Goal: Task Accomplishment & Management: Use online tool/utility

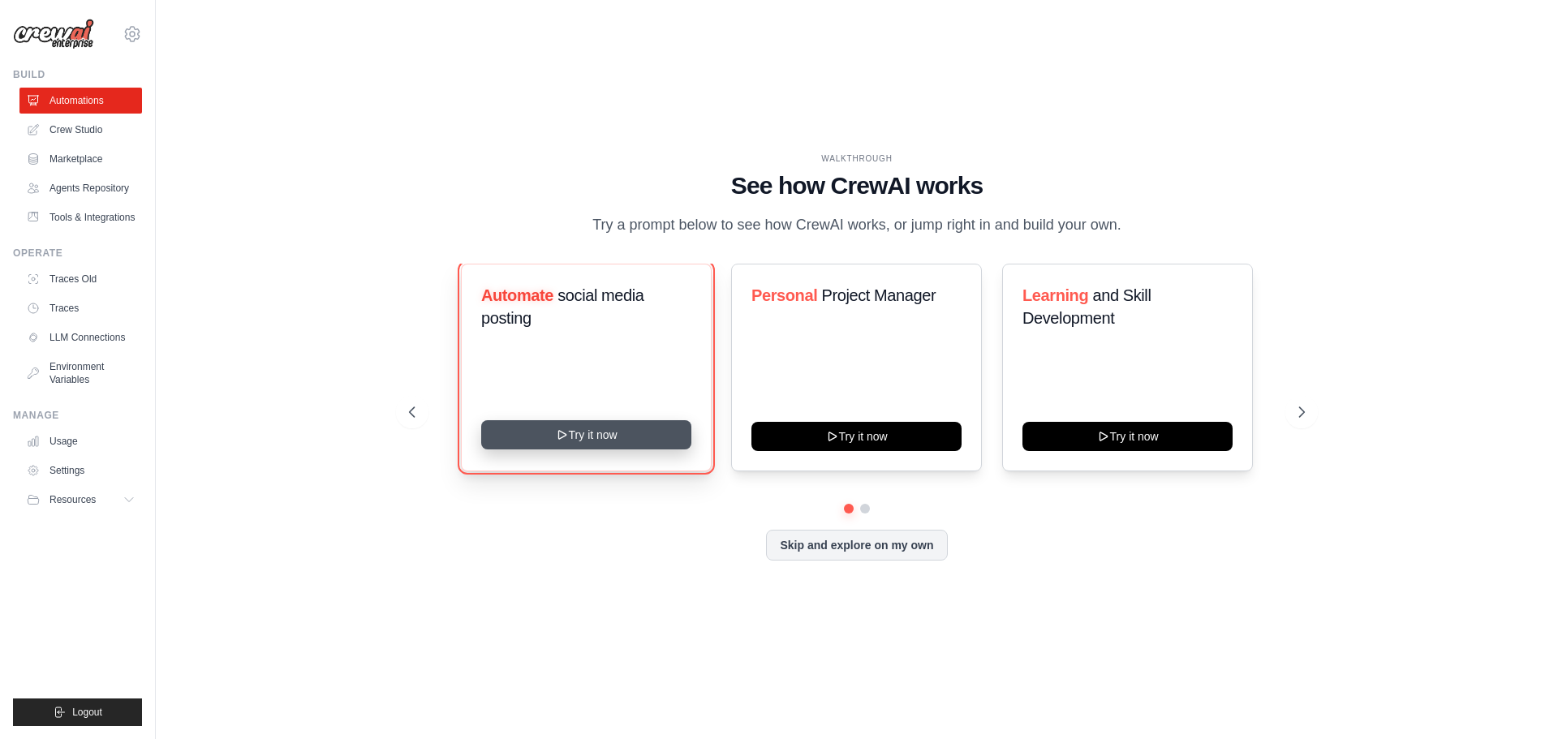
click at [608, 437] on button "Try it now" at bounding box center [586, 434] width 210 height 29
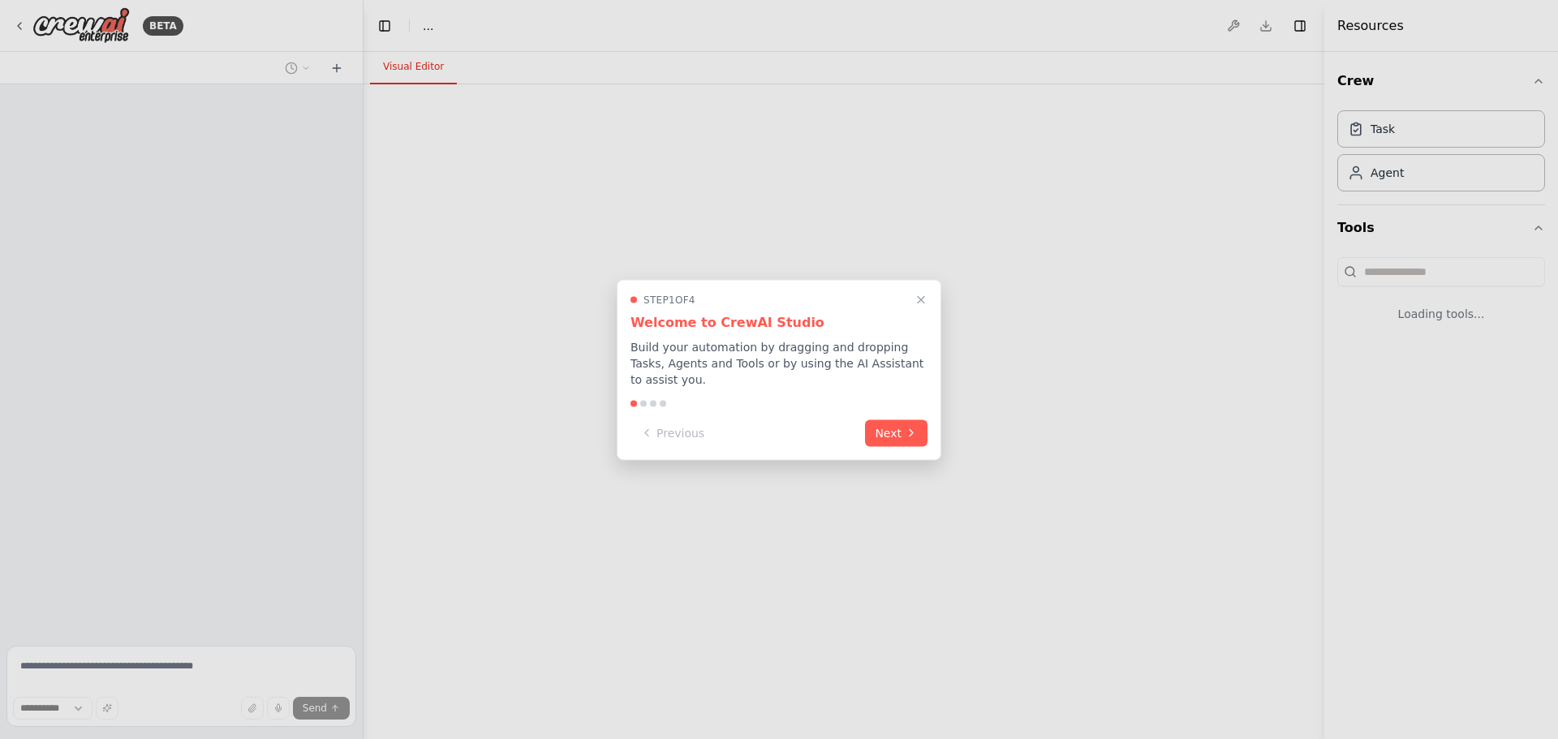
select select "****"
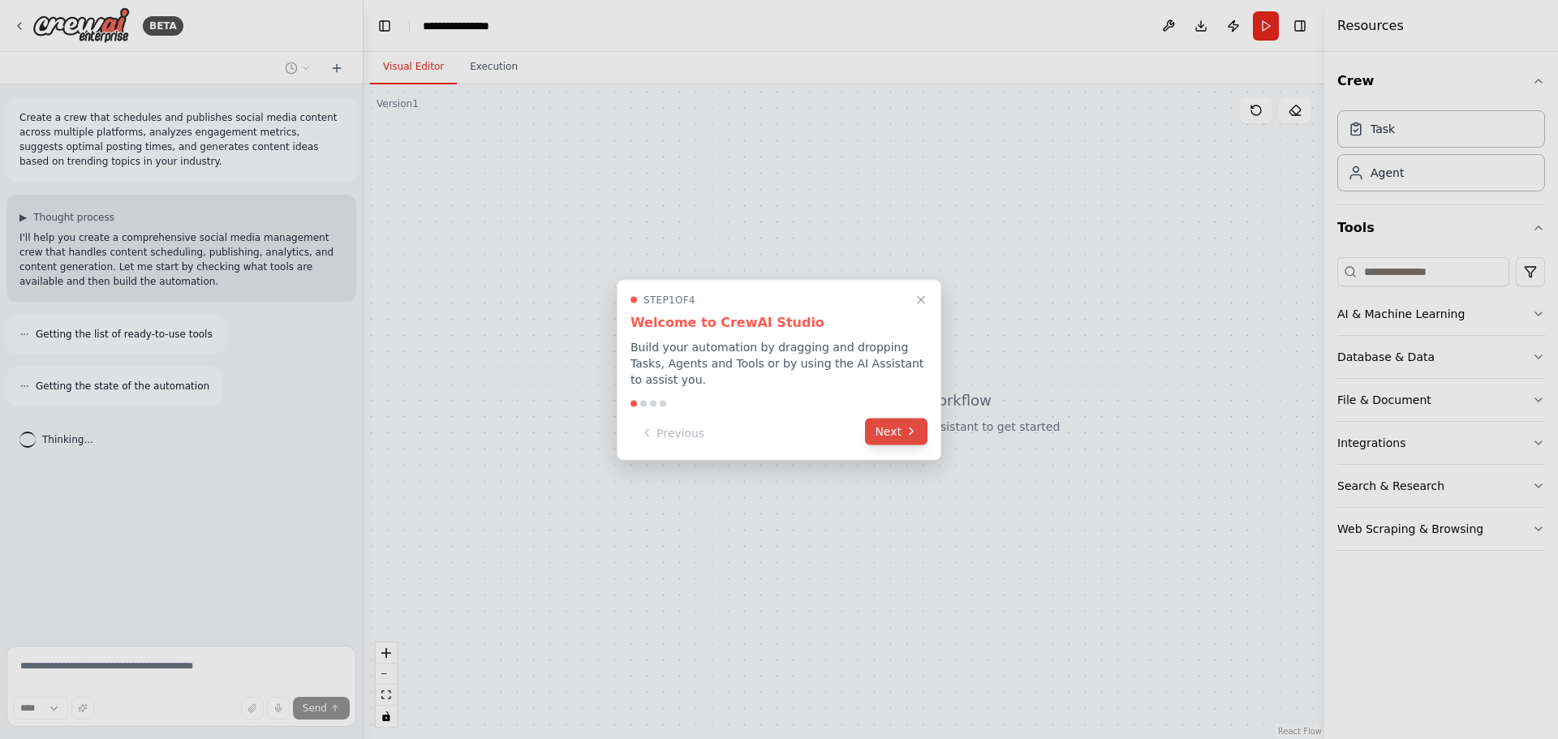
click at [908, 425] on icon at bounding box center [911, 431] width 13 height 13
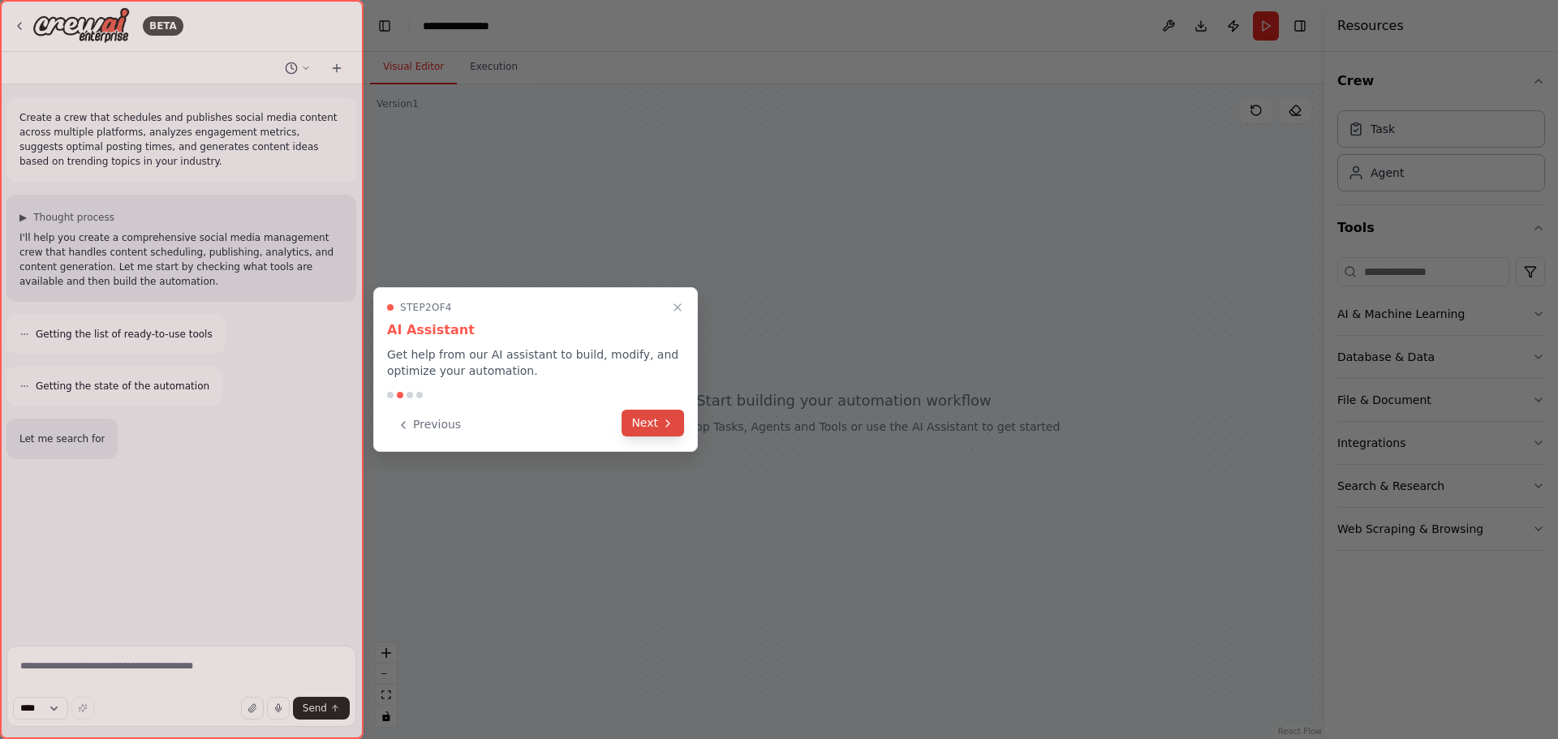
click at [655, 428] on button "Next" at bounding box center [653, 423] width 62 height 27
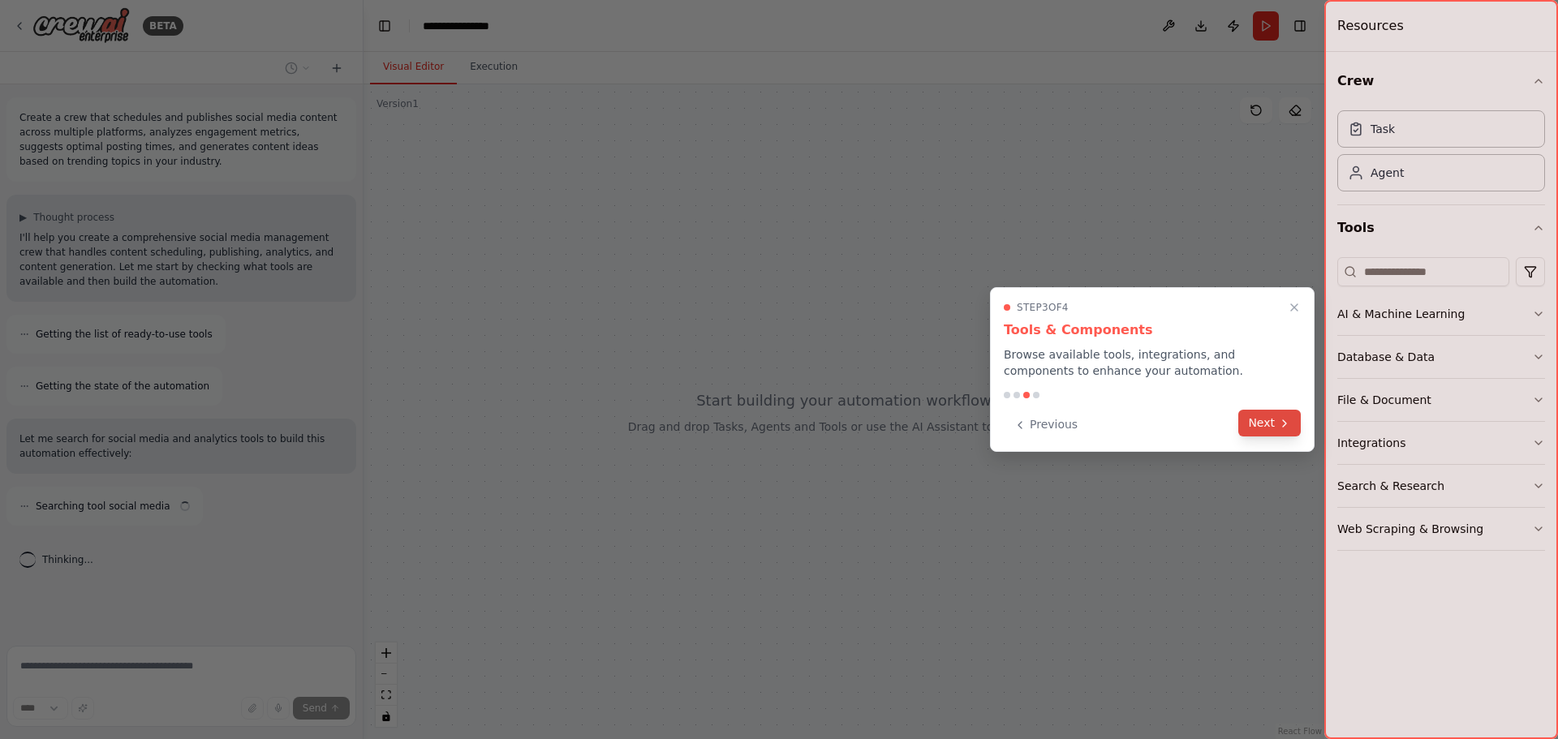
click at [1261, 420] on button "Next" at bounding box center [1270, 423] width 62 height 27
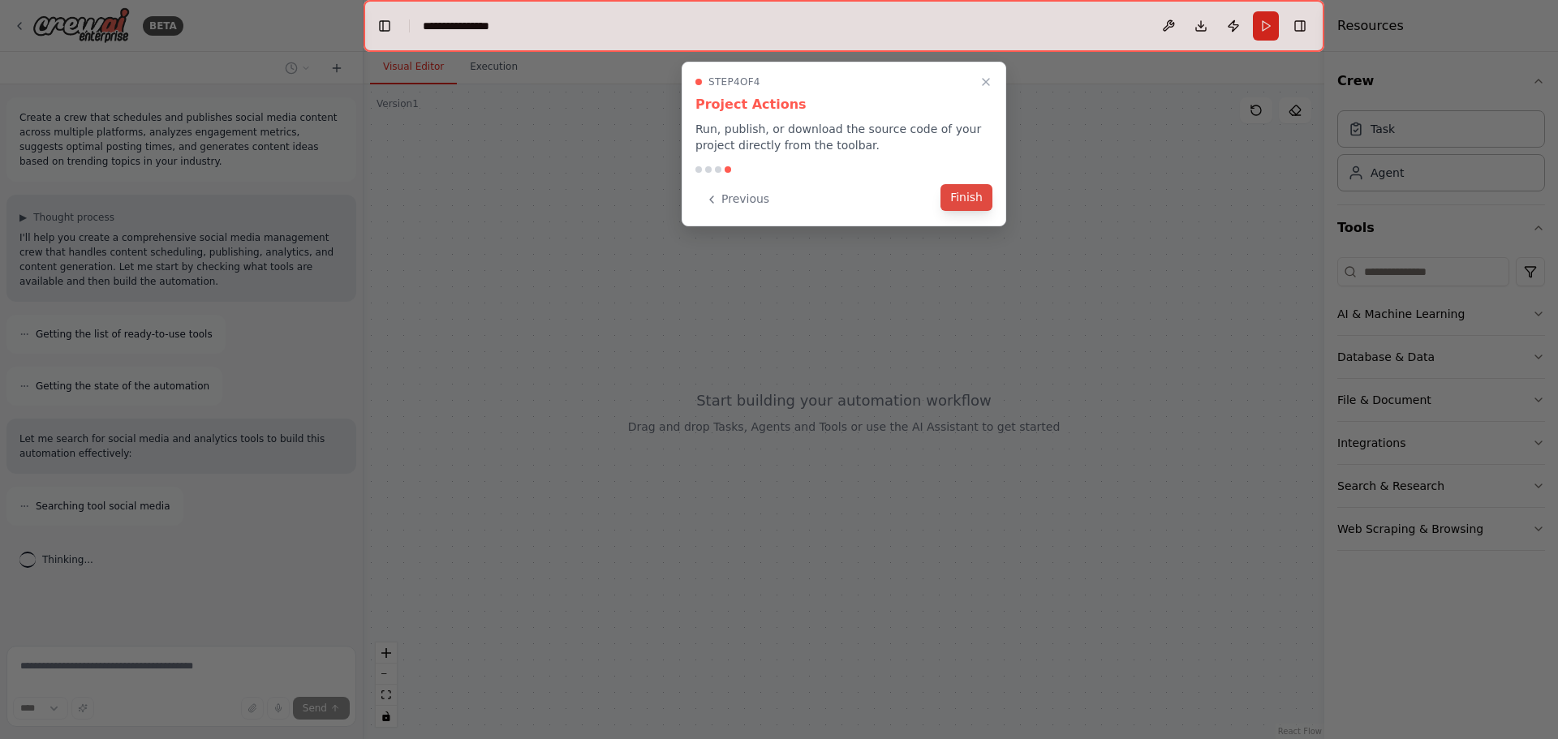
click at [969, 202] on button "Finish" at bounding box center [967, 197] width 52 height 27
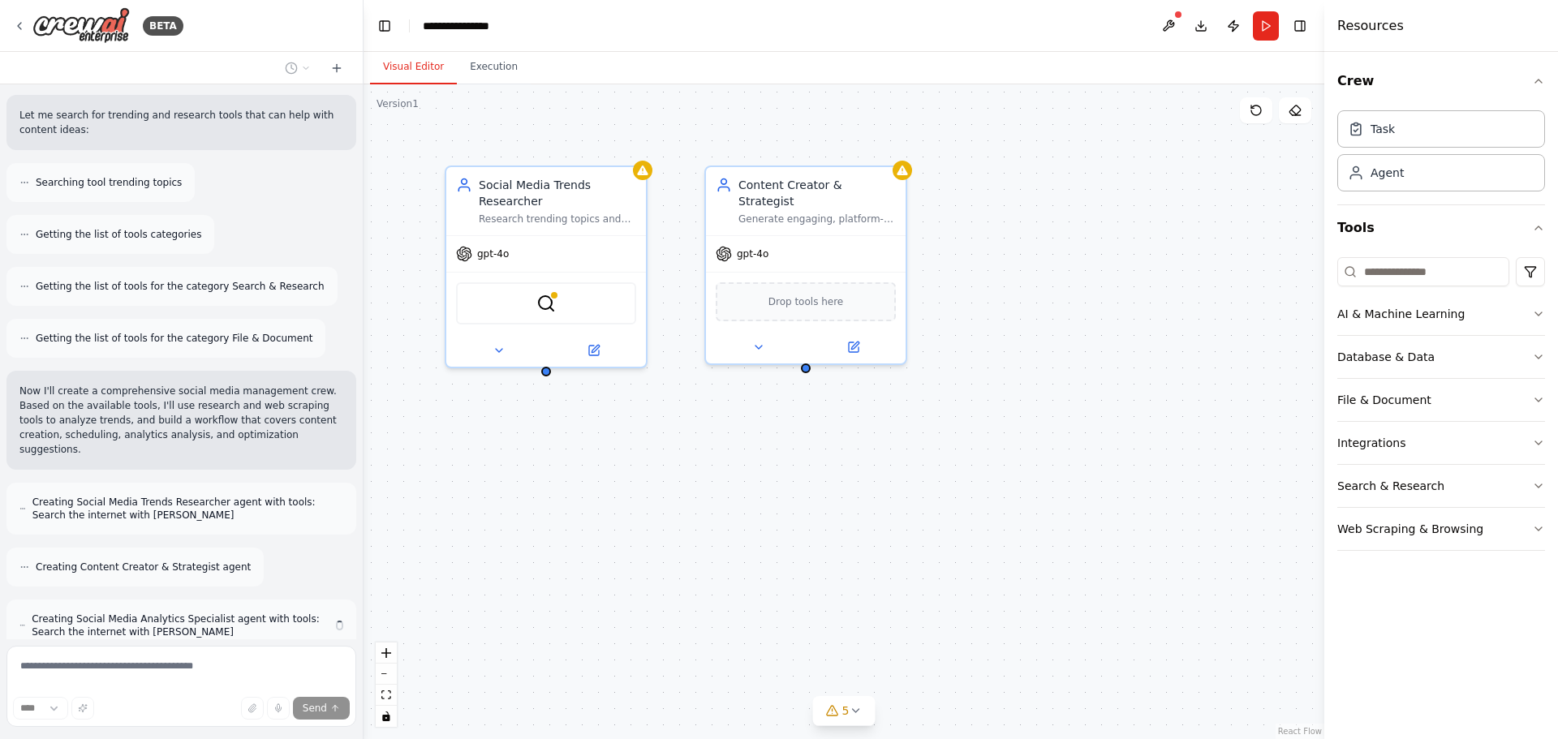
scroll to position [717, 0]
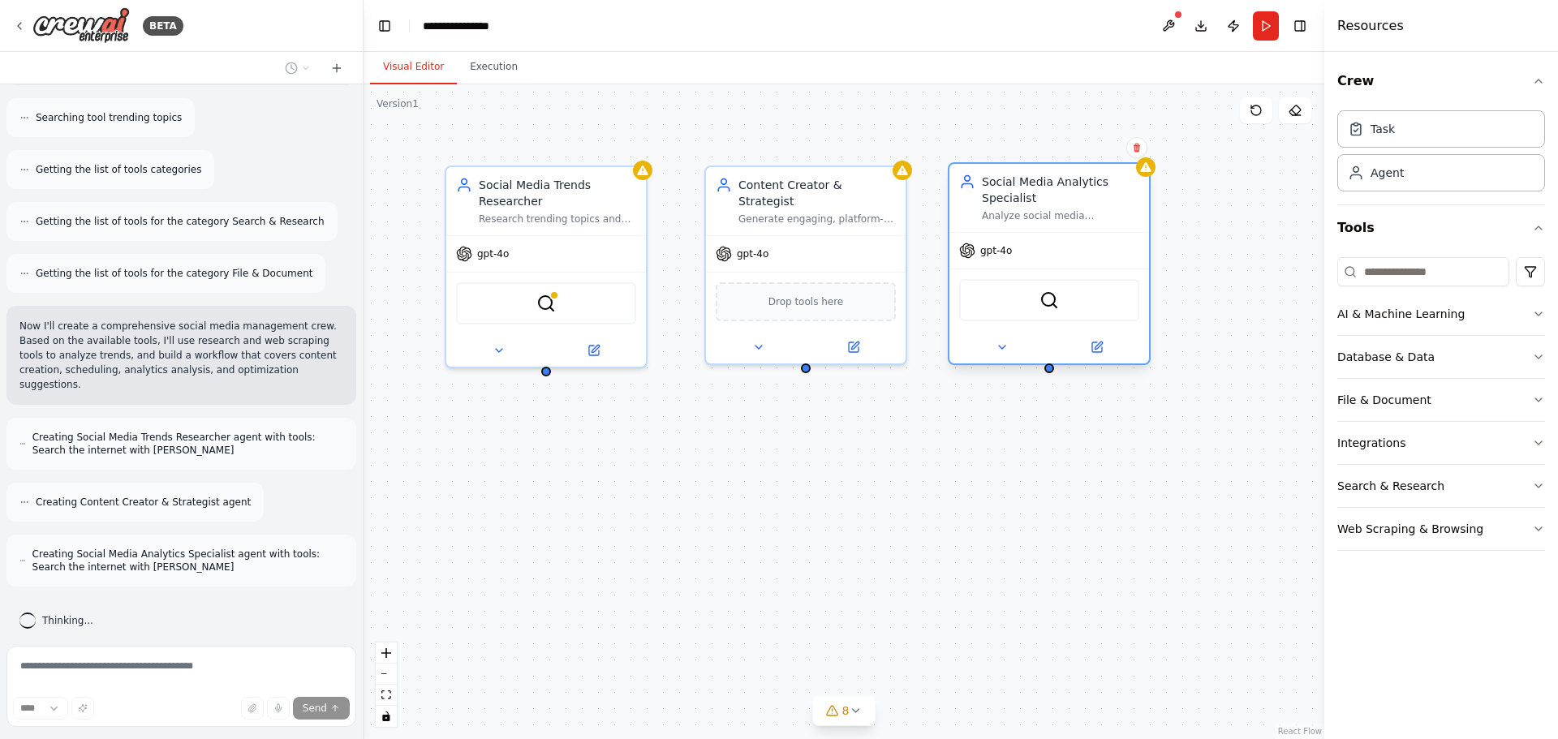
click at [1053, 279] on div "SerperDevTool" at bounding box center [1049, 300] width 180 height 42
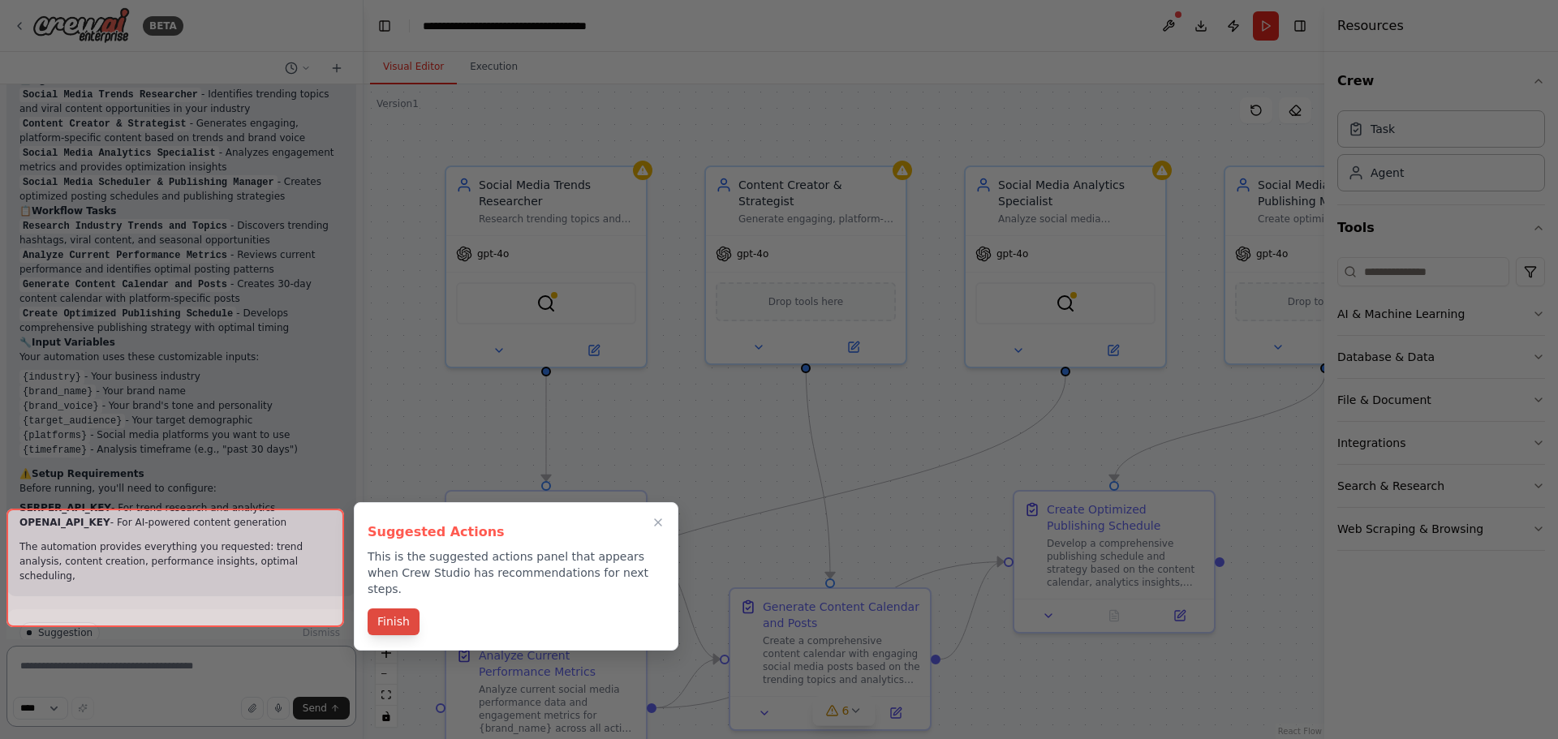
scroll to position [2319, 0]
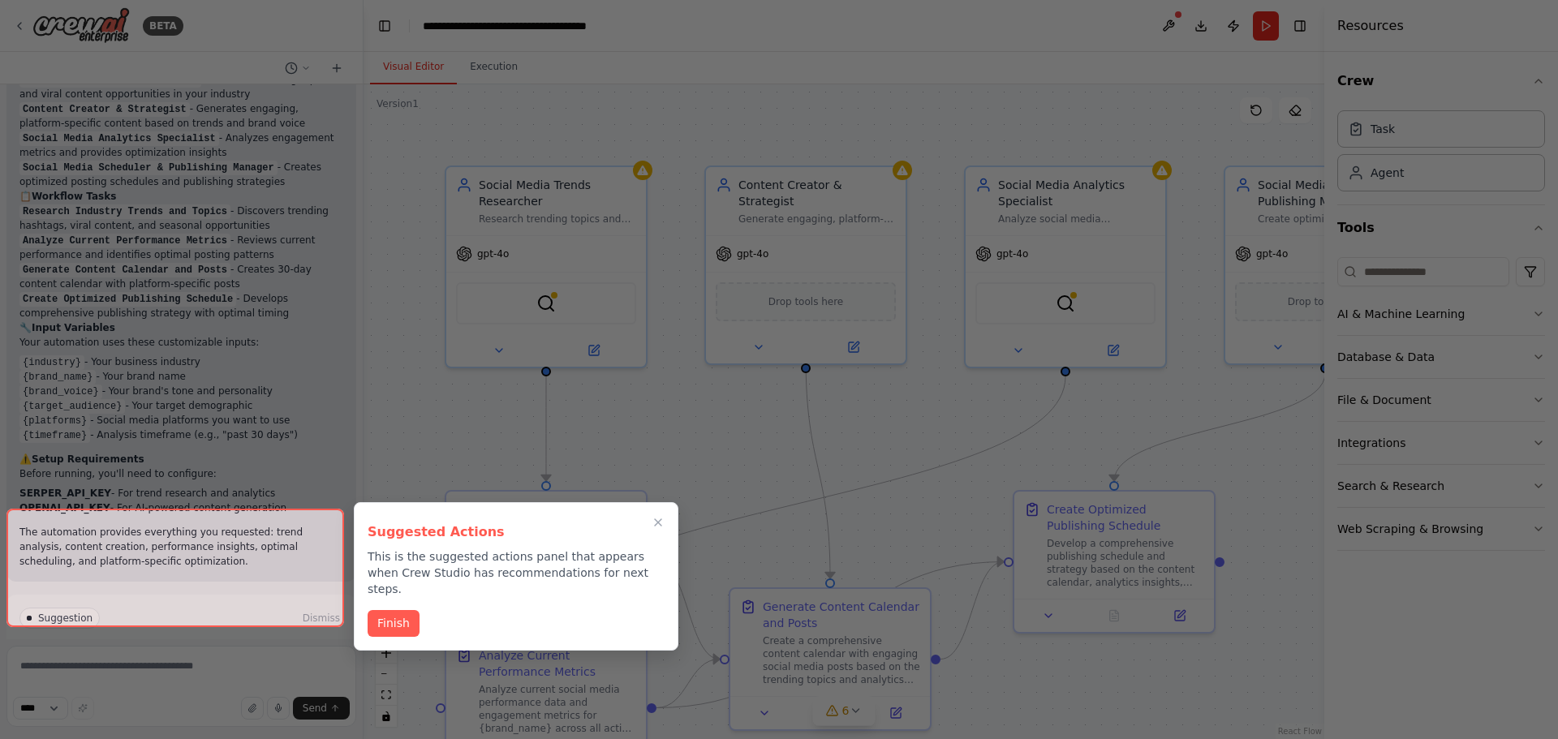
click at [211, 600] on div at bounding box center [175, 568] width 338 height 119
click at [387, 610] on button "Finish" at bounding box center [394, 622] width 52 height 27
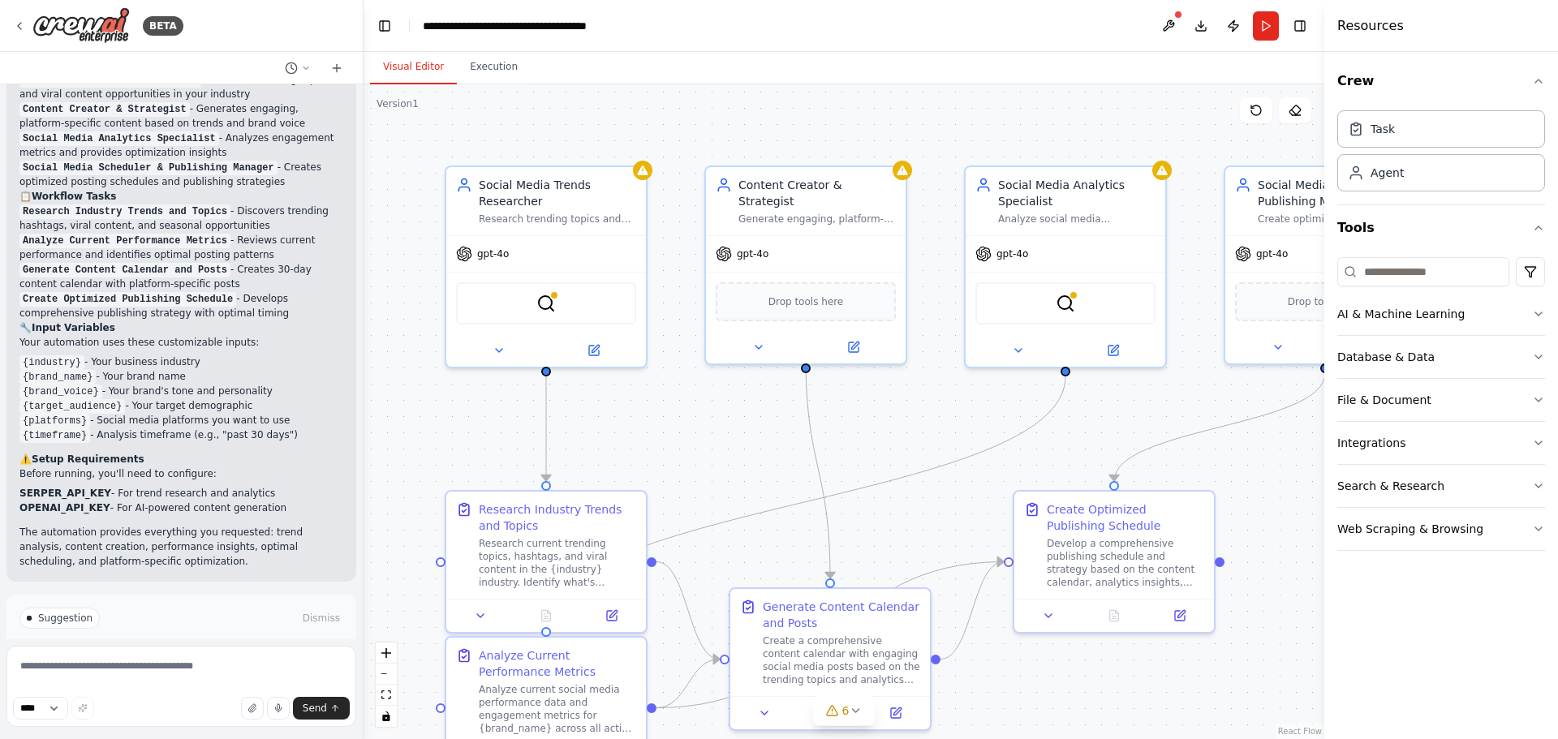
click at [212, 681] on span "Run Automation" at bounding box center [188, 687] width 79 height 13
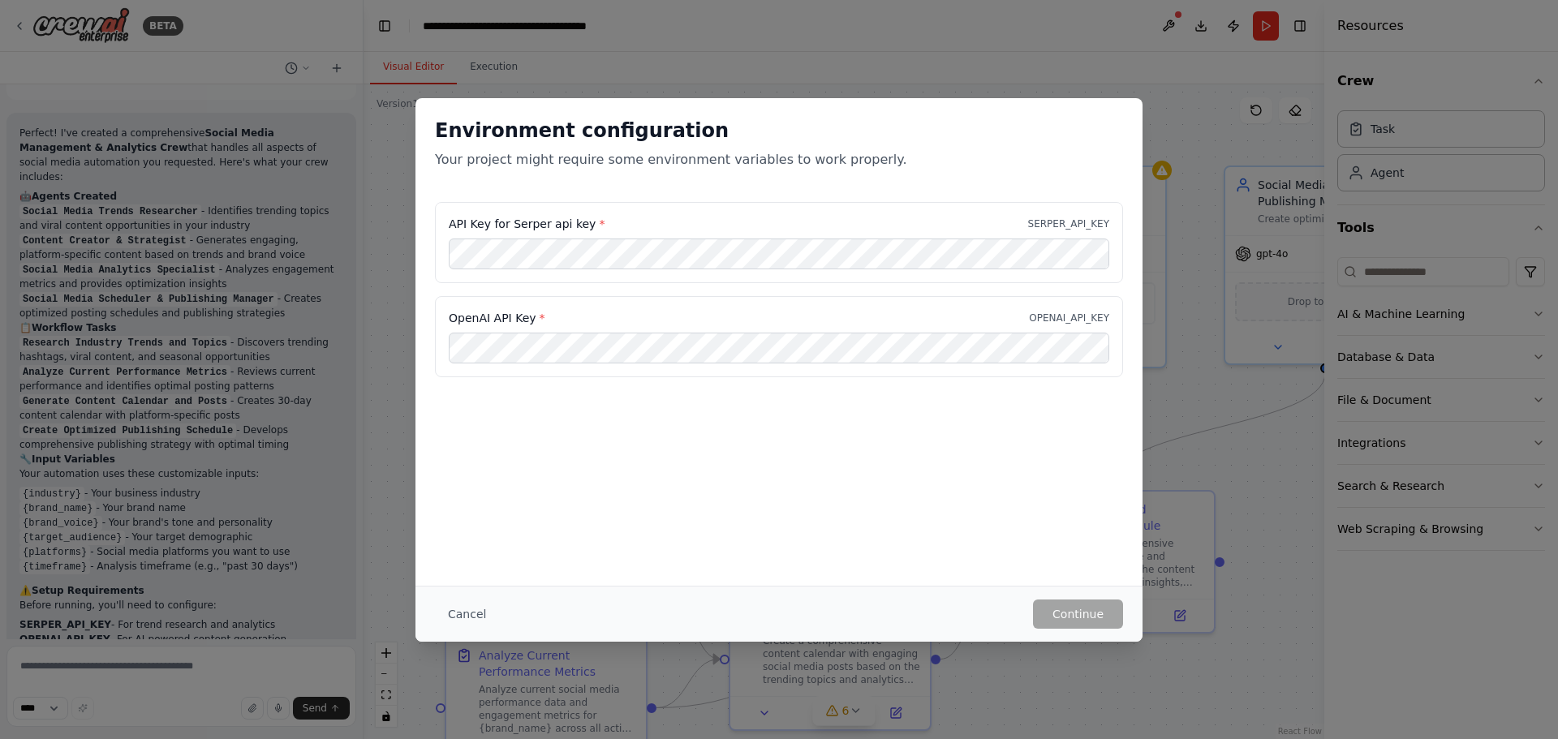
scroll to position [0, 0]
drag, startPoint x: 450, startPoint y: 222, endPoint x: 586, endPoint y: 224, distance: 136.4
click at [586, 224] on div "API Key for Serper api key * SERPER_API_KEY" at bounding box center [779, 242] width 688 height 81
copy label "API Key for Serper api key"
click at [1092, 610] on button "Continue" at bounding box center [1078, 614] width 90 height 29
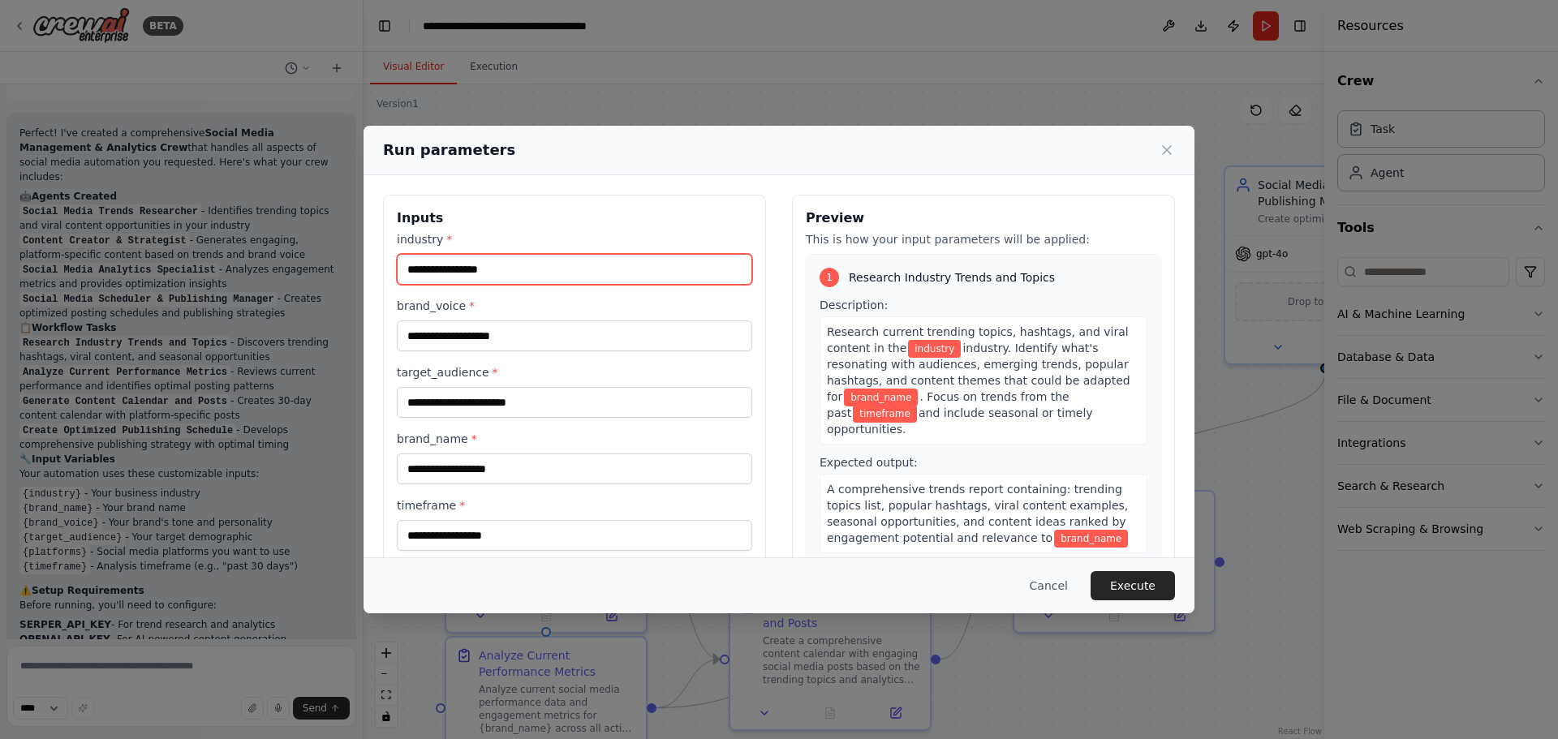
click at [489, 275] on input "industry *" at bounding box center [575, 269] width 356 height 31
click at [524, 267] on input "industry *" at bounding box center [575, 269] width 356 height 31
type input "**********"
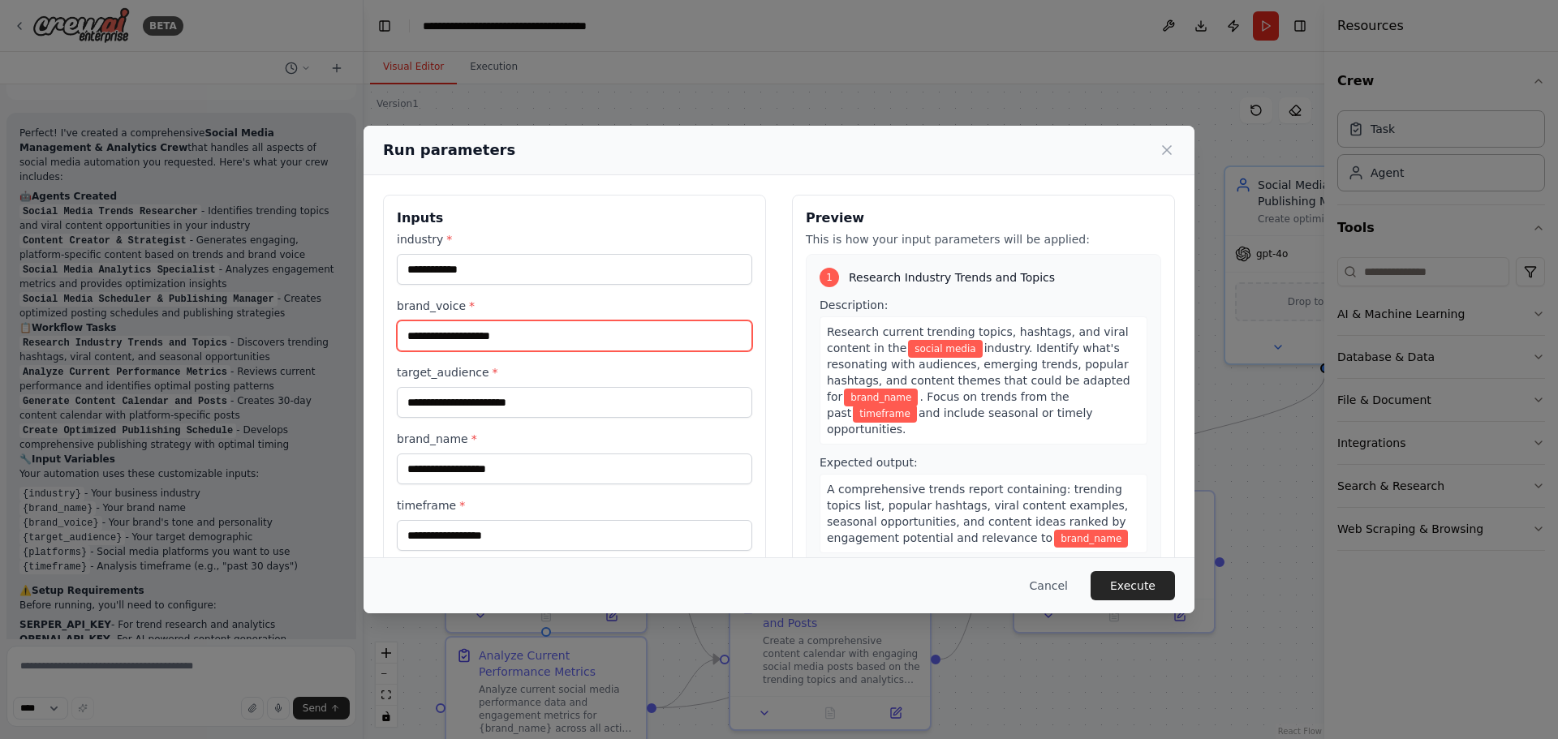
click at [471, 340] on input "brand_voice *" at bounding box center [575, 336] width 356 height 31
type input "***"
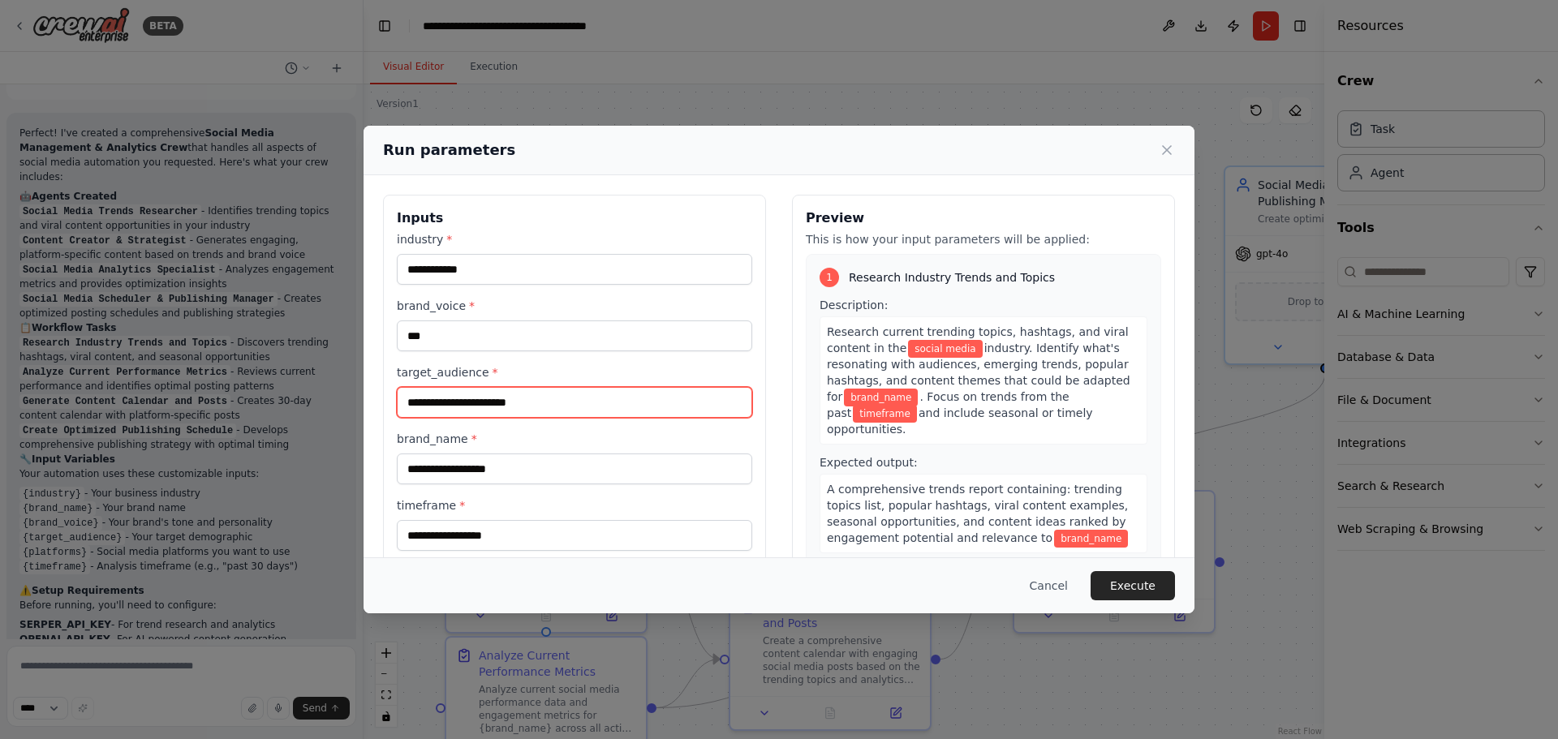
click at [485, 408] on input "target_audience *" at bounding box center [575, 402] width 356 height 31
type input "*"
type input "********"
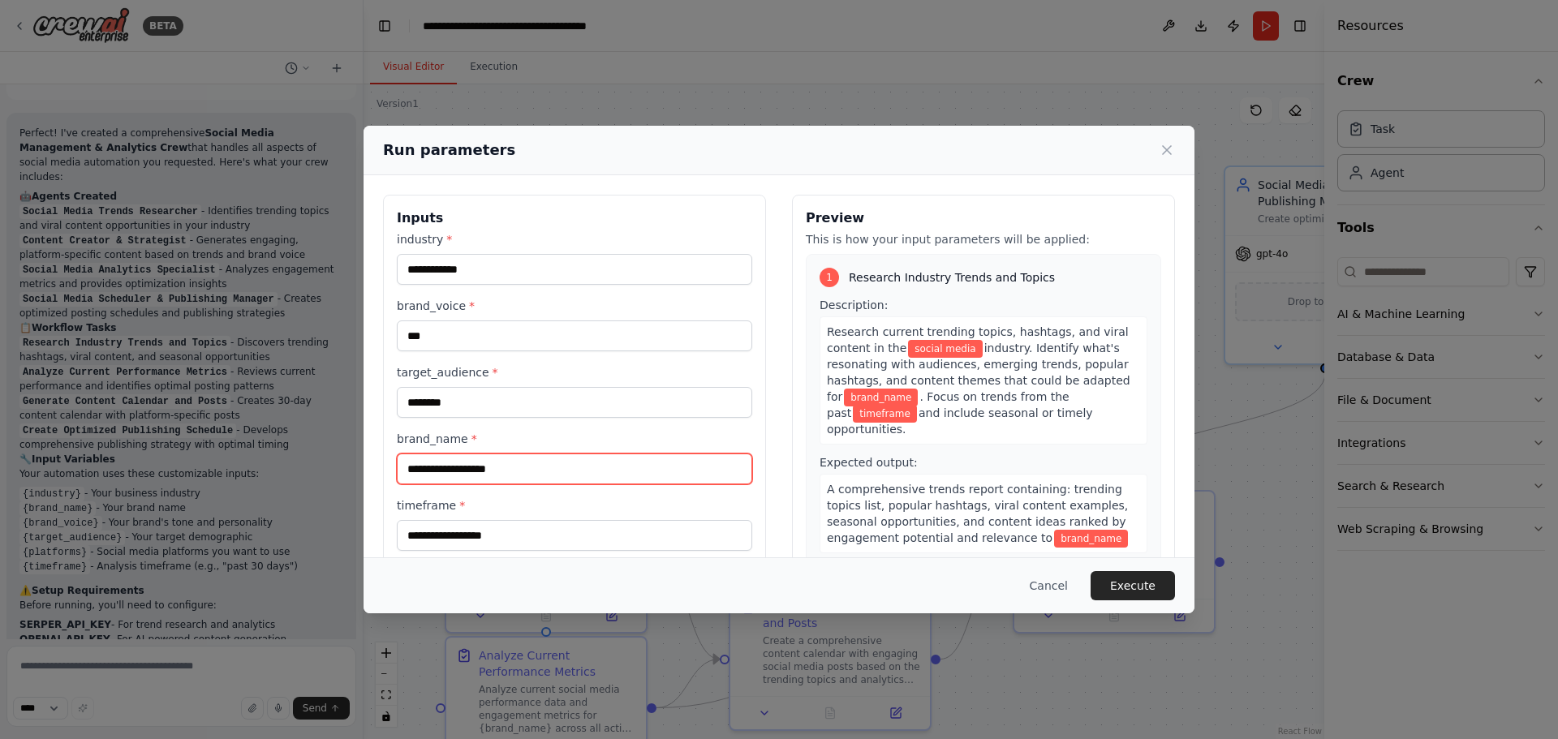
click at [474, 465] on input "brand_name *" at bounding box center [575, 469] width 356 height 31
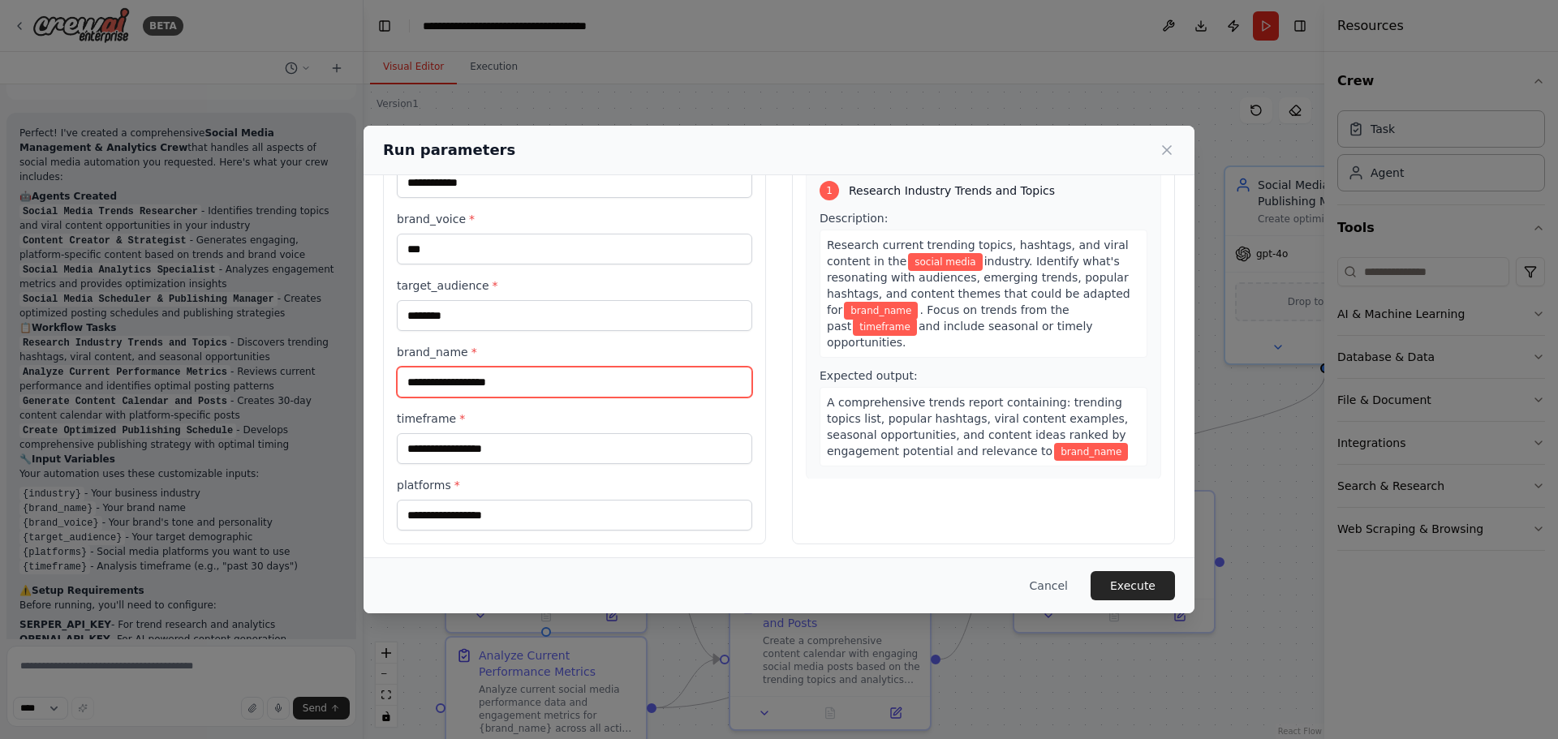
scroll to position [93, 0]
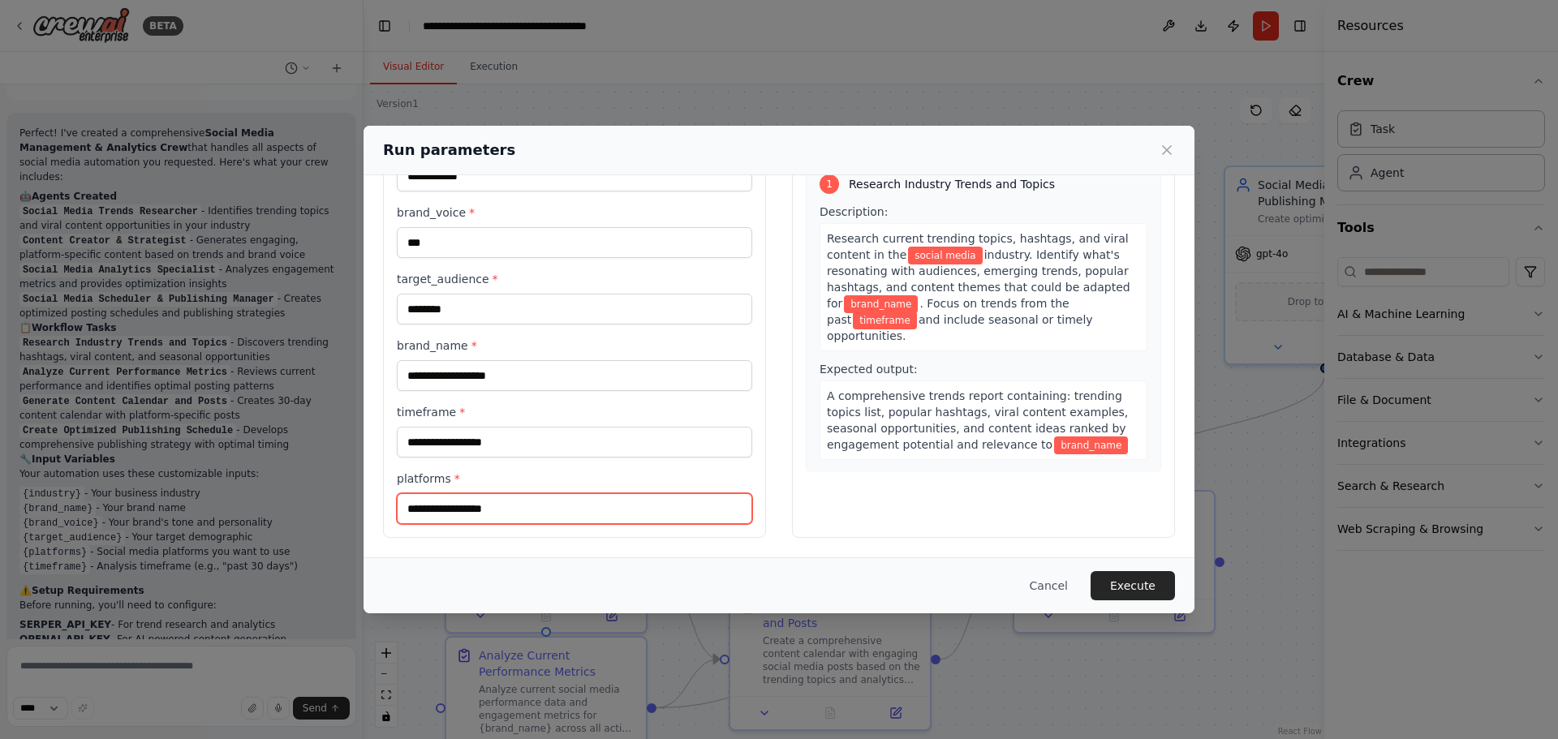
click at [500, 511] on input "platforms *" at bounding box center [575, 508] width 356 height 31
click at [502, 511] on input "**********" at bounding box center [575, 508] width 356 height 31
click at [450, 512] on input "**********" at bounding box center [575, 508] width 356 height 31
click at [581, 514] on input "**********" at bounding box center [575, 508] width 356 height 31
click at [430, 512] on input "**********" at bounding box center [575, 508] width 356 height 31
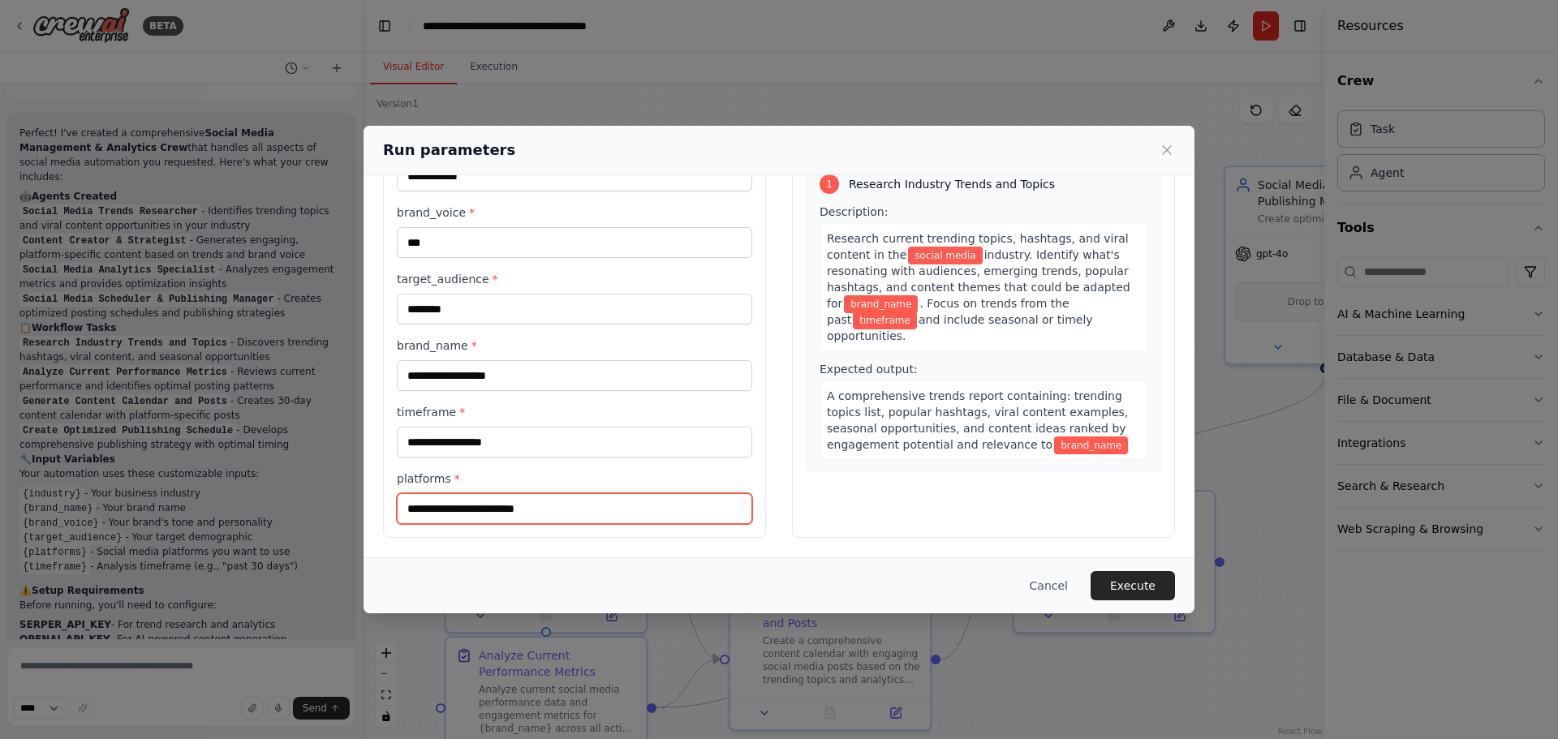
click at [628, 517] on input "**********" at bounding box center [575, 508] width 356 height 31
click at [545, 506] on input "**********" at bounding box center [575, 508] width 356 height 31
click at [551, 511] on input "**********" at bounding box center [575, 508] width 356 height 31
type input "**********"
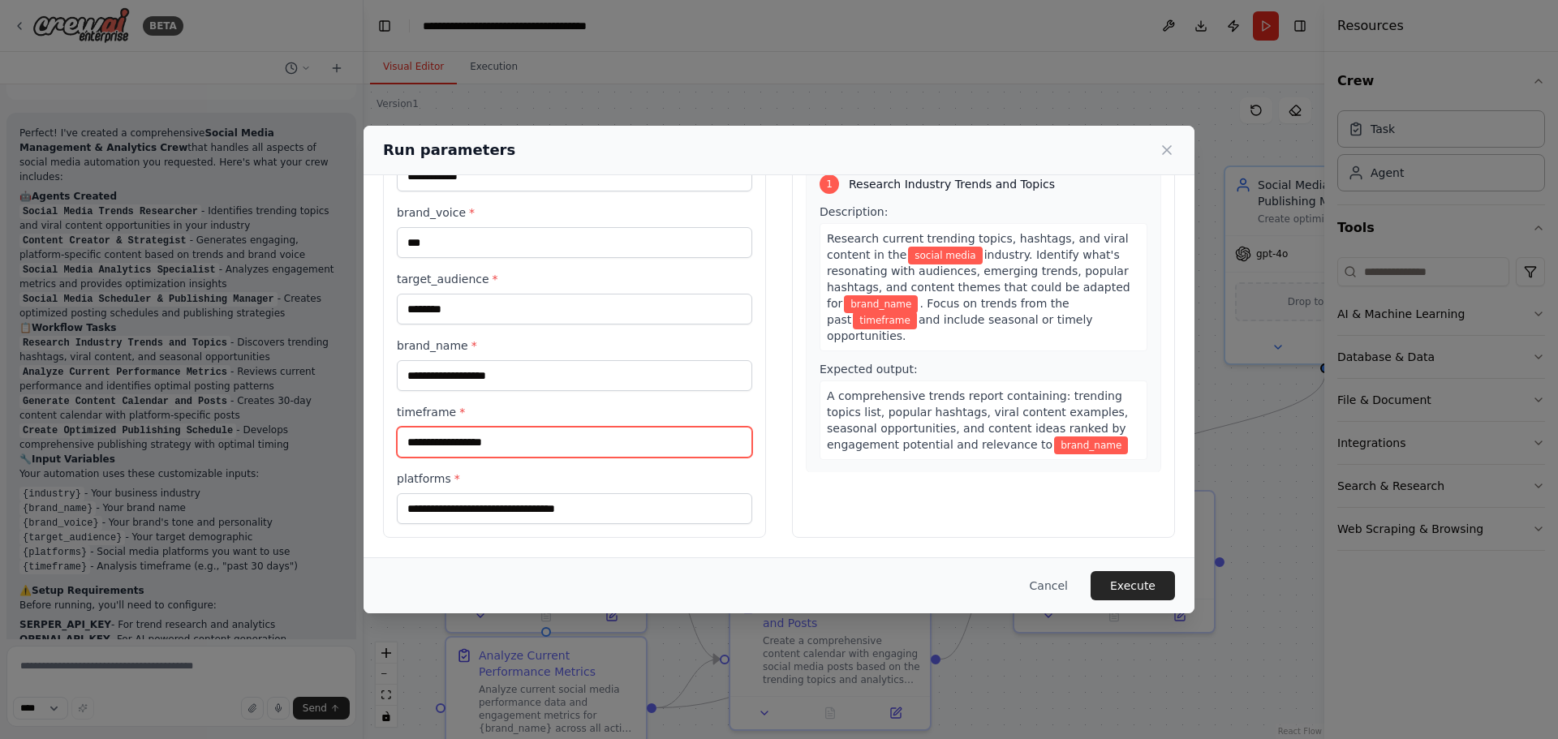
click at [500, 445] on input "timeframe *" at bounding box center [575, 442] width 356 height 31
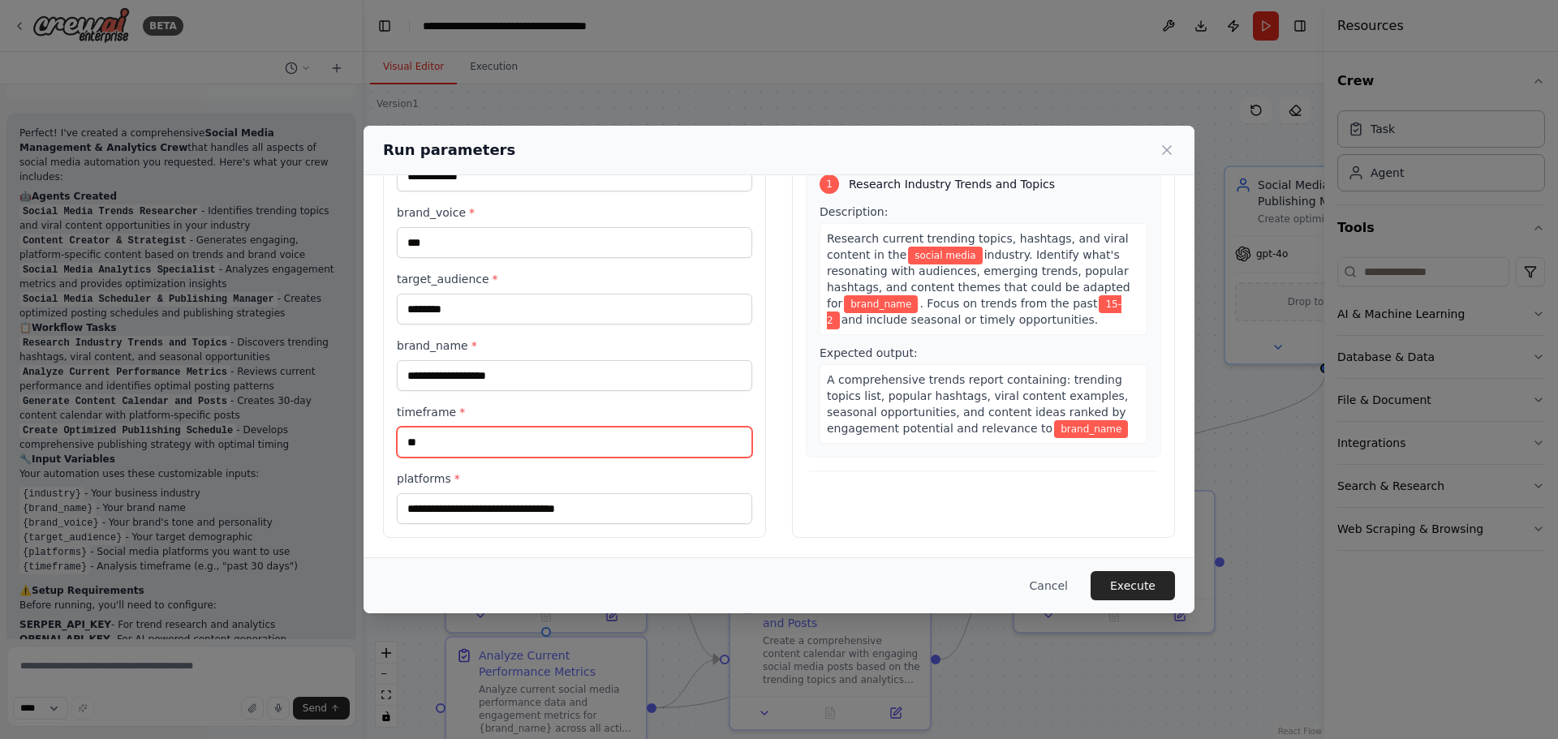
type input "*"
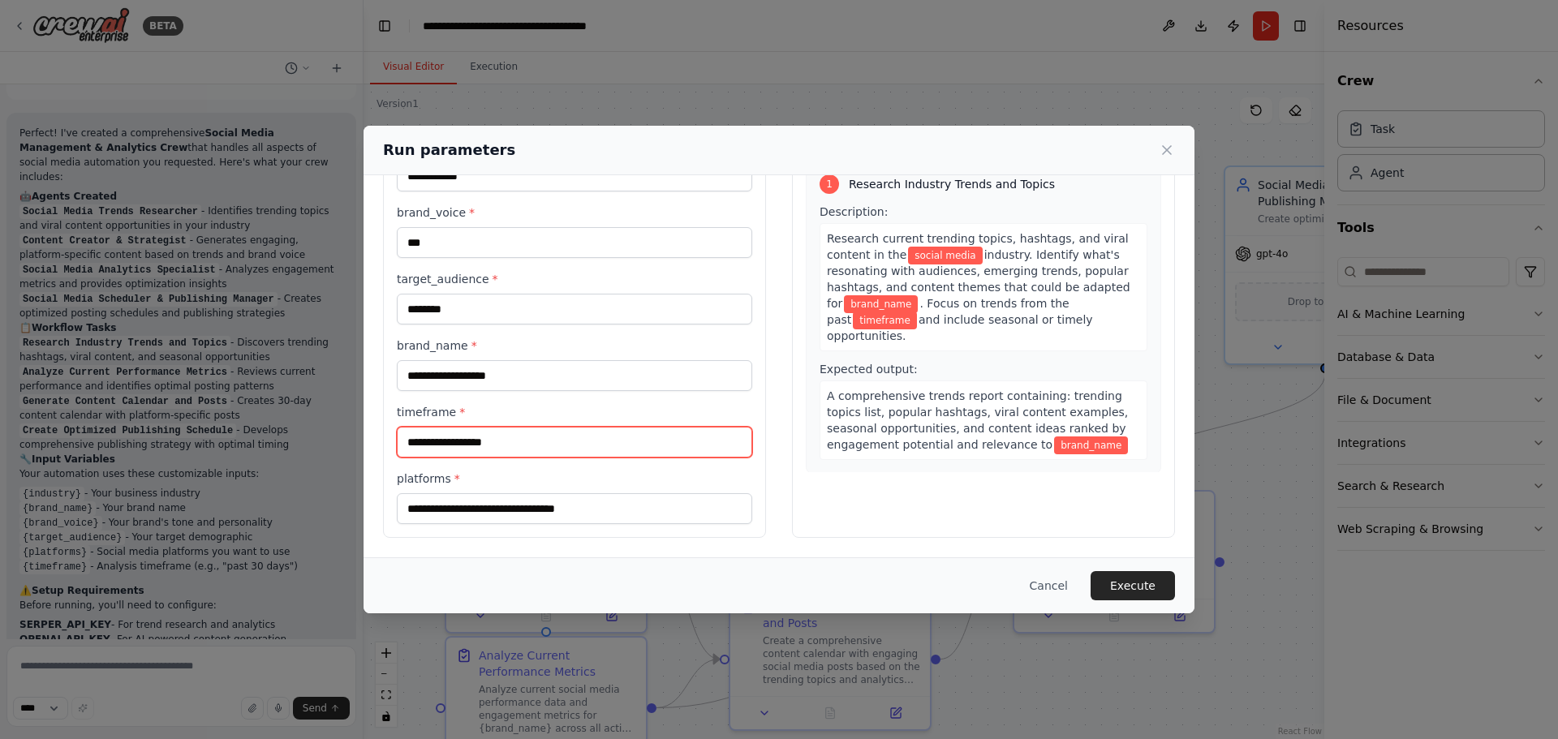
paste input "**********"
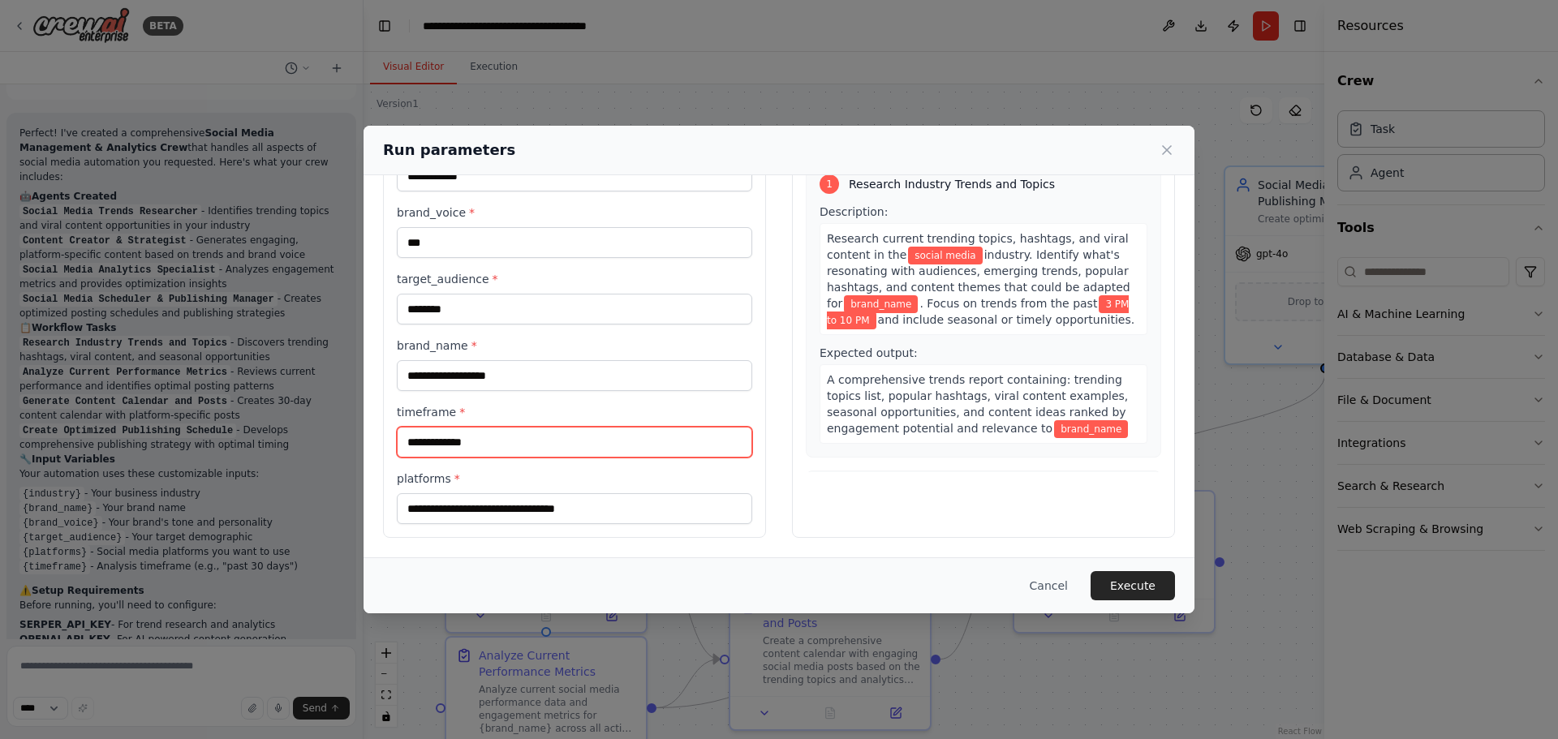
type input "**********"
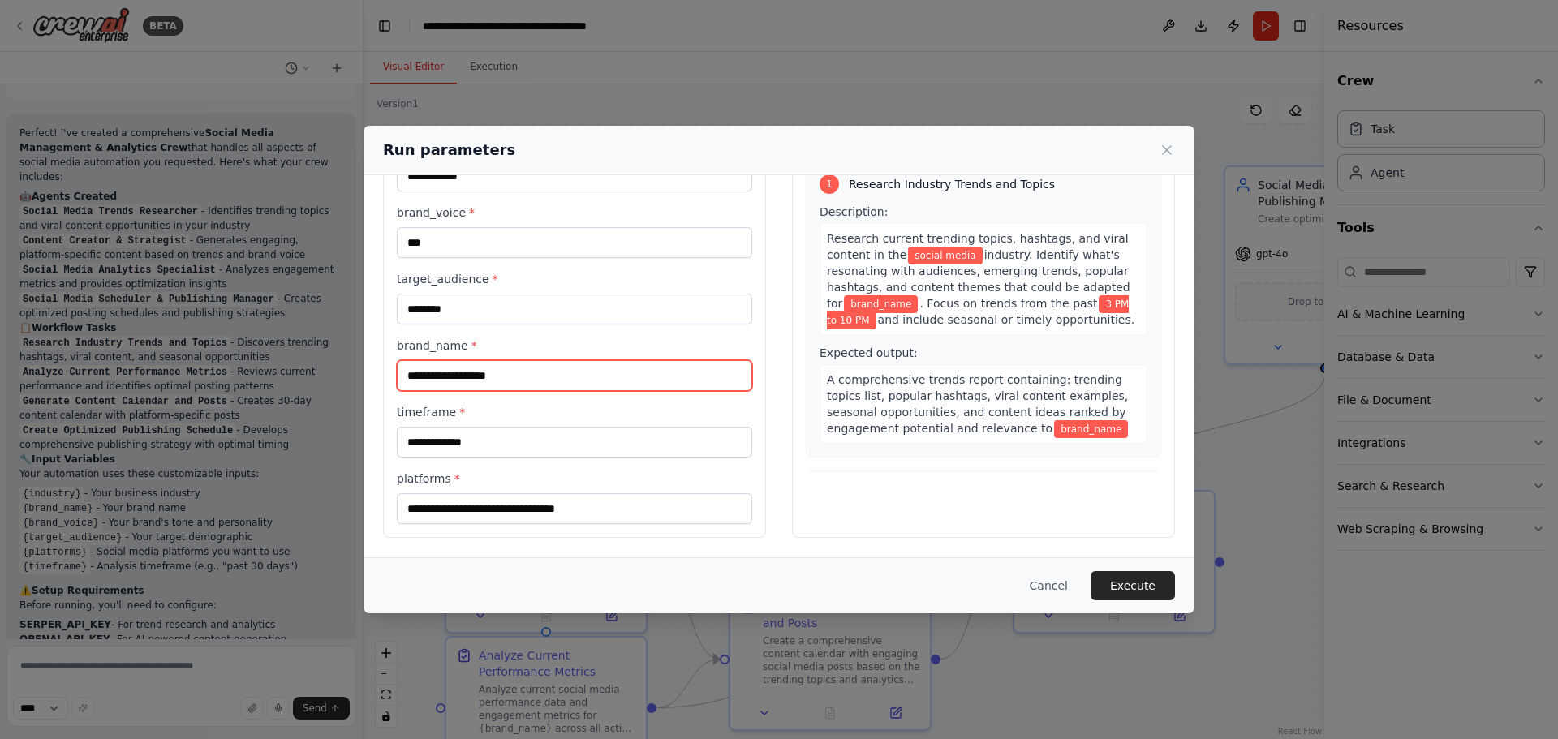
click at [455, 378] on input "brand_name *" at bounding box center [575, 375] width 356 height 31
type input "*"
type input "********"
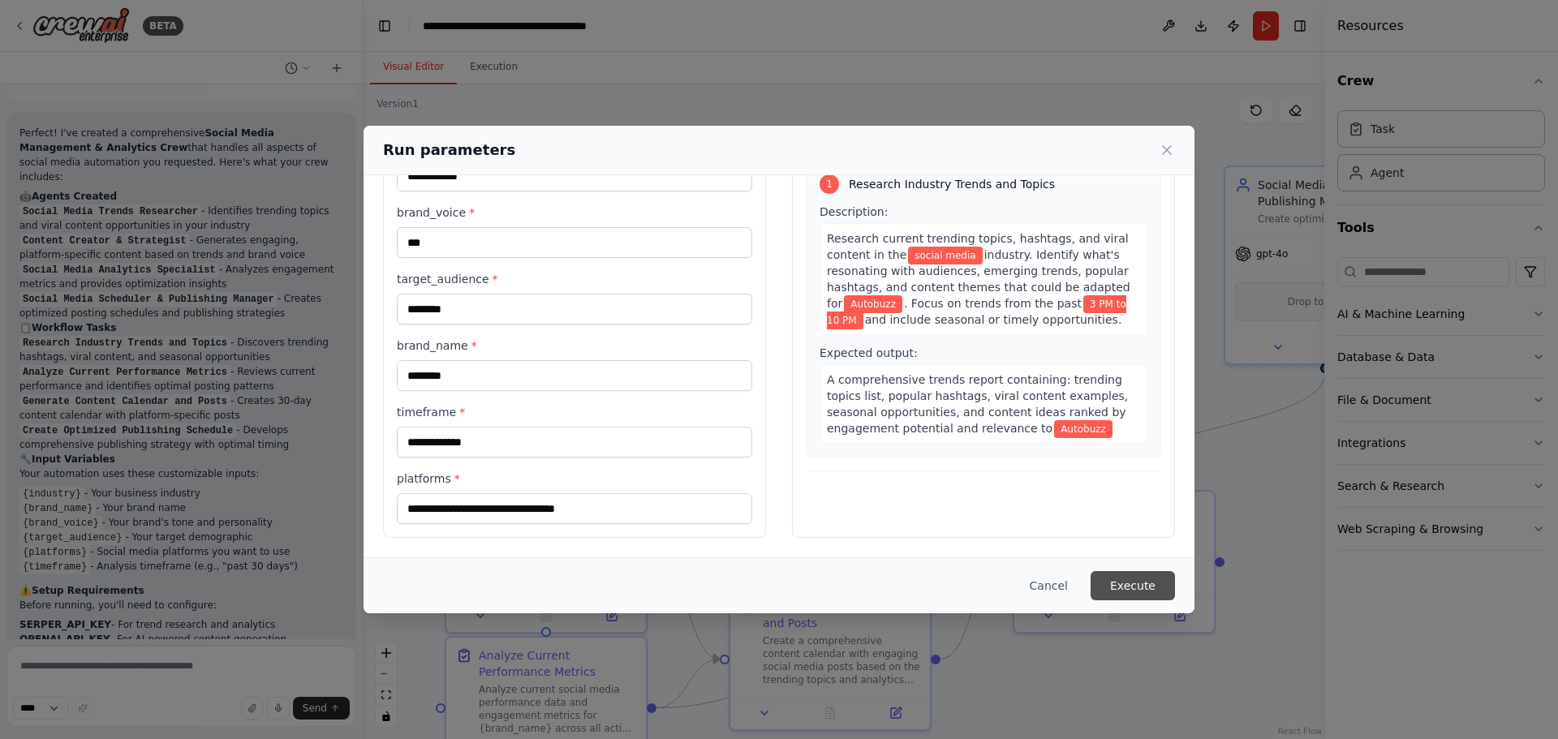
click at [1157, 592] on button "Execute" at bounding box center [1133, 585] width 84 height 29
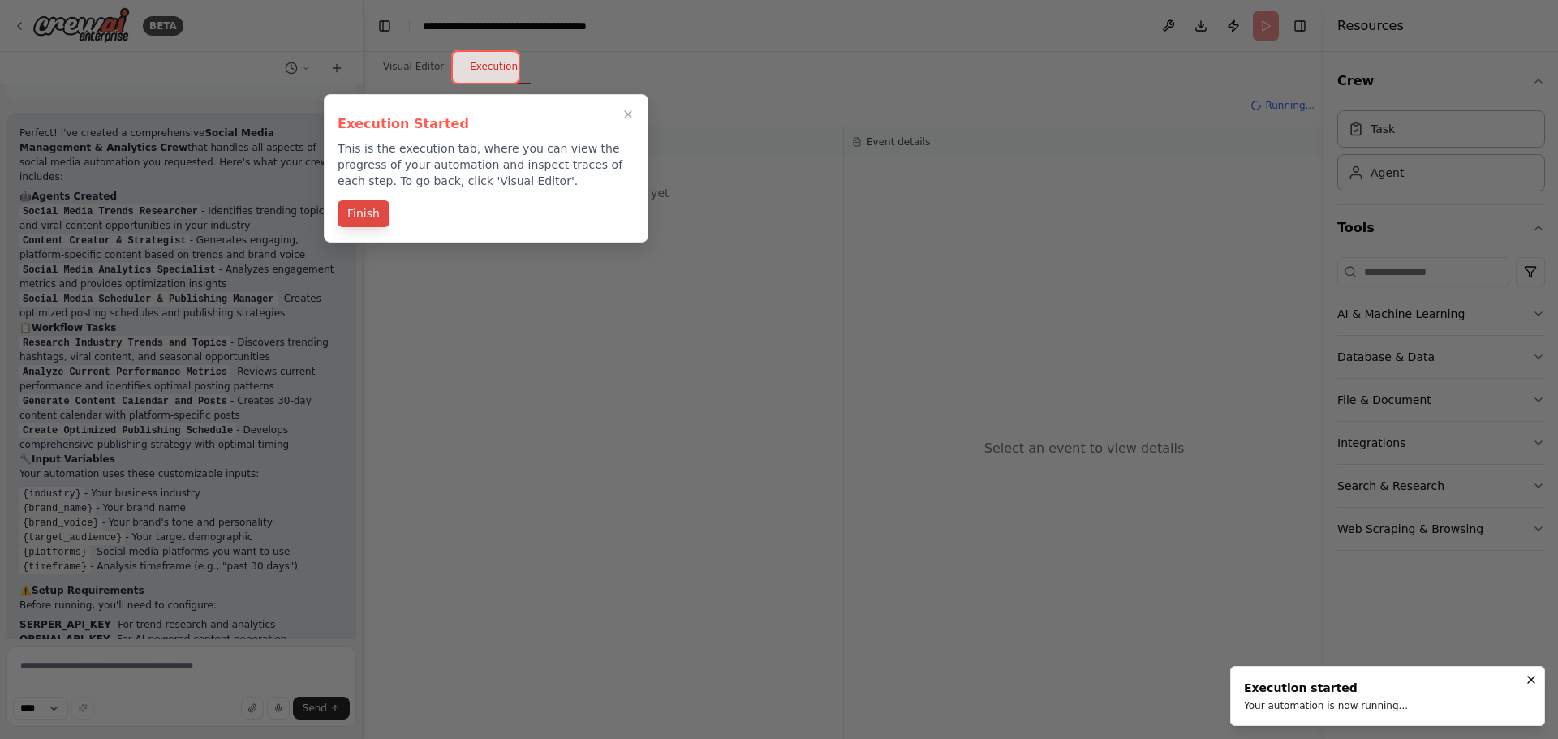
click at [371, 209] on button "Finish" at bounding box center [364, 213] width 52 height 27
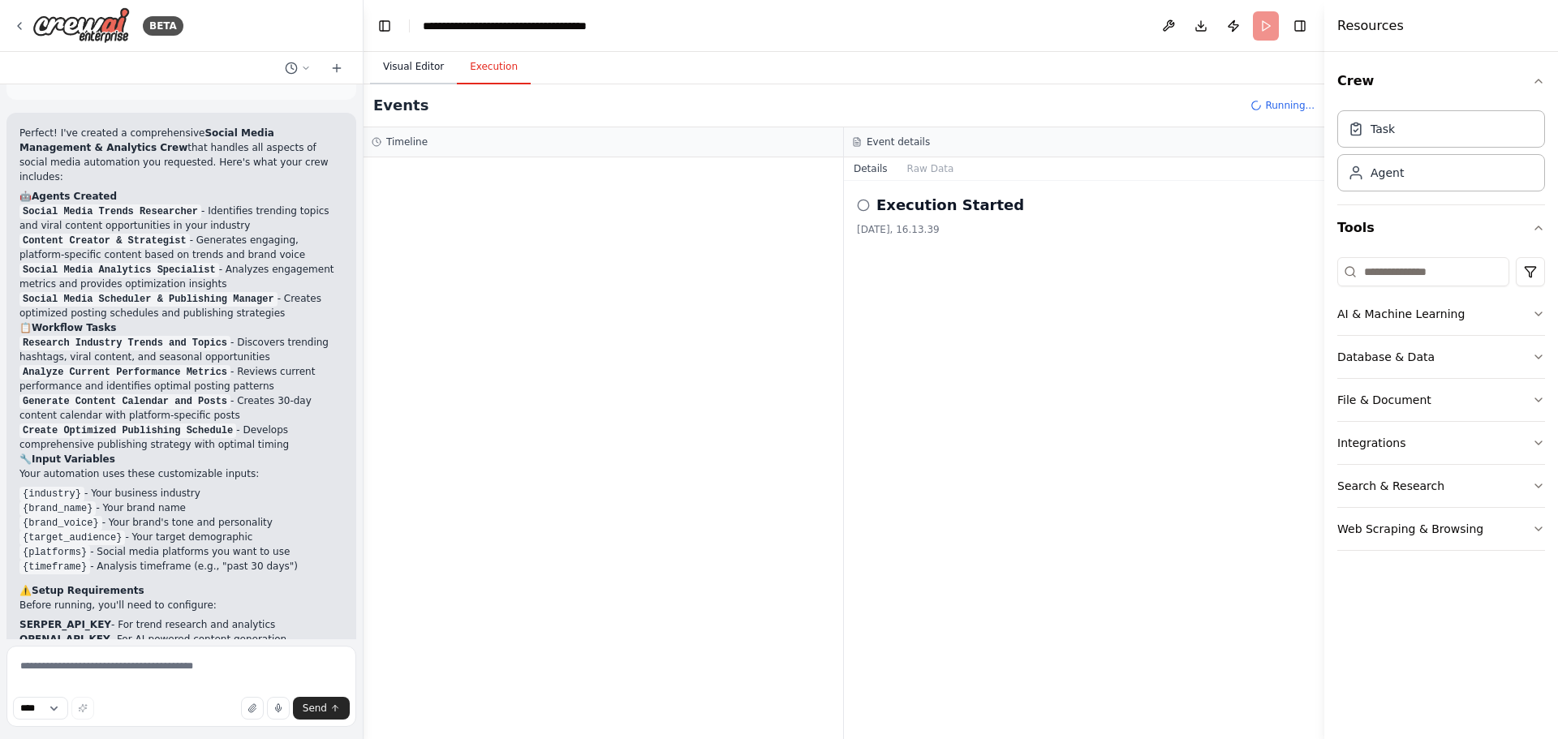
click at [417, 69] on button "Visual Editor" at bounding box center [413, 67] width 87 height 34
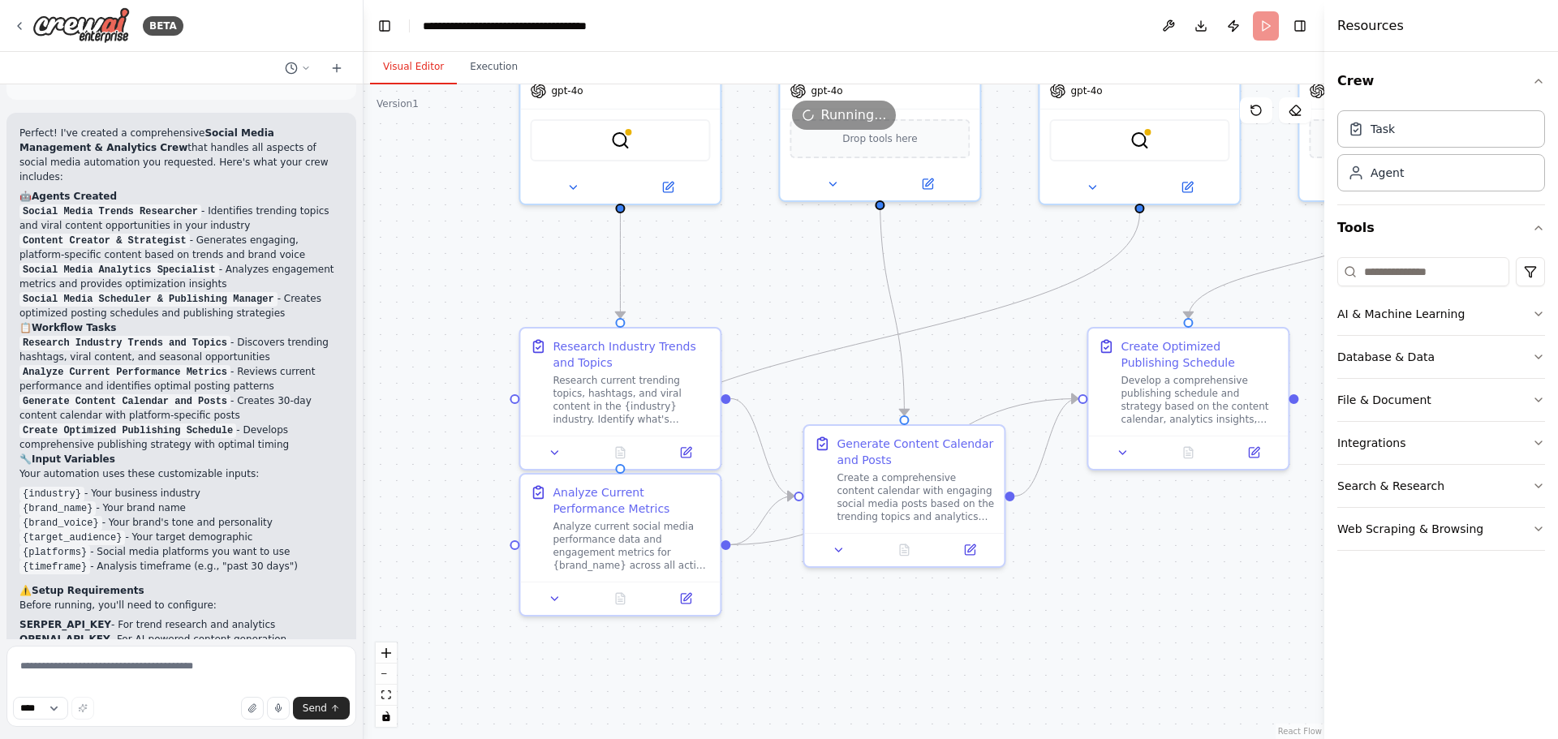
drag, startPoint x: 646, startPoint y: 368, endPoint x: 810, endPoint y: 248, distance: 202.8
click at [810, 248] on div ".deletable-edge-delete-btn { width: 20px; height: 20px; border: 0px solid #ffff…" at bounding box center [844, 411] width 961 height 655
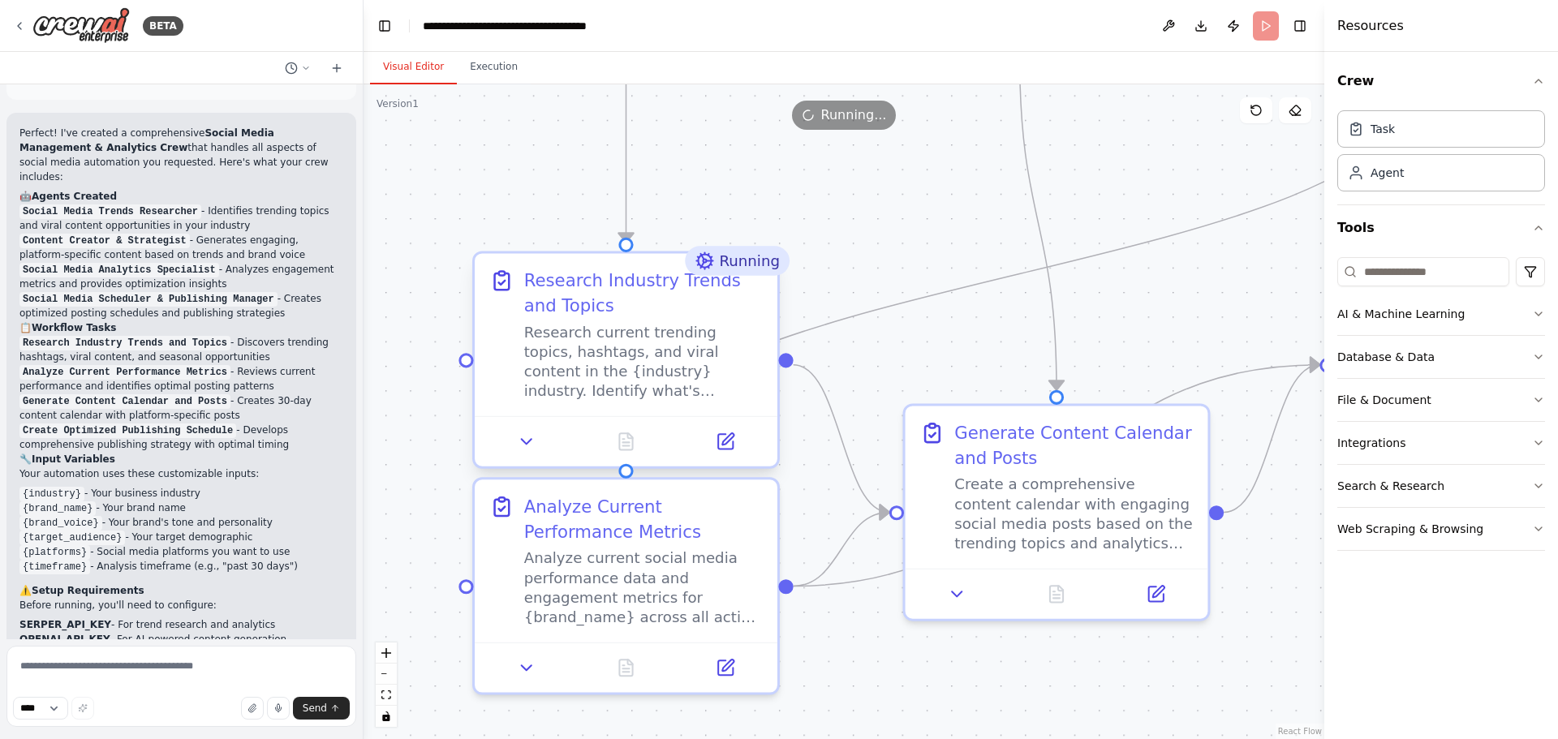
click at [649, 369] on div "Research current trending topics, hashtags, and viral content in the {industry}…" at bounding box center [643, 361] width 239 height 79
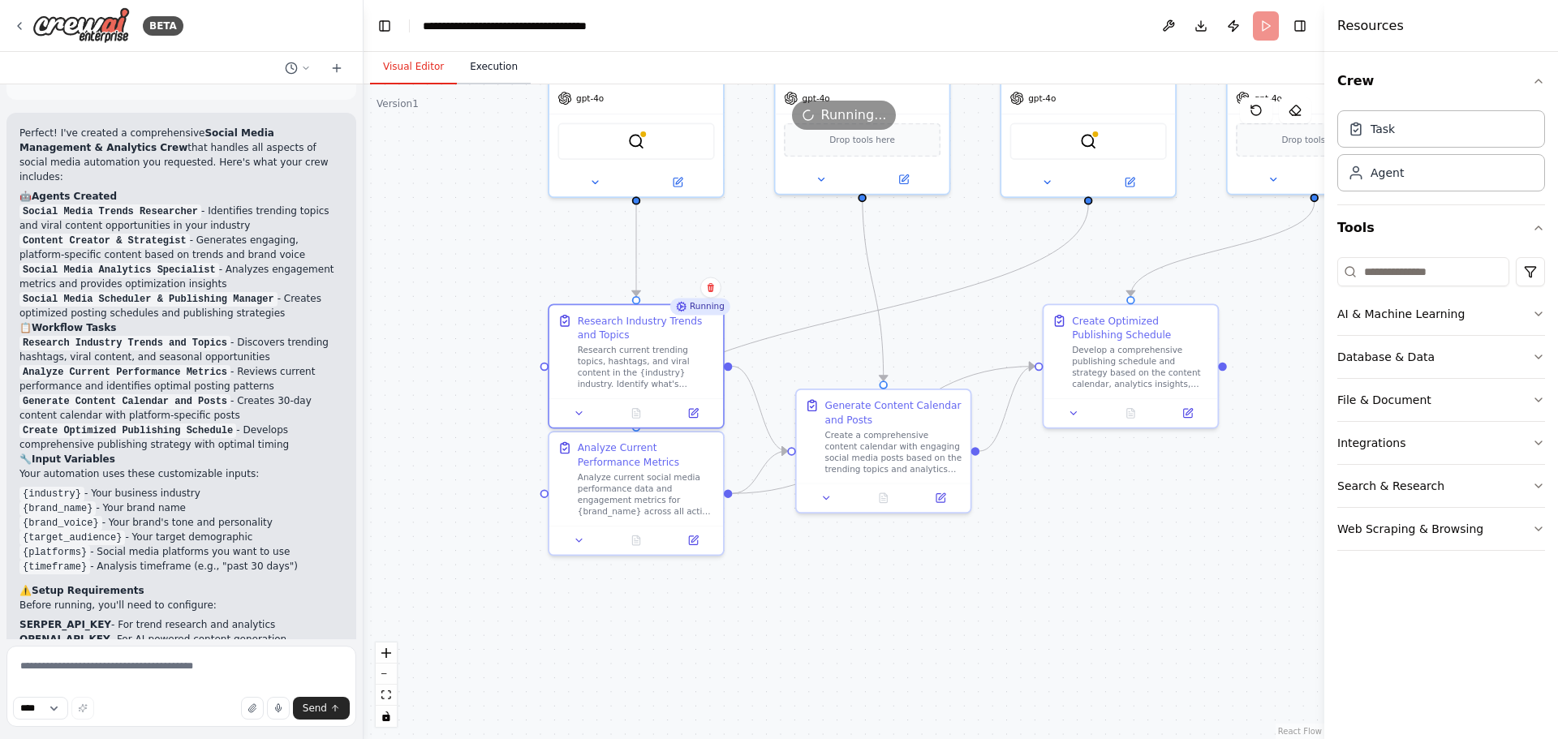
click at [464, 67] on button "Execution" at bounding box center [494, 67] width 74 height 34
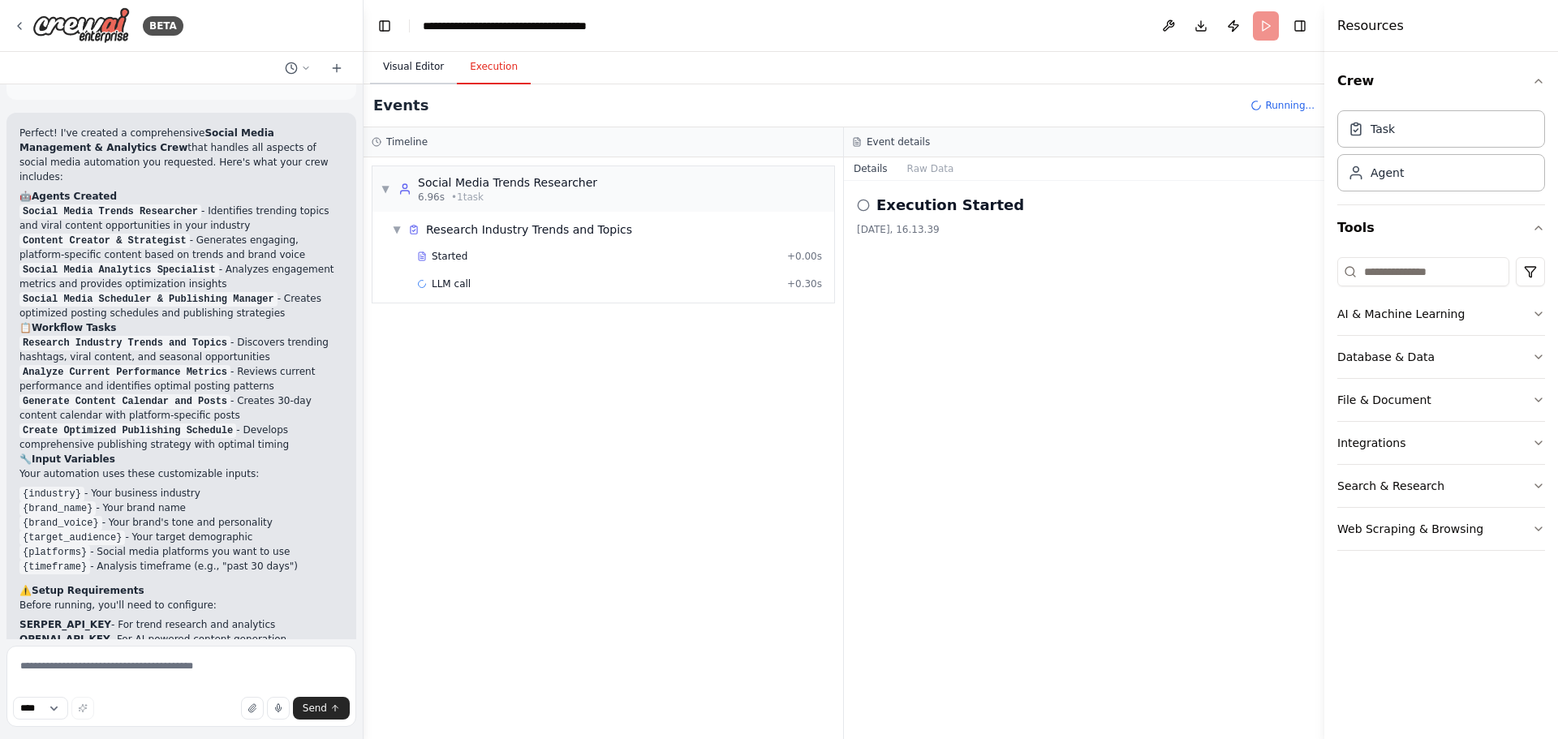
scroll to position [2319, 0]
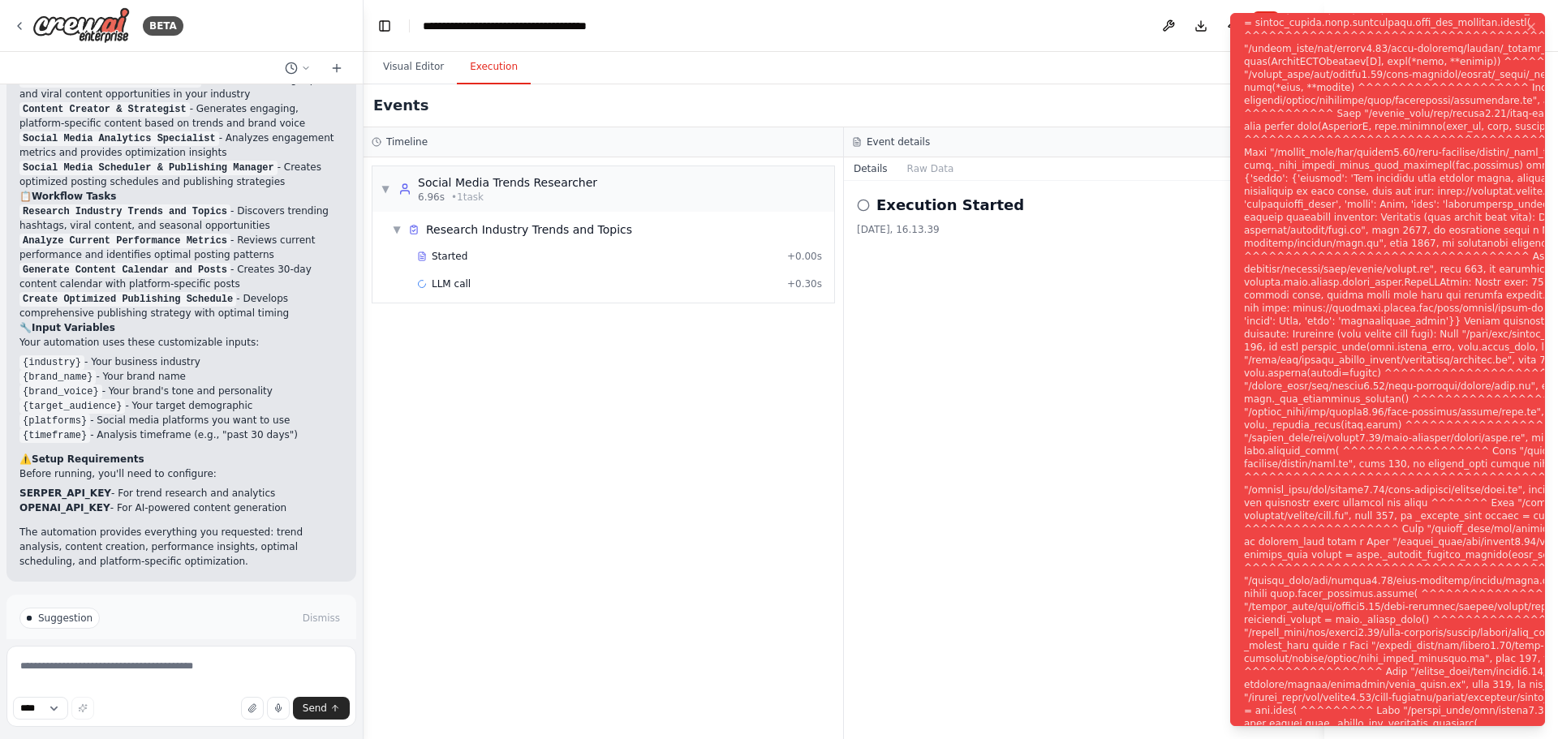
click at [1062, 85] on div "Events" at bounding box center [844, 105] width 961 height 43
click at [1532, 22] on icon "Notifications (F8)" at bounding box center [1531, 26] width 13 height 13
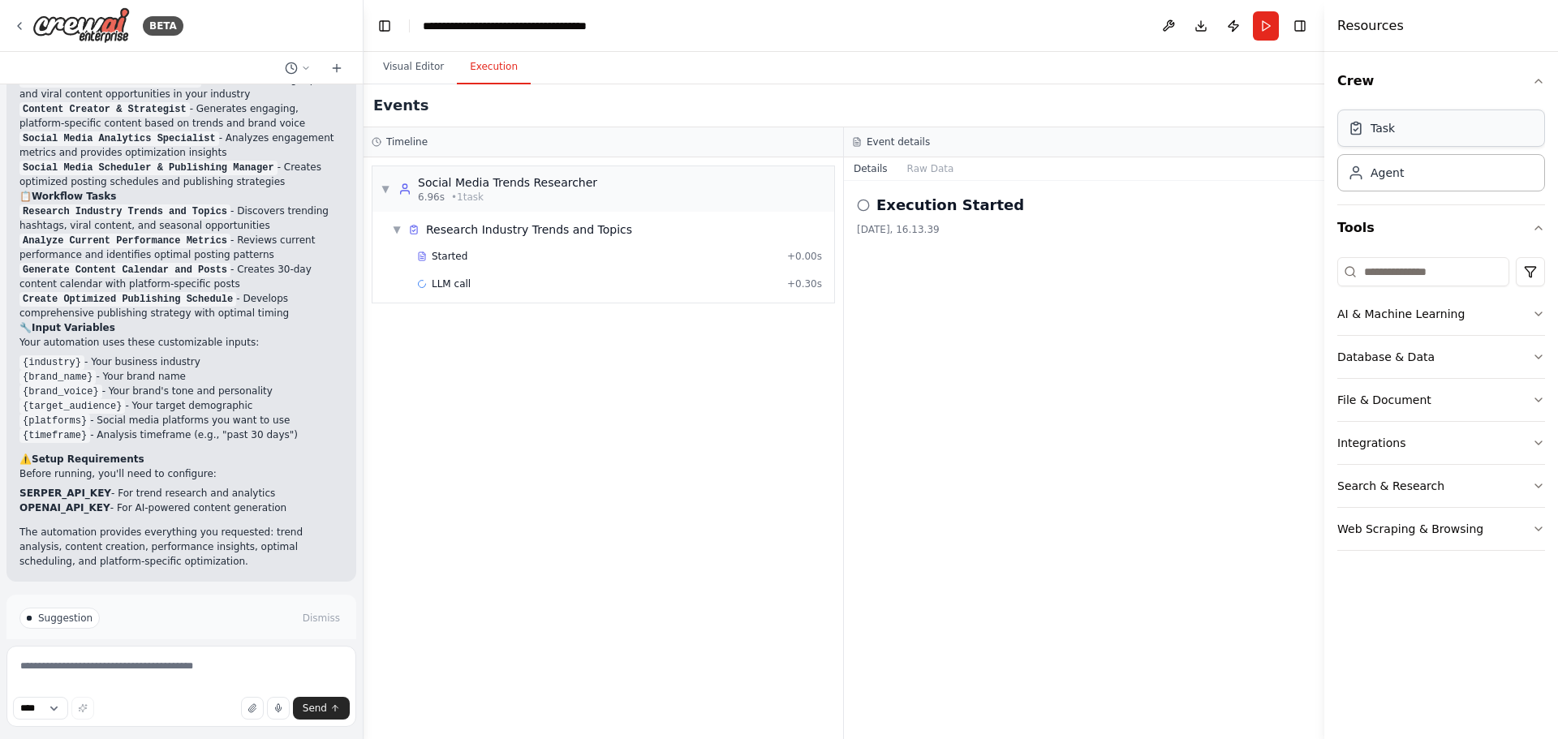
click at [1459, 136] on div "Task" at bounding box center [1442, 128] width 208 height 37
click at [1424, 183] on div "Agent" at bounding box center [1442, 171] width 208 height 37
click at [1406, 321] on div "AI & Machine Learning" at bounding box center [1401, 314] width 127 height 16
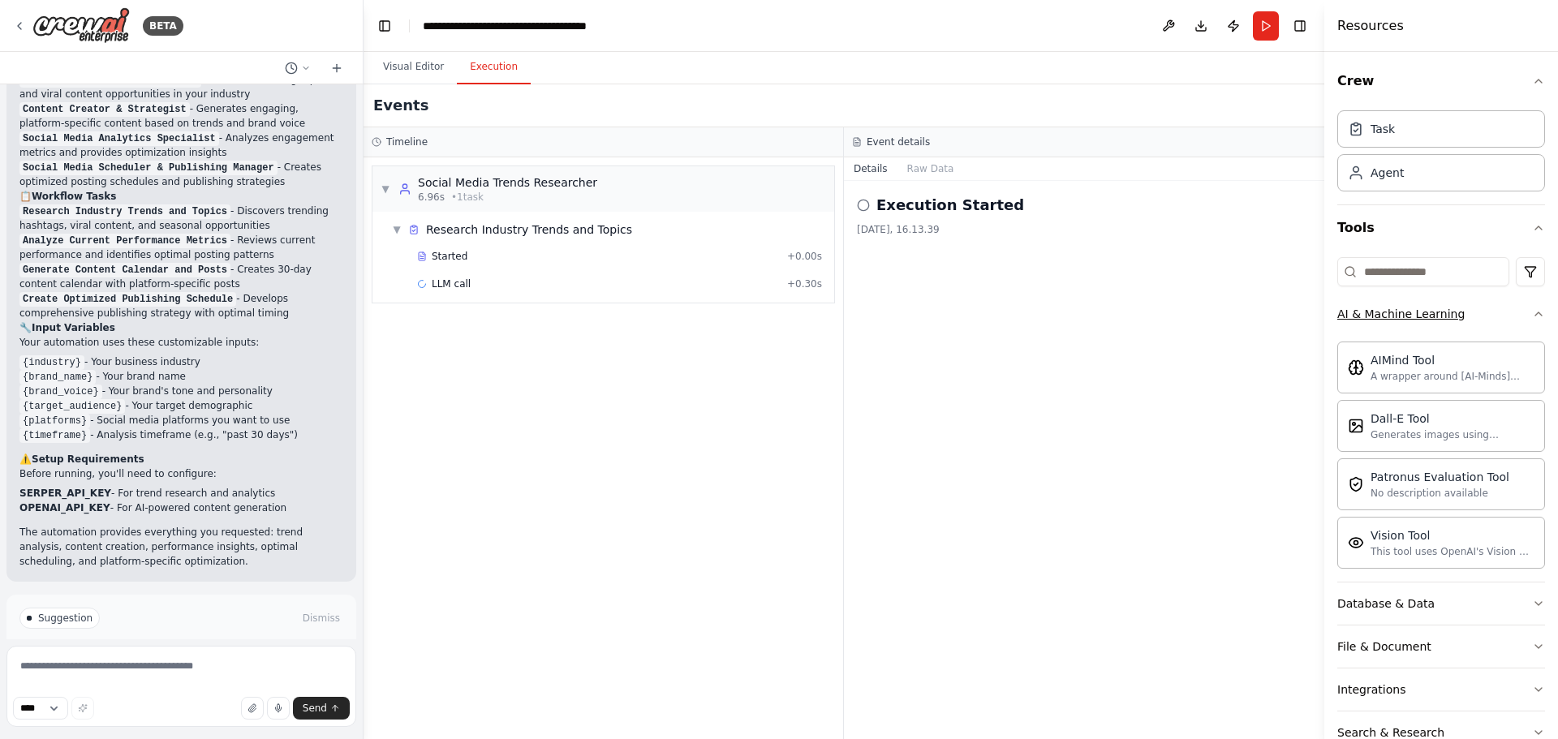
click at [1497, 318] on button "AI & Machine Learning" at bounding box center [1442, 314] width 208 height 42
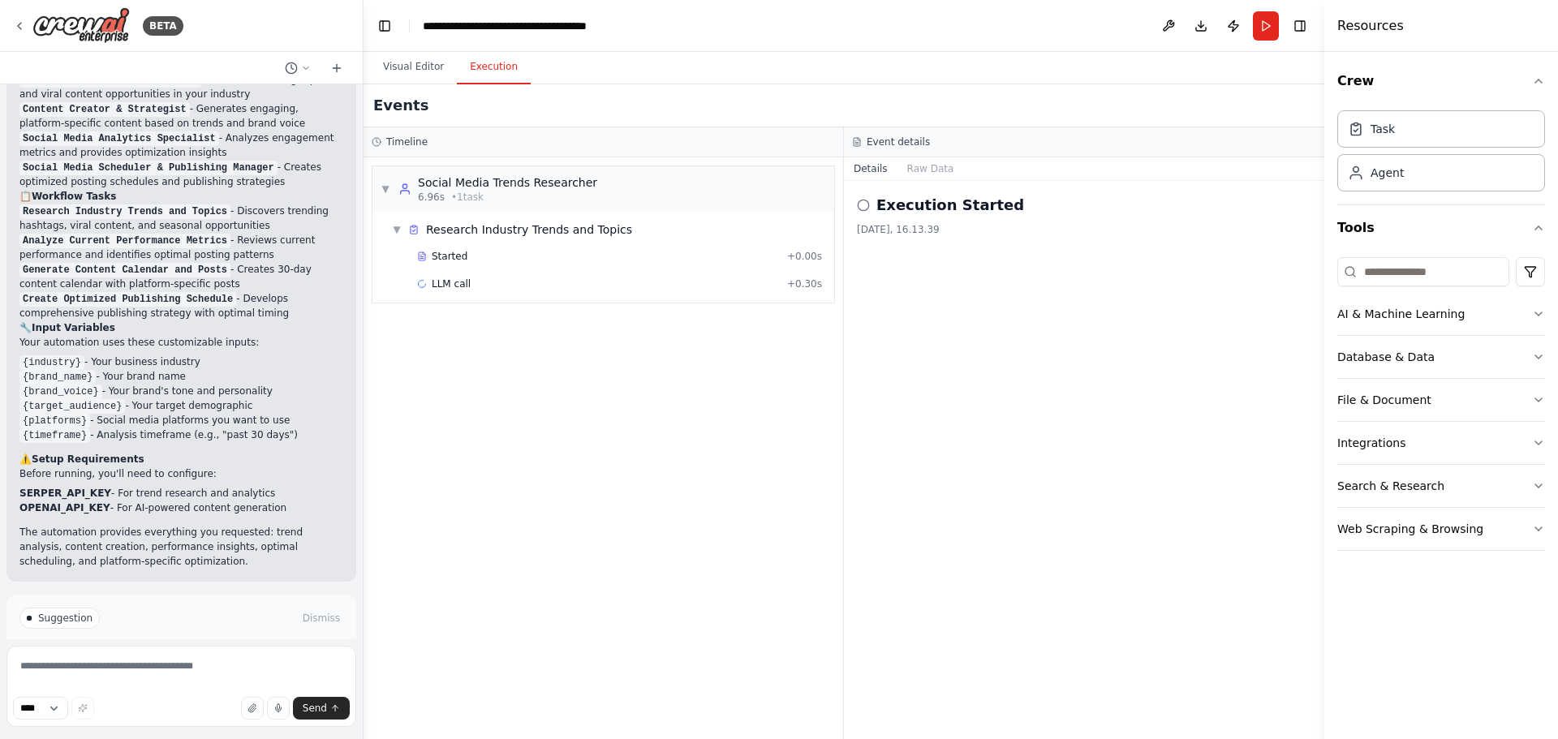
click at [181, 681] on span "Help fix error" at bounding box center [189, 687] width 64 height 13
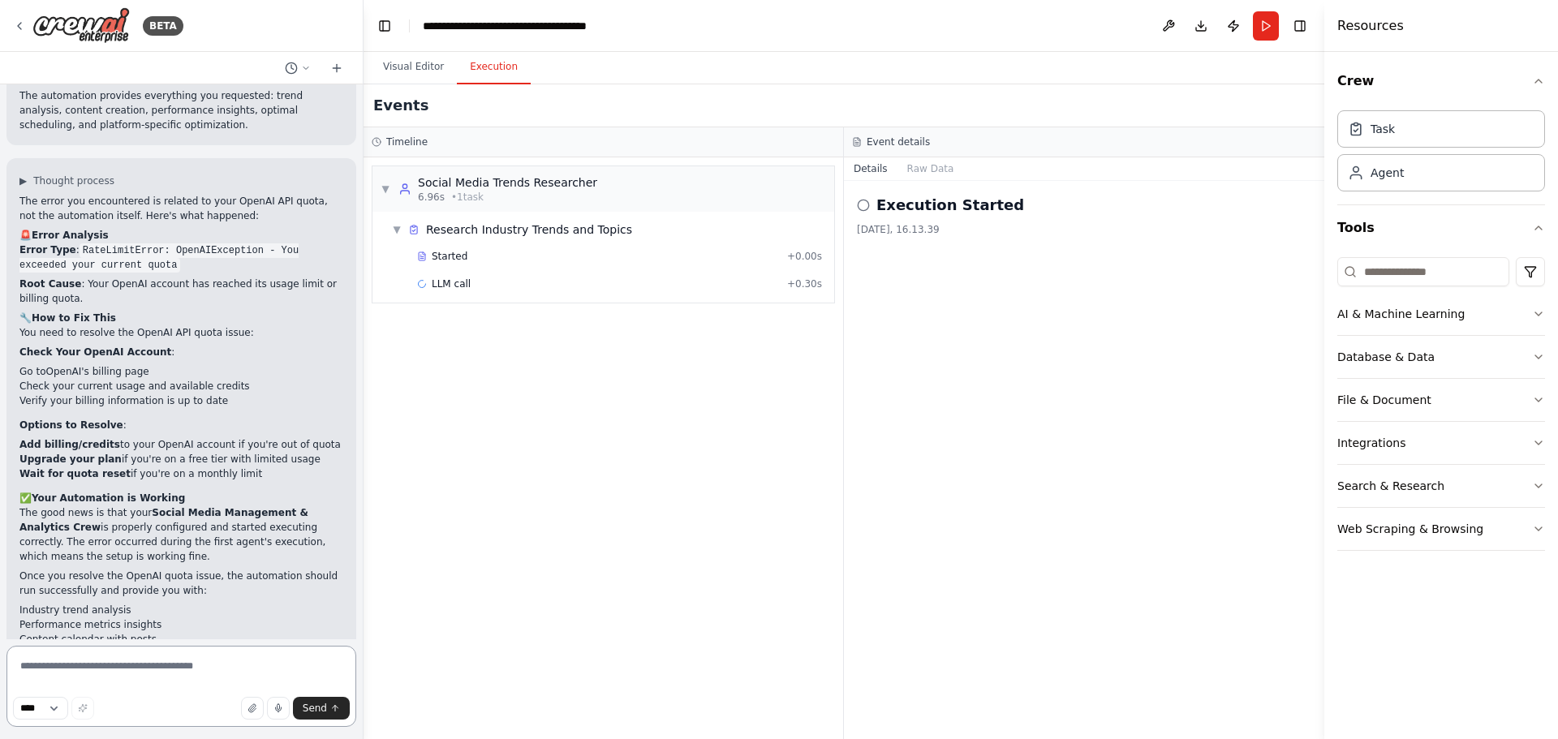
scroll to position [2770, 0]
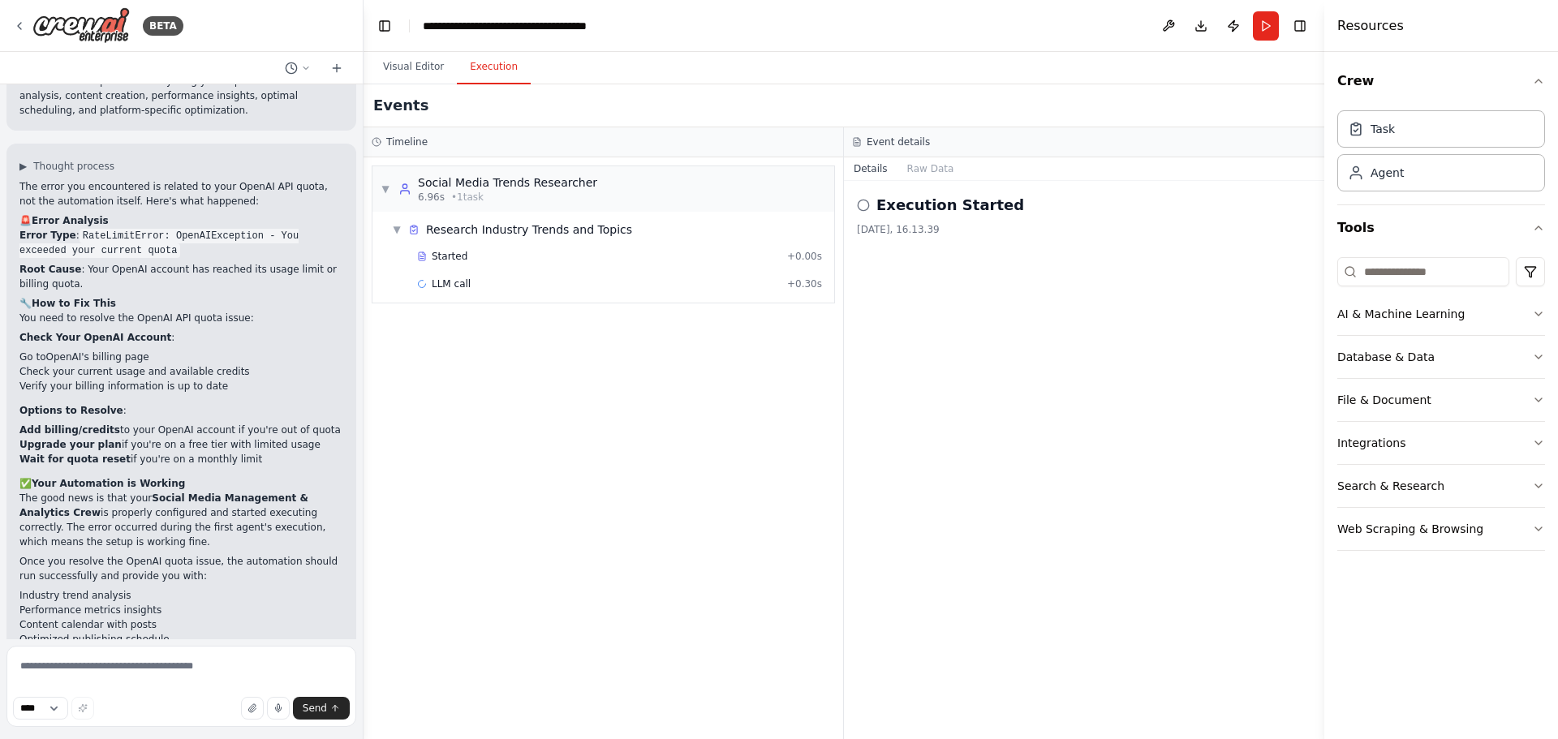
click at [647, 20] on header "**********" at bounding box center [844, 26] width 961 height 52
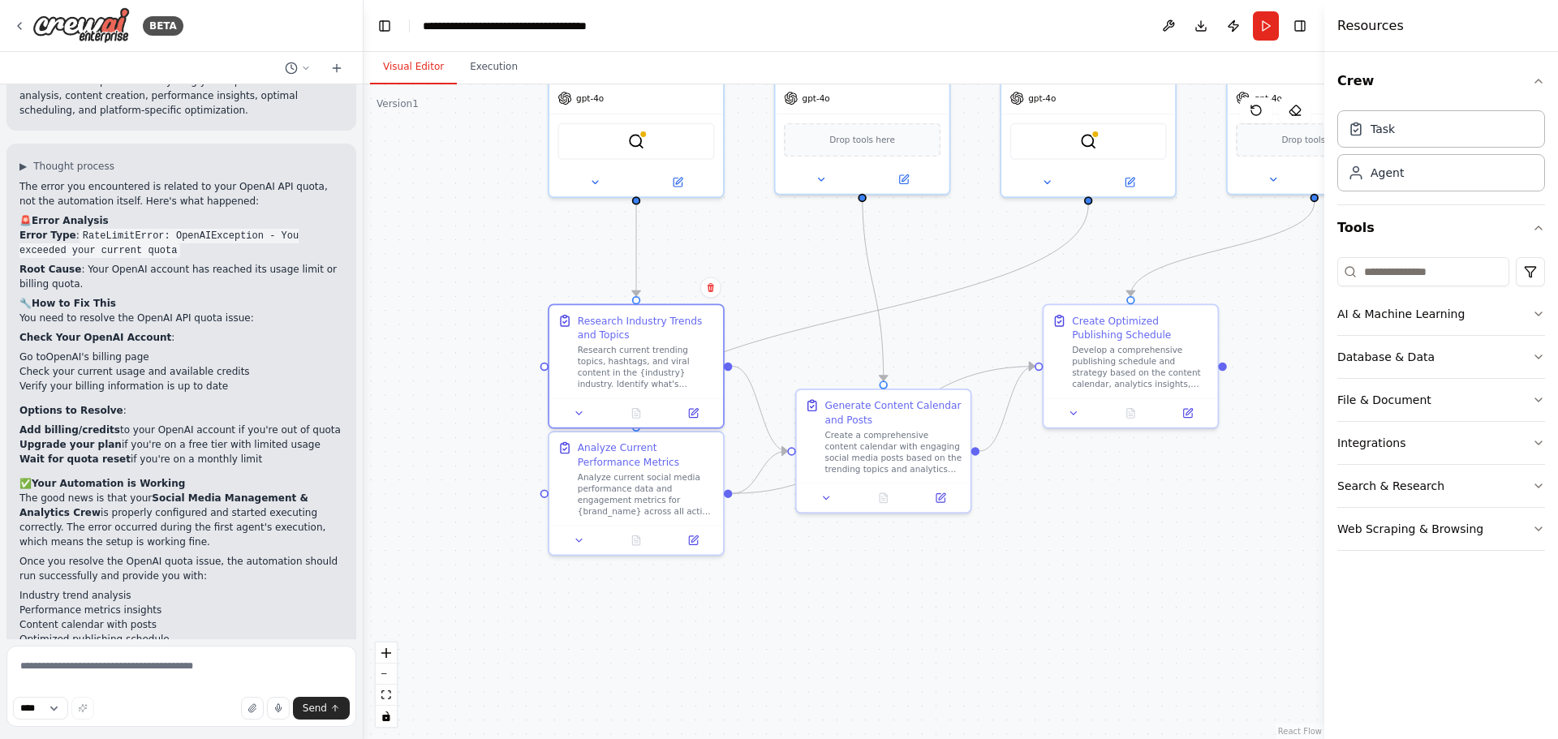
drag, startPoint x: 408, startPoint y: 69, endPoint x: 411, endPoint y: 56, distance: 13.2
click at [409, 67] on button "Visual Editor" at bounding box center [413, 67] width 87 height 34
click at [664, 371] on div "Research current trending topics, hashtags, and viral content in the {industry}…" at bounding box center [646, 364] width 137 height 45
click at [683, 482] on div "Analyze current social media performance data and engagement metrics for {brand…" at bounding box center [646, 491] width 137 height 45
click at [870, 463] on div "Create a comprehensive content calendar with engaging social media posts based …" at bounding box center [893, 449] width 137 height 45
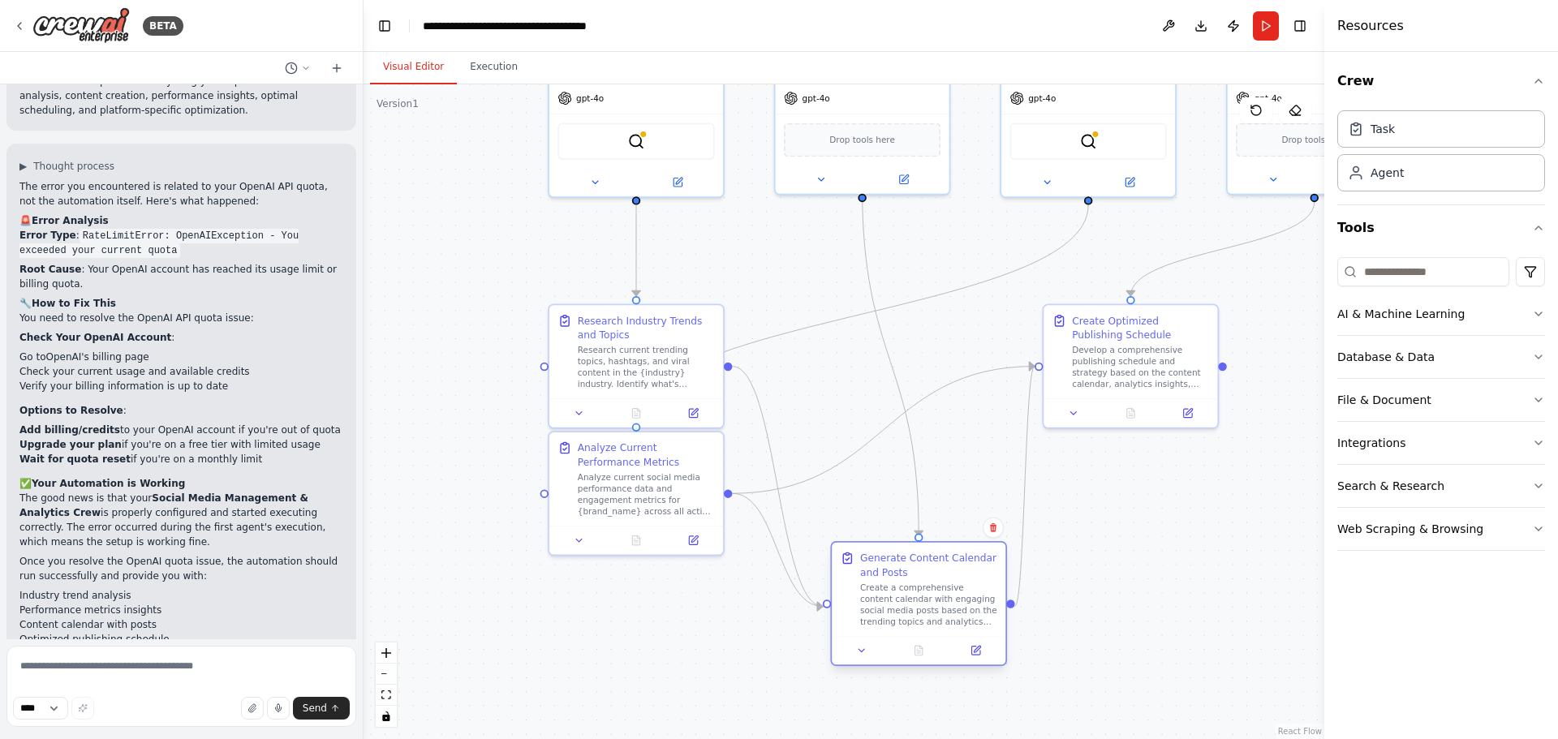
drag, startPoint x: 925, startPoint y: 401, endPoint x: 958, endPoint y: 605, distance: 207.1
click at [961, 607] on div "Create a comprehensive content calendar with engaging social media posts based …" at bounding box center [928, 604] width 137 height 45
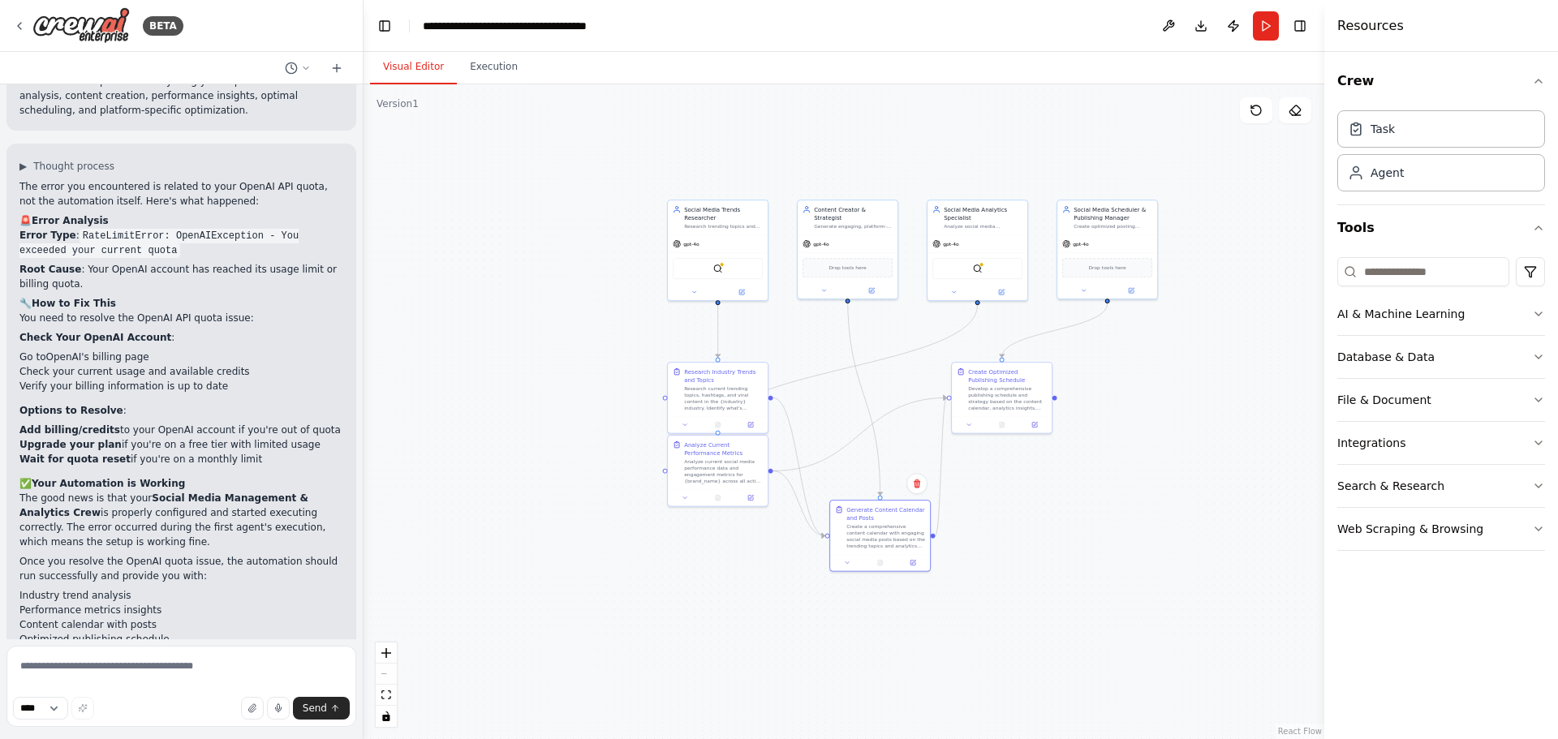
drag, startPoint x: 1168, startPoint y: 315, endPoint x: 1028, endPoint y: 384, distance: 156.4
click at [1047, 399] on div ".deletable-edge-delete-btn { width: 20px; height: 20px; border: 0px solid #ffff…" at bounding box center [844, 411] width 961 height 655
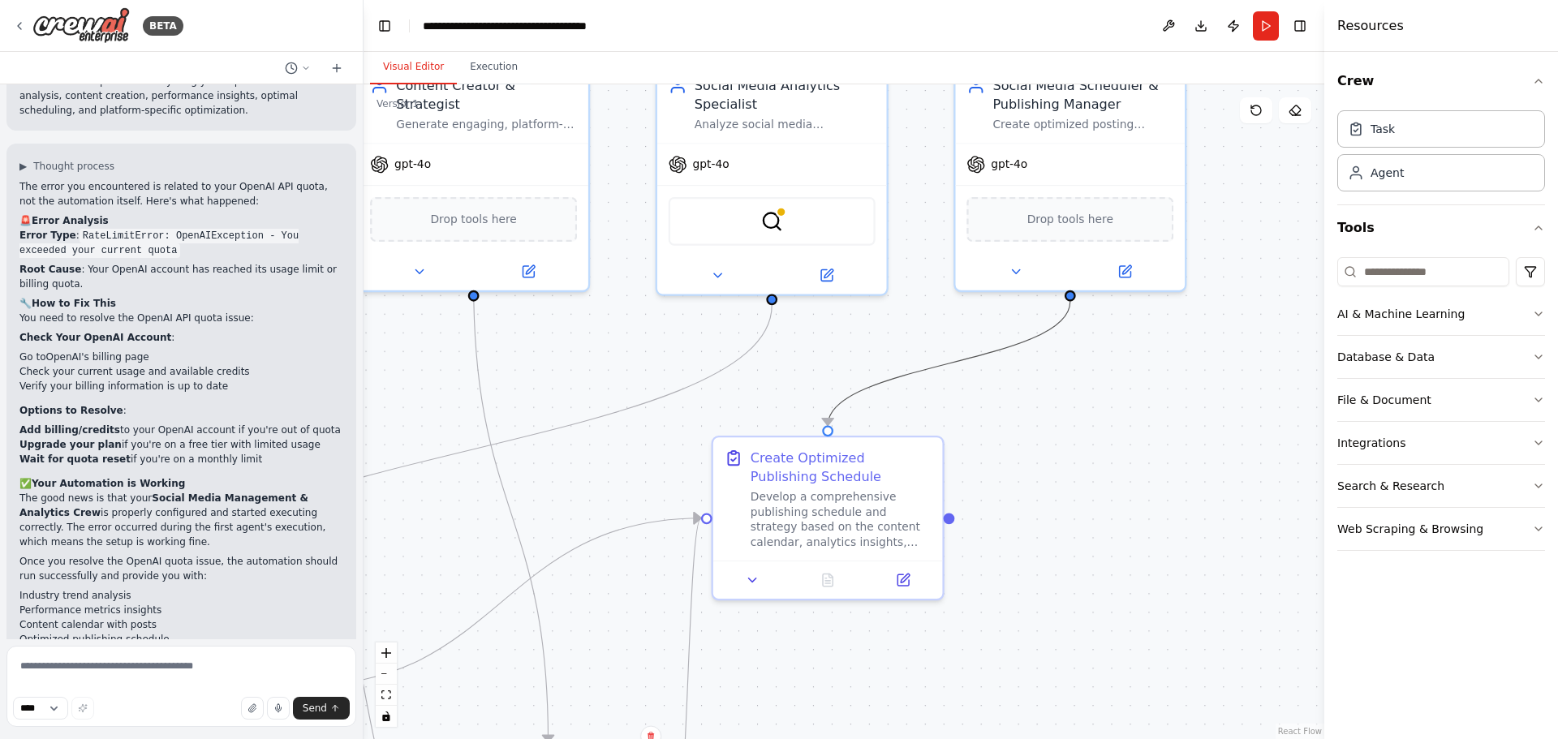
drag, startPoint x: 989, startPoint y: 387, endPoint x: 976, endPoint y: 426, distance: 41.1
click at [985, 452] on div ".deletable-edge-delete-btn { width: 20px; height: 20px; border: 0px solid #ffff…" at bounding box center [844, 411] width 961 height 655
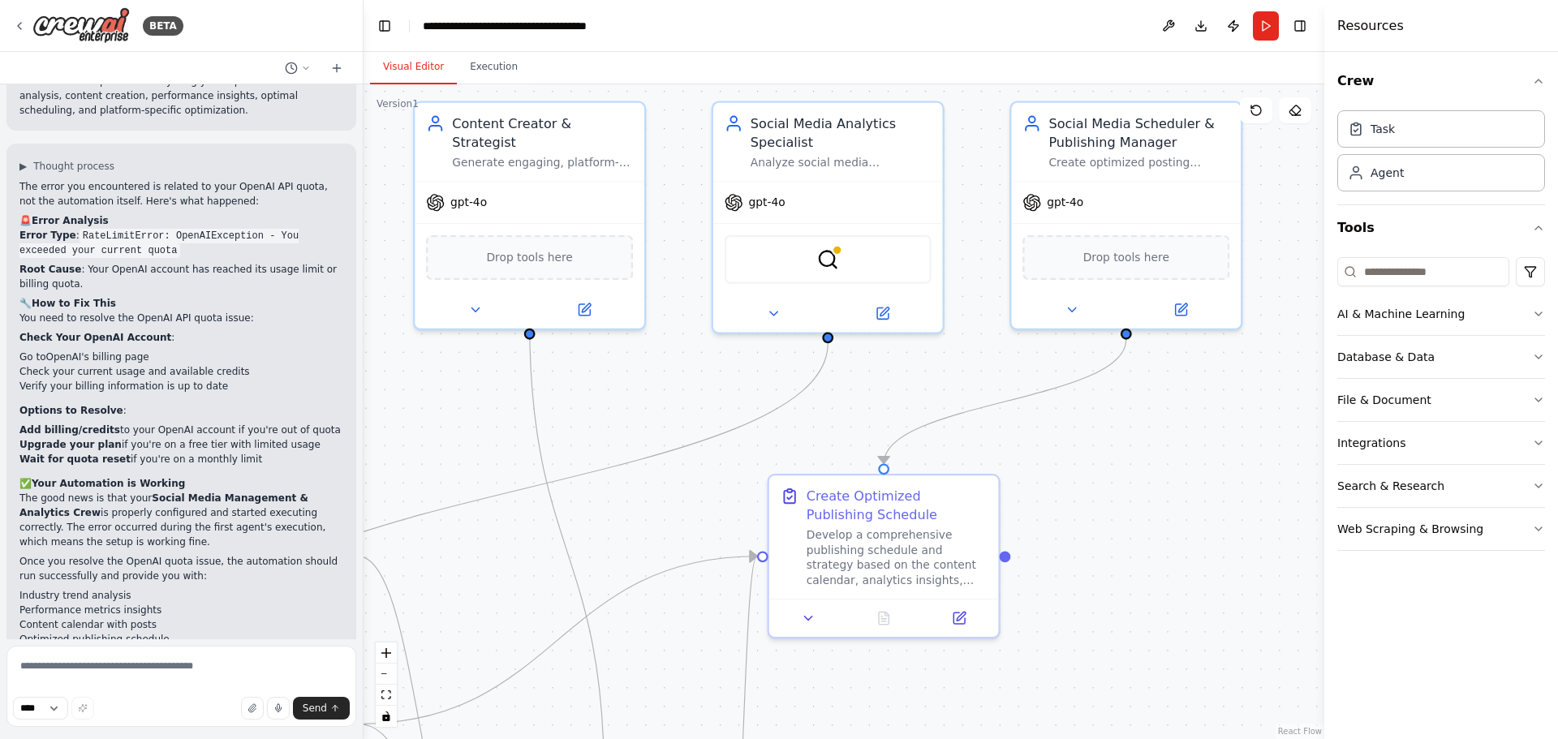
drag, startPoint x: 980, startPoint y: 407, endPoint x: 1015, endPoint y: 487, distance: 87.9
click at [1015, 489] on div ".deletable-edge-delete-btn { width: 20px; height: 20px; border: 0px solid #ffff…" at bounding box center [844, 411] width 961 height 655
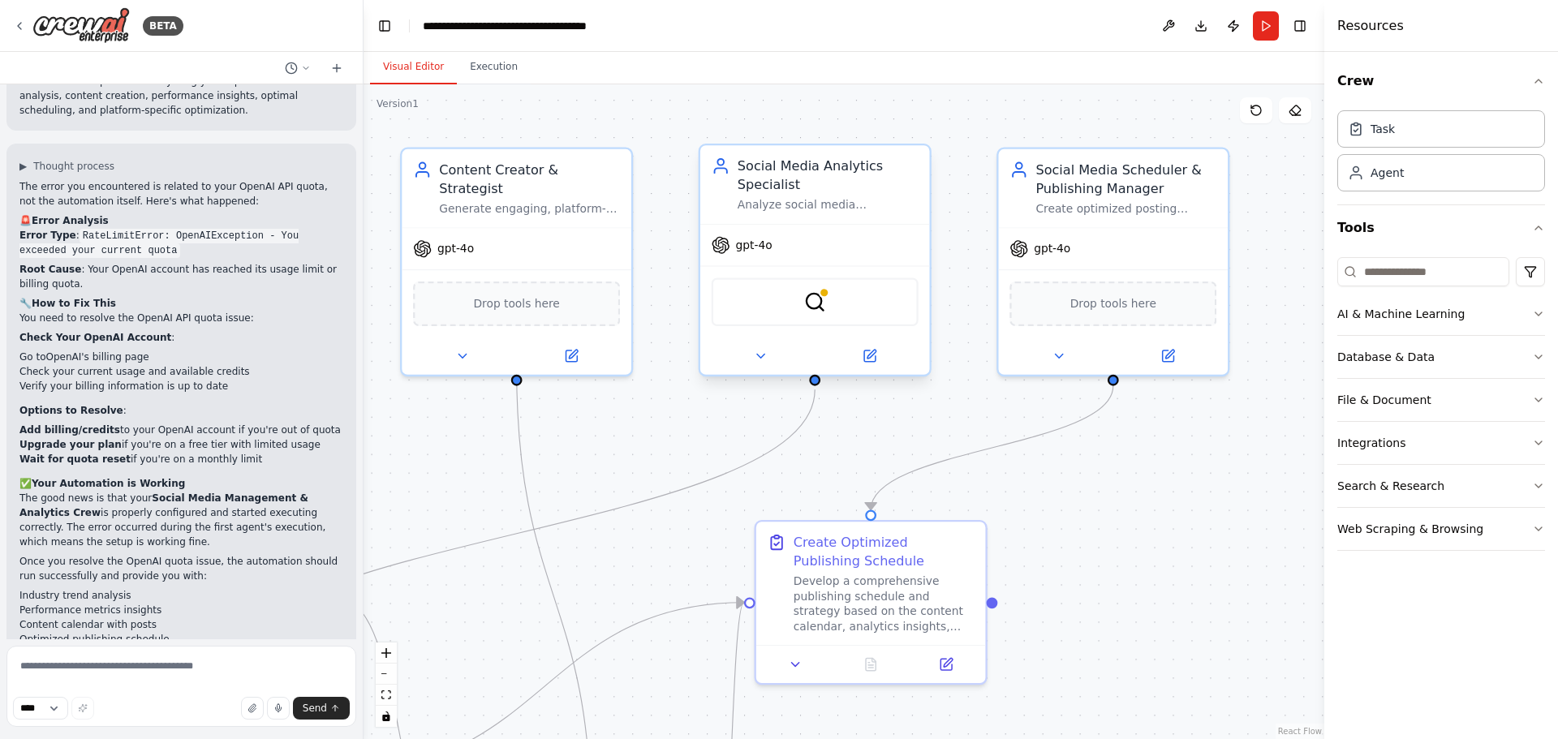
click at [835, 312] on div "SerperDevTool" at bounding box center [815, 302] width 207 height 49
click at [798, 304] on div "SerperDevTool" at bounding box center [815, 302] width 207 height 49
click at [812, 304] on img at bounding box center [815, 302] width 23 height 23
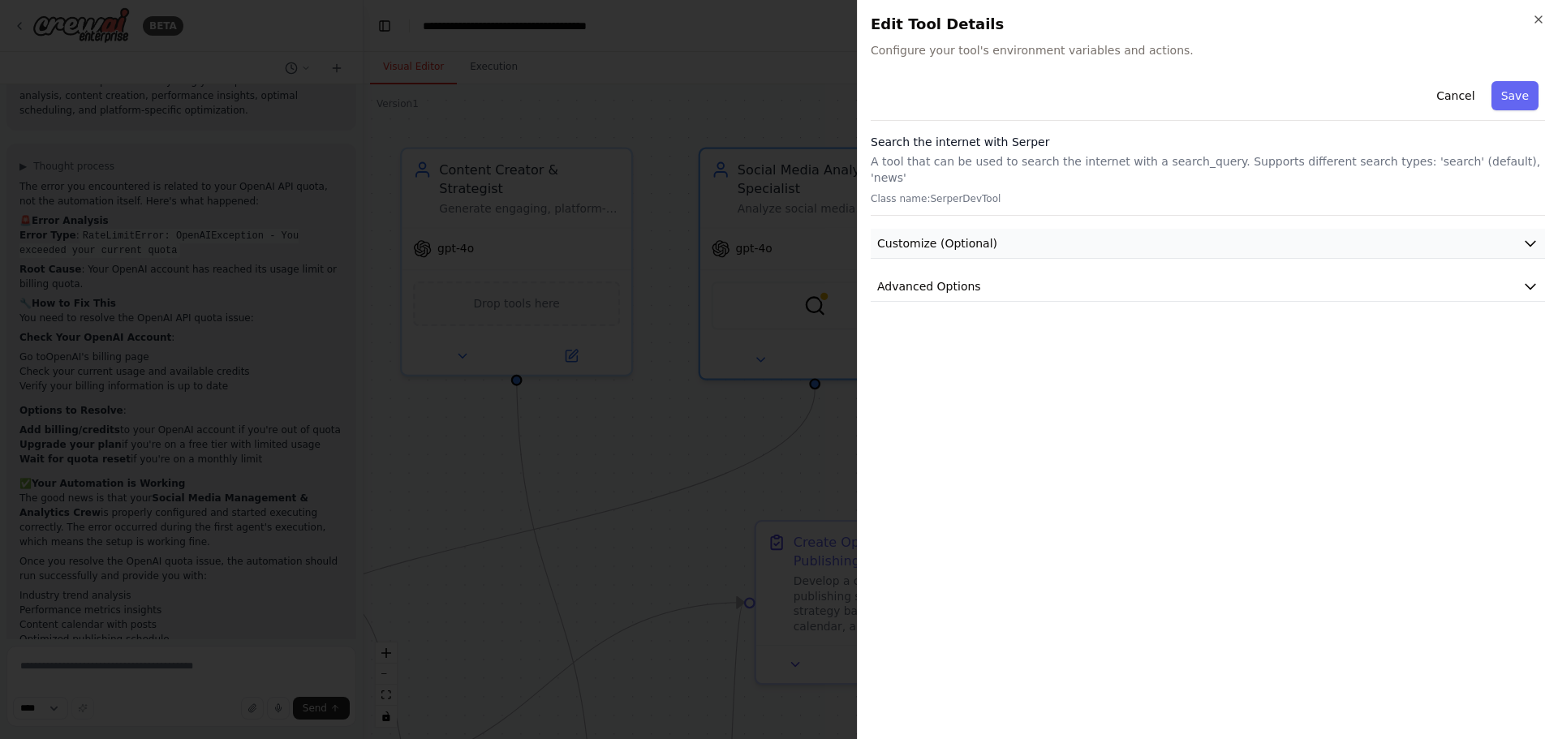
click at [959, 235] on span "Customize (Optional)" at bounding box center [937, 243] width 120 height 16
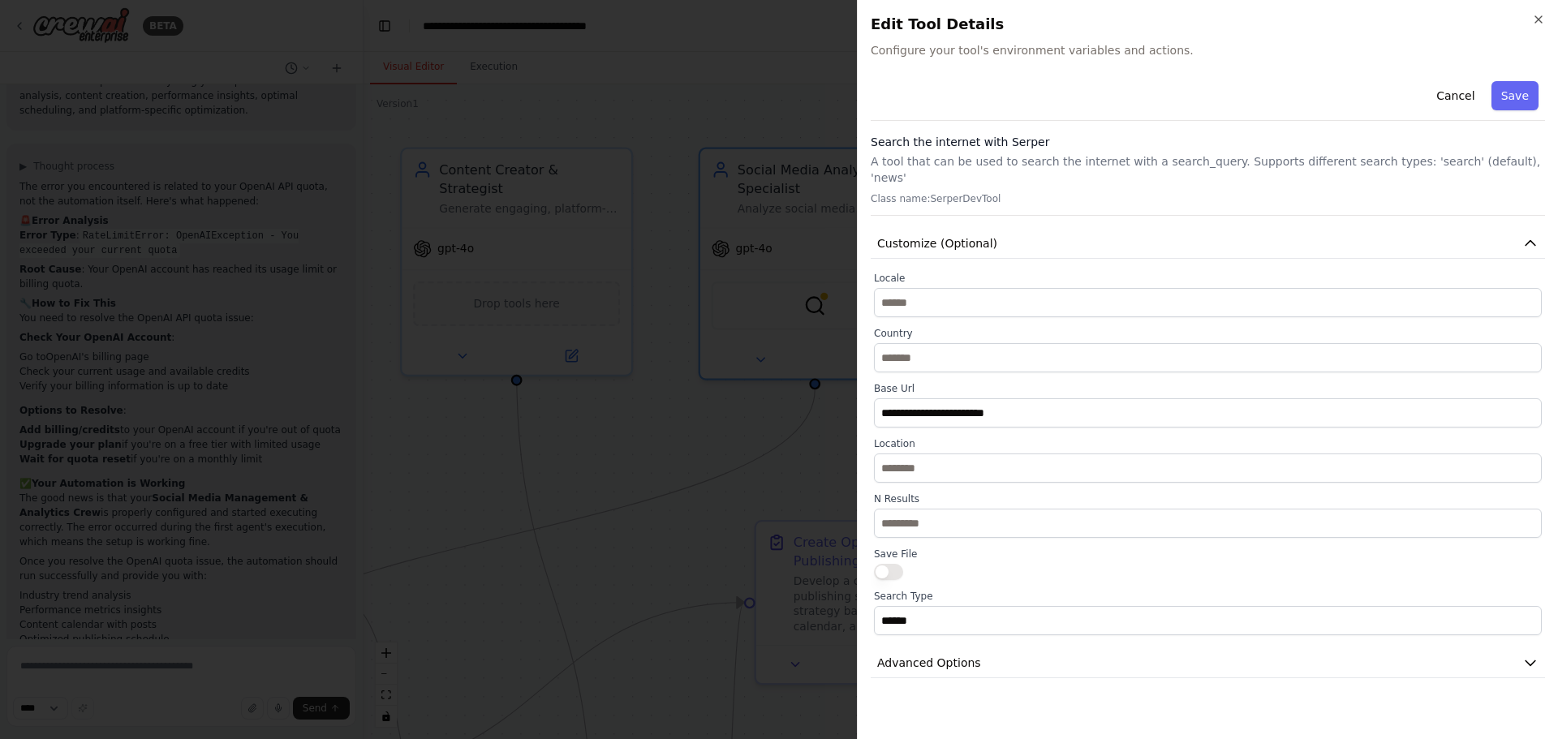
drag, startPoint x: 722, startPoint y: 463, endPoint x: 747, endPoint y: 439, distance: 33.9
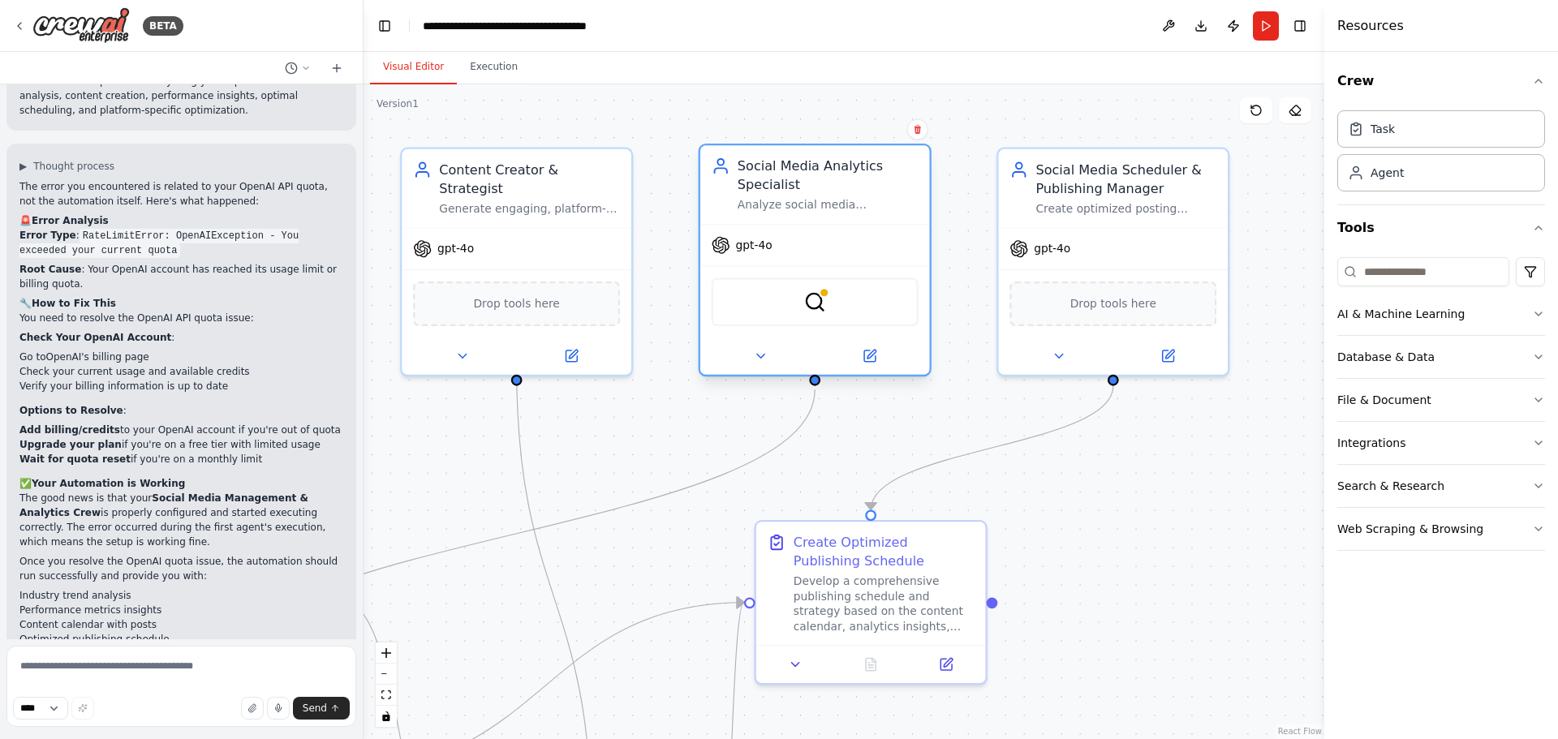
click at [769, 368] on div at bounding box center [815, 356] width 230 height 37
click at [766, 364] on button at bounding box center [761, 356] width 106 height 23
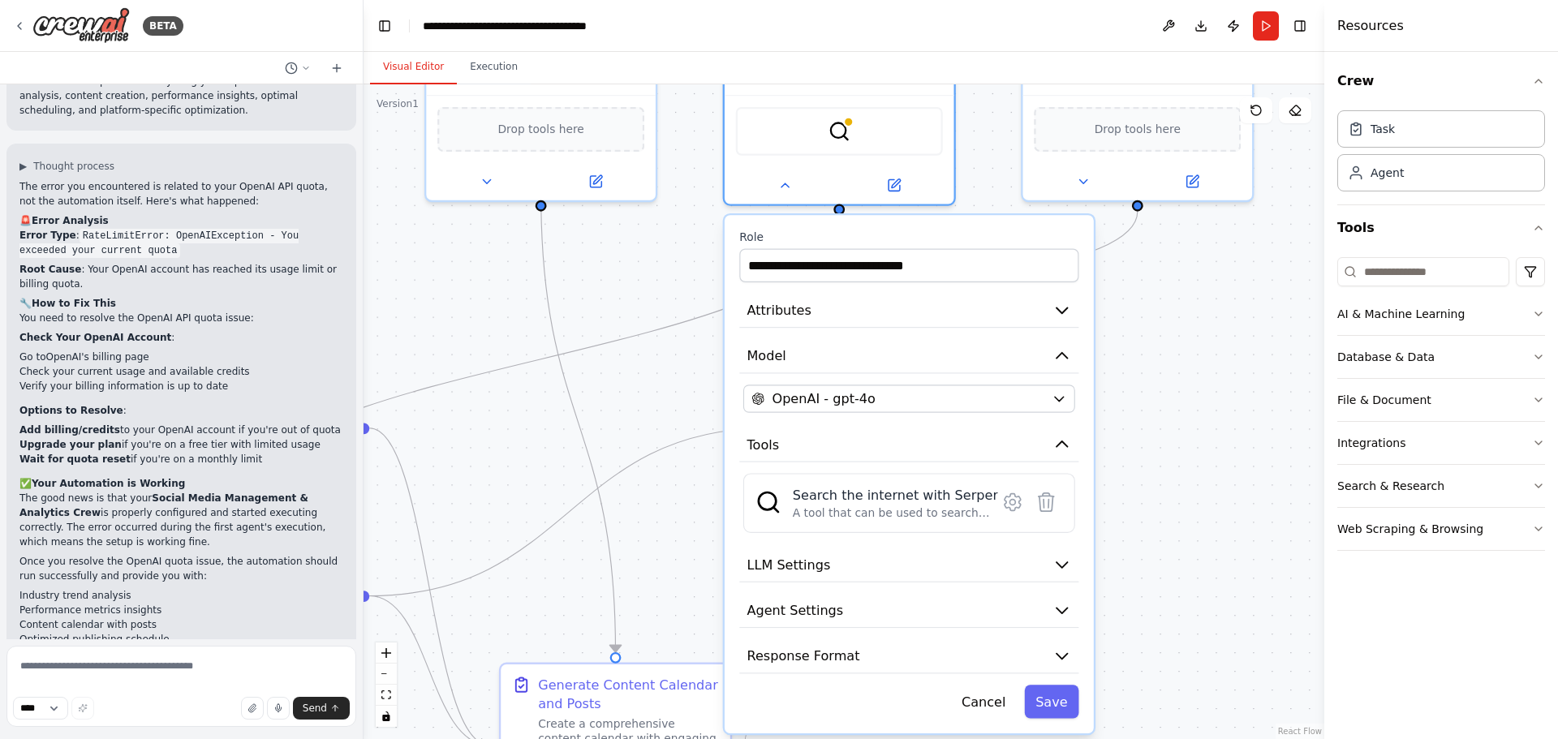
drag, startPoint x: 643, startPoint y: 443, endPoint x: 667, endPoint y: 269, distance: 176.2
click at [667, 269] on div ".deletable-edge-delete-btn { width: 20px; height: 20px; border: 0px solid #ffff…" at bounding box center [844, 411] width 961 height 655
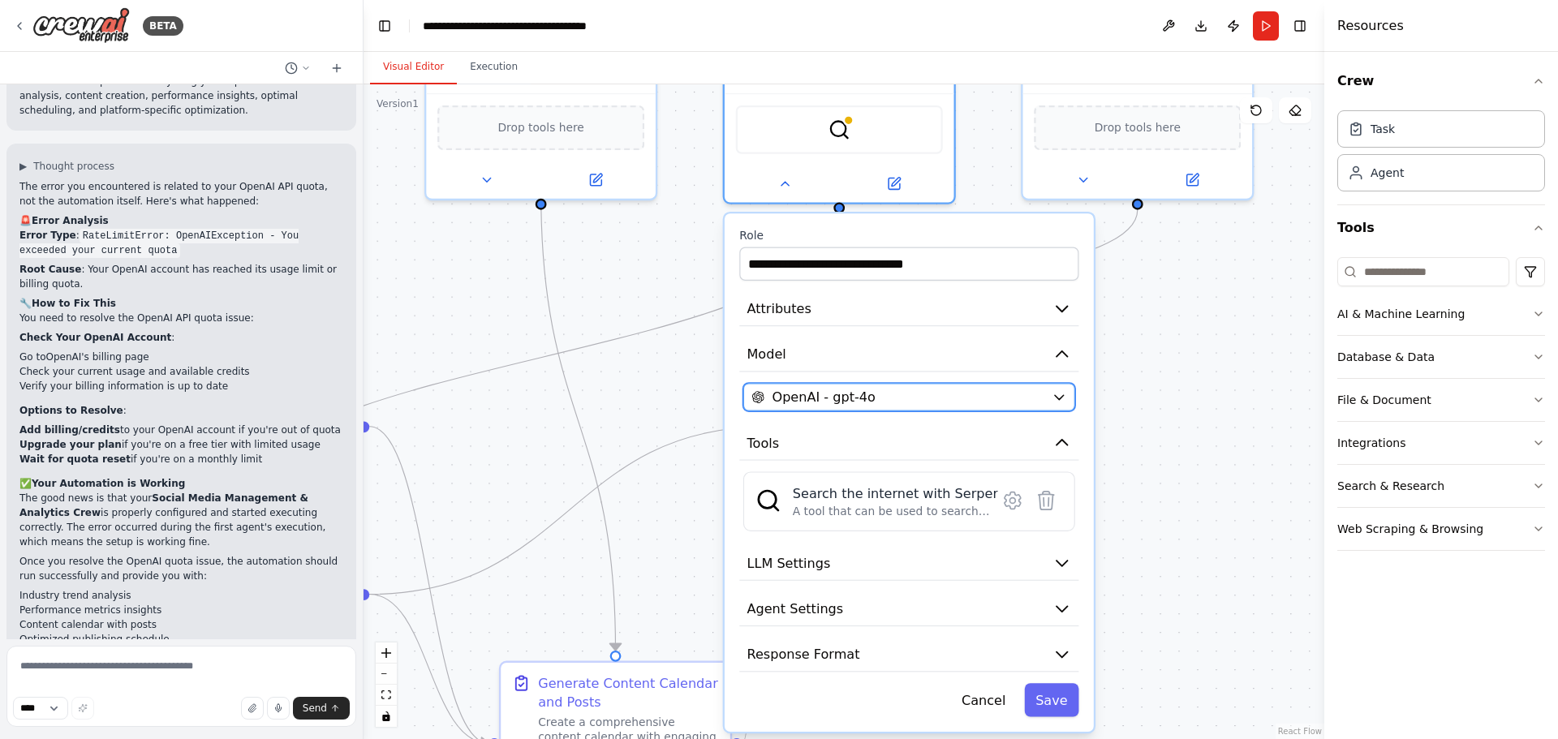
click at [888, 394] on div "OpenAI - gpt-4o" at bounding box center [898, 397] width 293 height 19
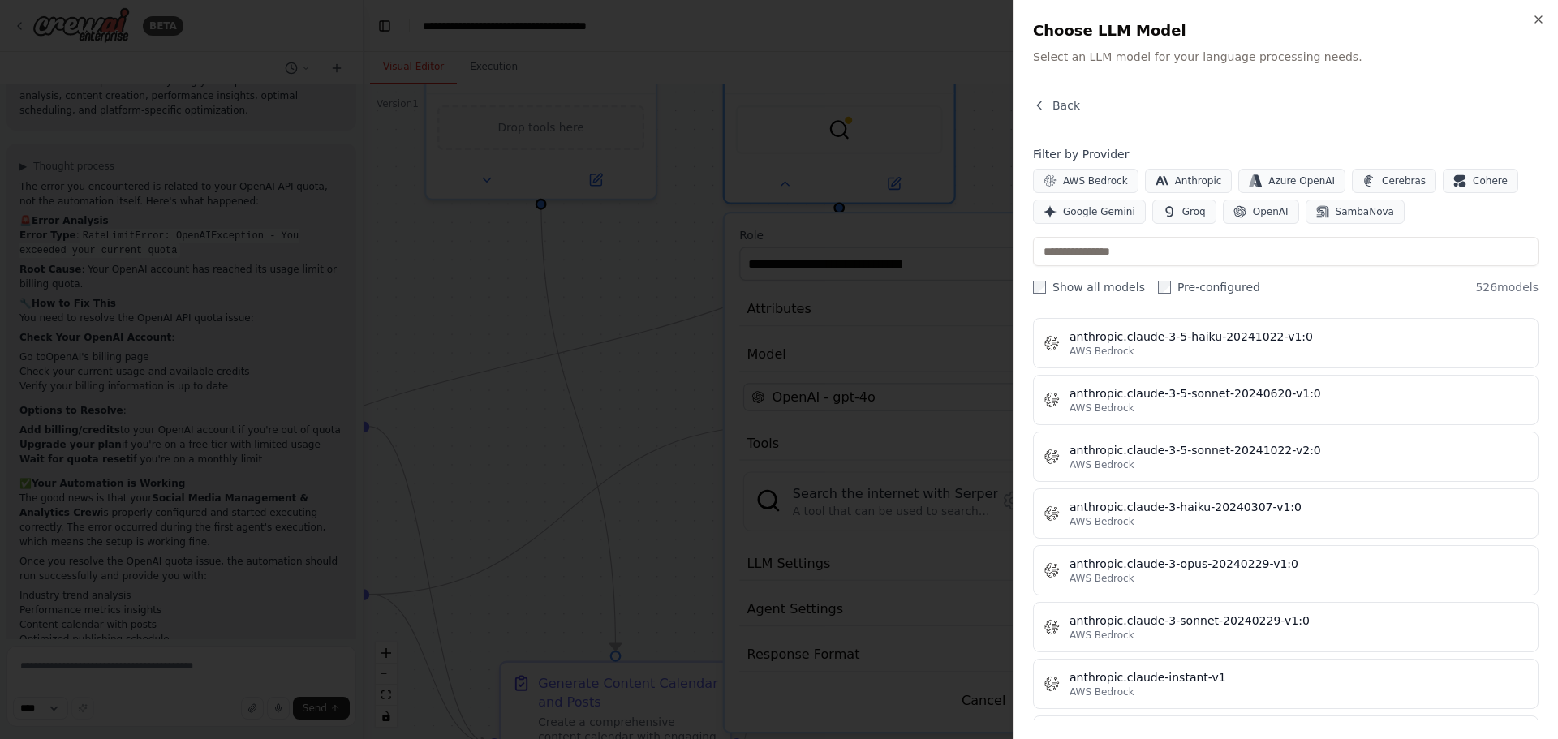
scroll to position [1299, 0]
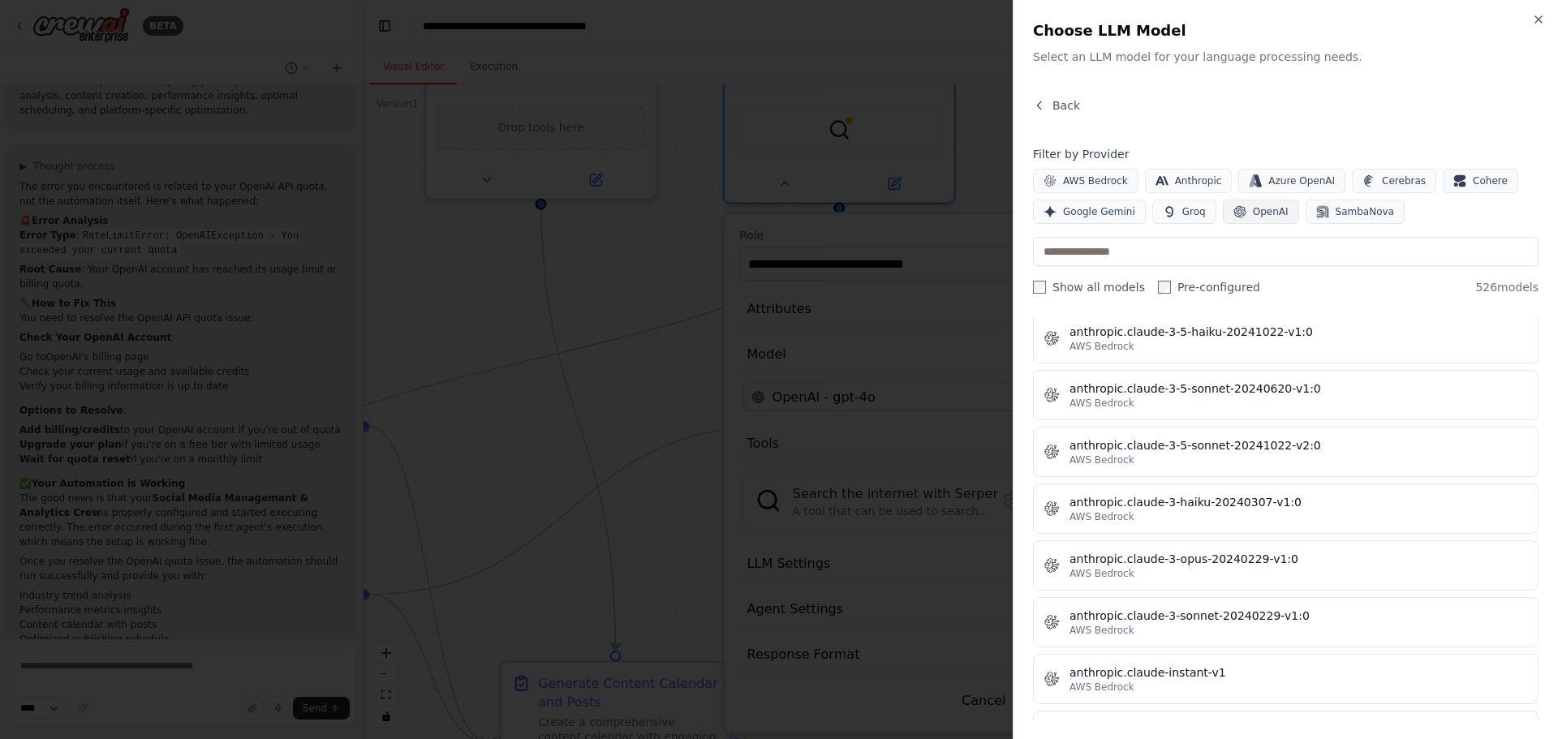
click at [1275, 208] on span "OpenAI" at bounding box center [1271, 211] width 36 height 13
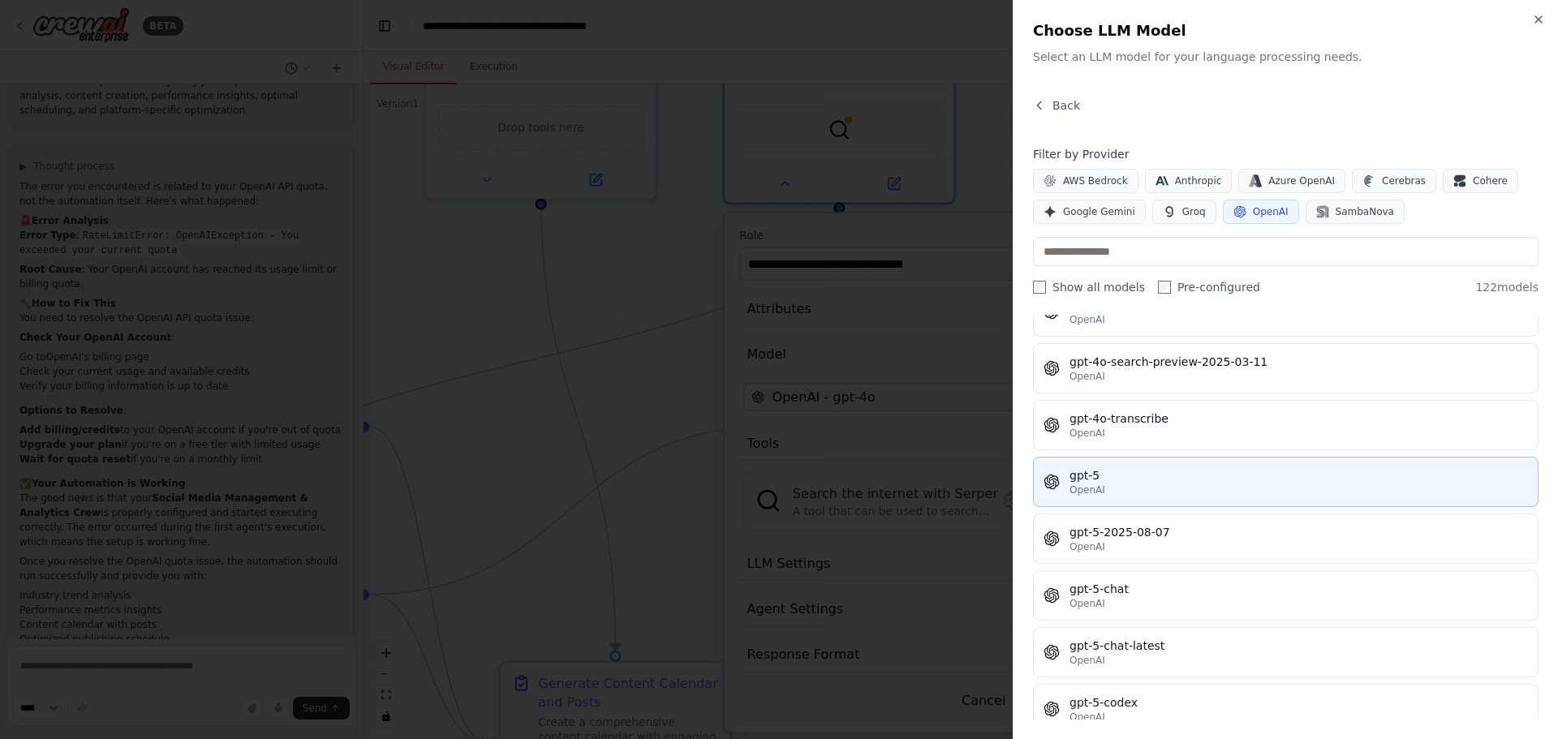
scroll to position [3796, 0]
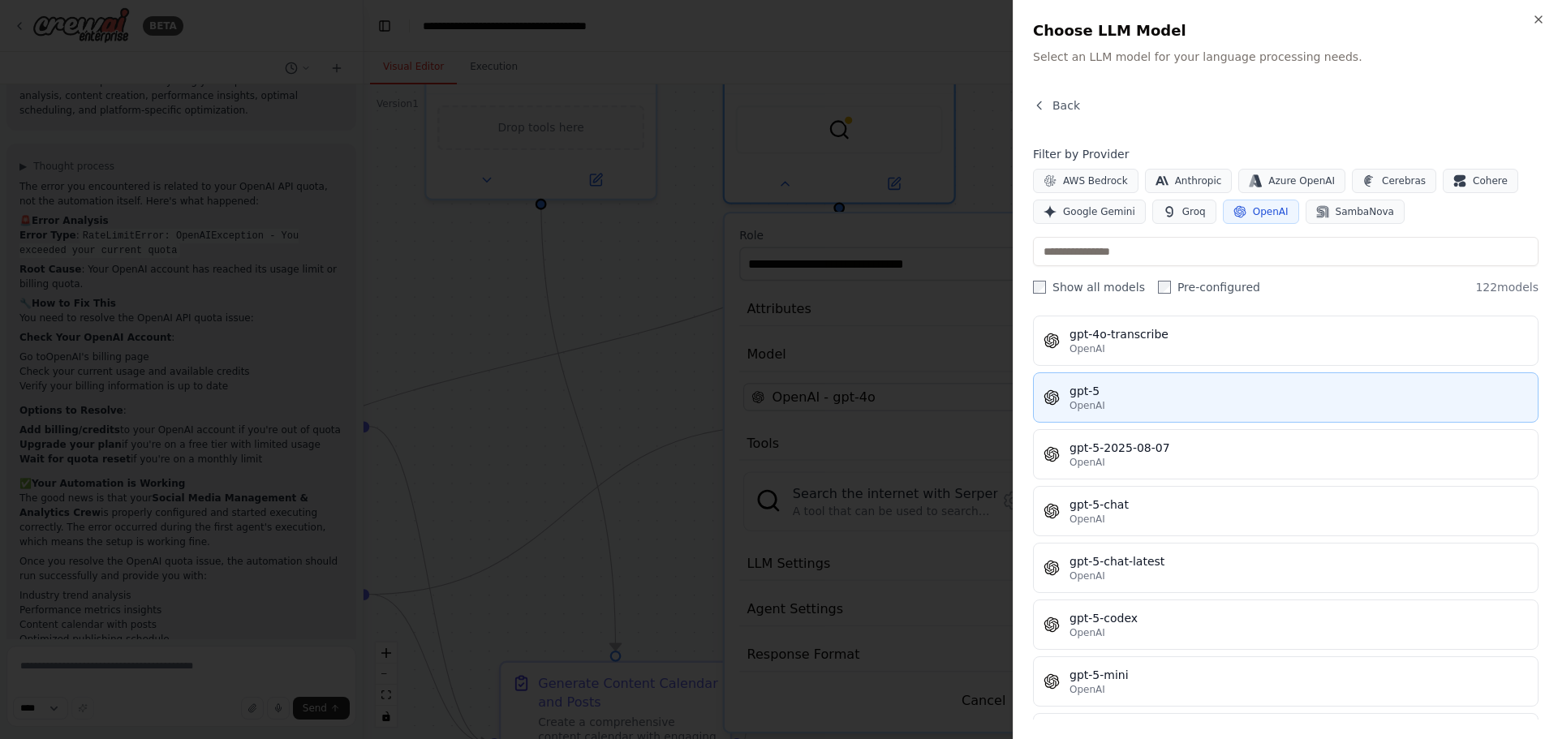
click at [1118, 411] on div "OpenAI" at bounding box center [1299, 405] width 459 height 13
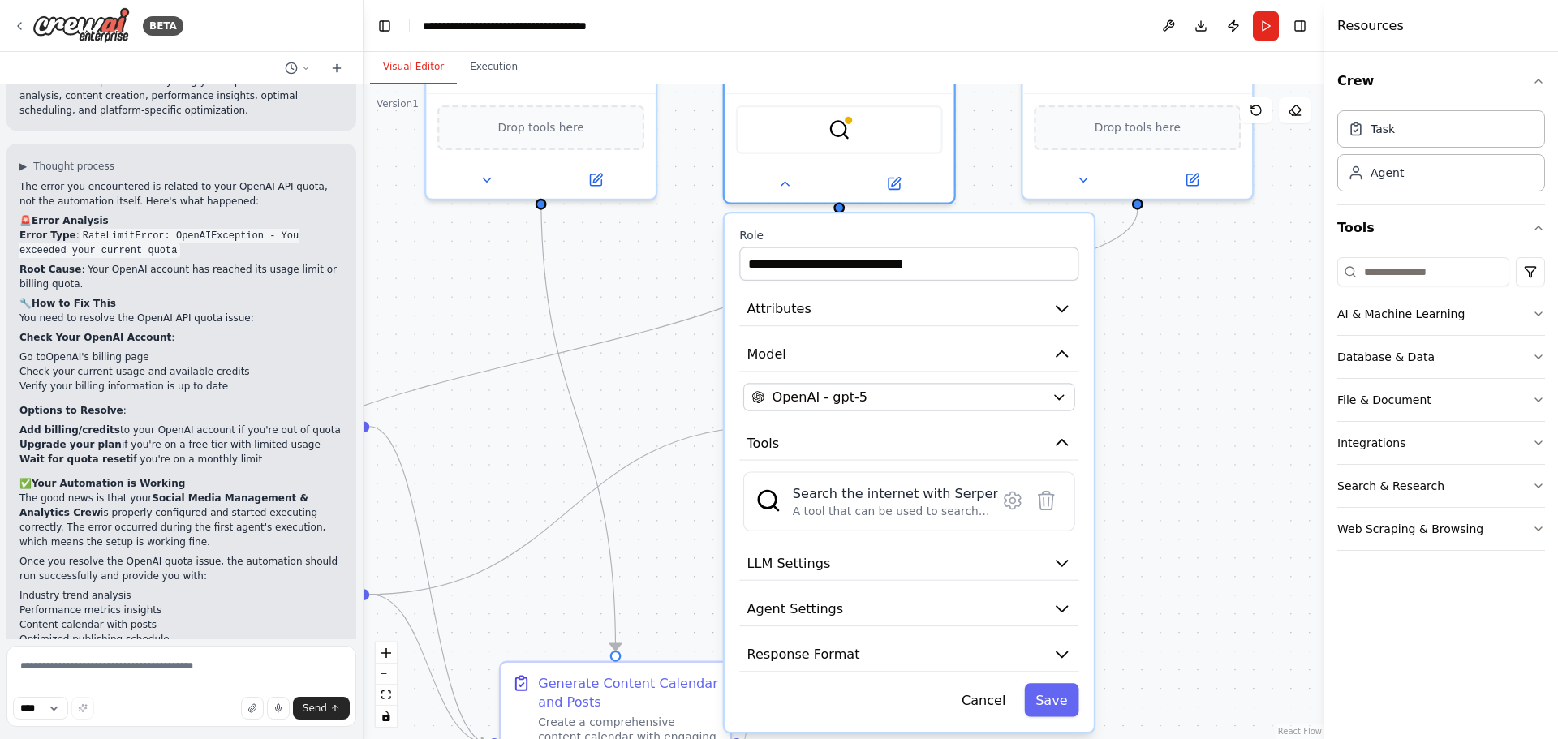
click at [604, 302] on div ".deletable-edge-delete-btn { width: 20px; height: 20px; border: 0px solid #ffff…" at bounding box center [844, 411] width 961 height 655
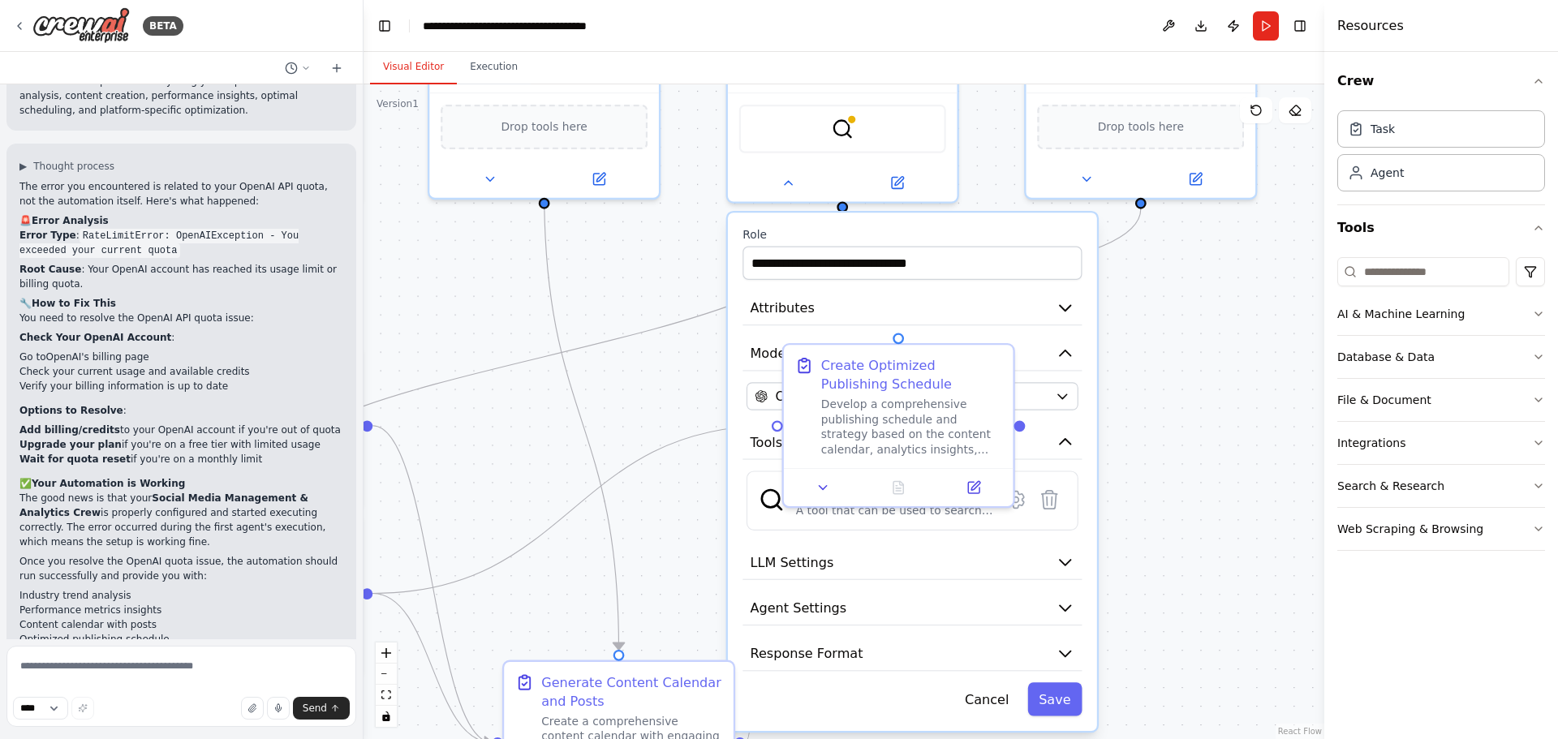
drag, startPoint x: 669, startPoint y: 304, endPoint x: 699, endPoint y: 285, distance: 35.8
click at [670, 304] on div ".deletable-edge-delete-btn { width: 20px; height: 20px; border: 0px solid #ffff…" at bounding box center [844, 411] width 961 height 655
click at [667, 255] on div ".deletable-edge-delete-btn { width: 20px; height: 20px; border: 0px solid #ffff…" at bounding box center [844, 411] width 961 height 655
click at [794, 186] on icon at bounding box center [789, 178] width 15 height 15
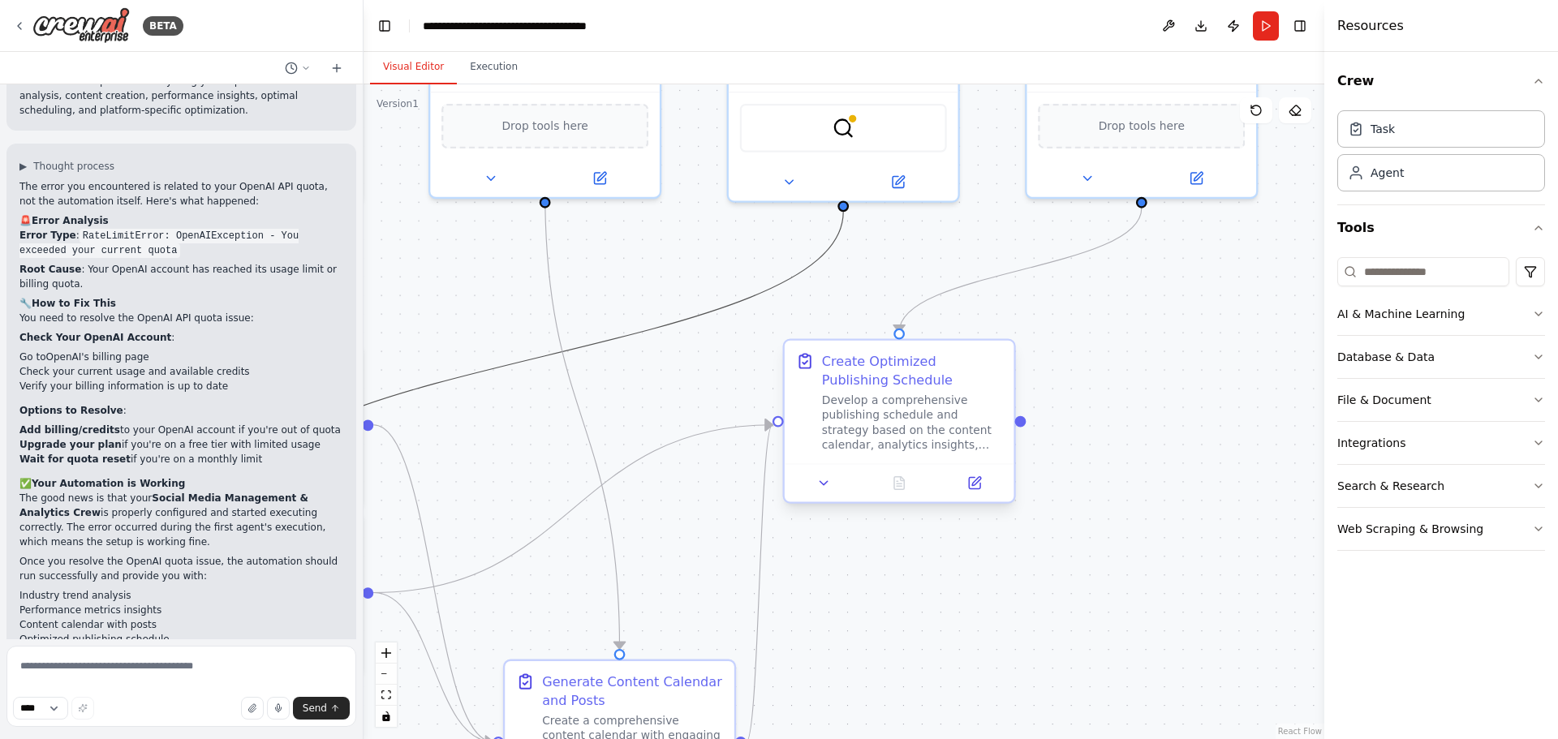
drag, startPoint x: 766, startPoint y: 340, endPoint x: 793, endPoint y: 426, distance: 90.1
click at [796, 434] on div ".deletable-edge-delete-btn { width: 20px; height: 20px; border: 0px solid #ffff…" at bounding box center [589, 253] width 1104 height 752
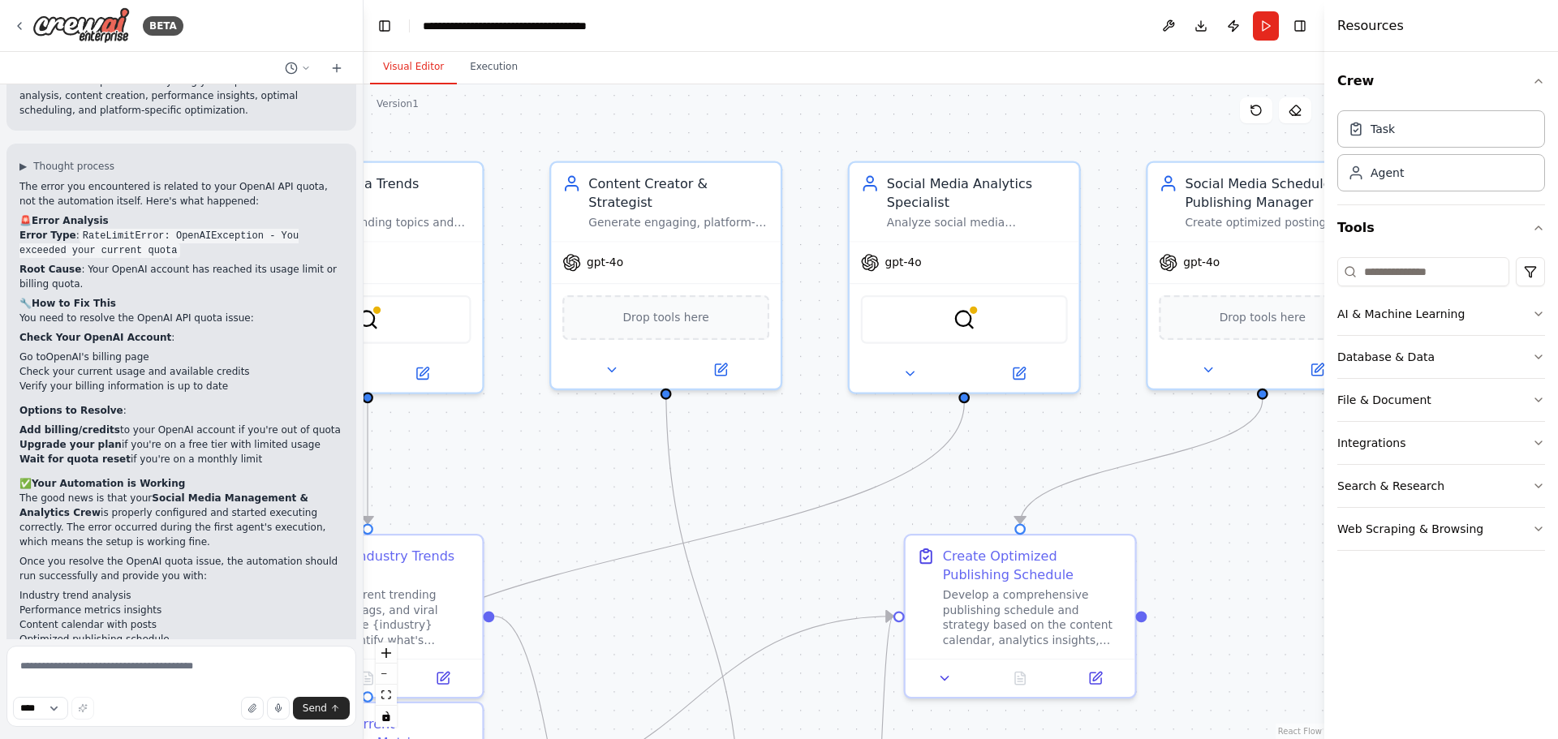
drag, startPoint x: 705, startPoint y: 272, endPoint x: 827, endPoint y: 450, distance: 216.1
click at [827, 458] on div ".deletable-edge-delete-btn { width: 20px; height: 20px; border: 0px solid #ffff…" at bounding box center [844, 411] width 961 height 655
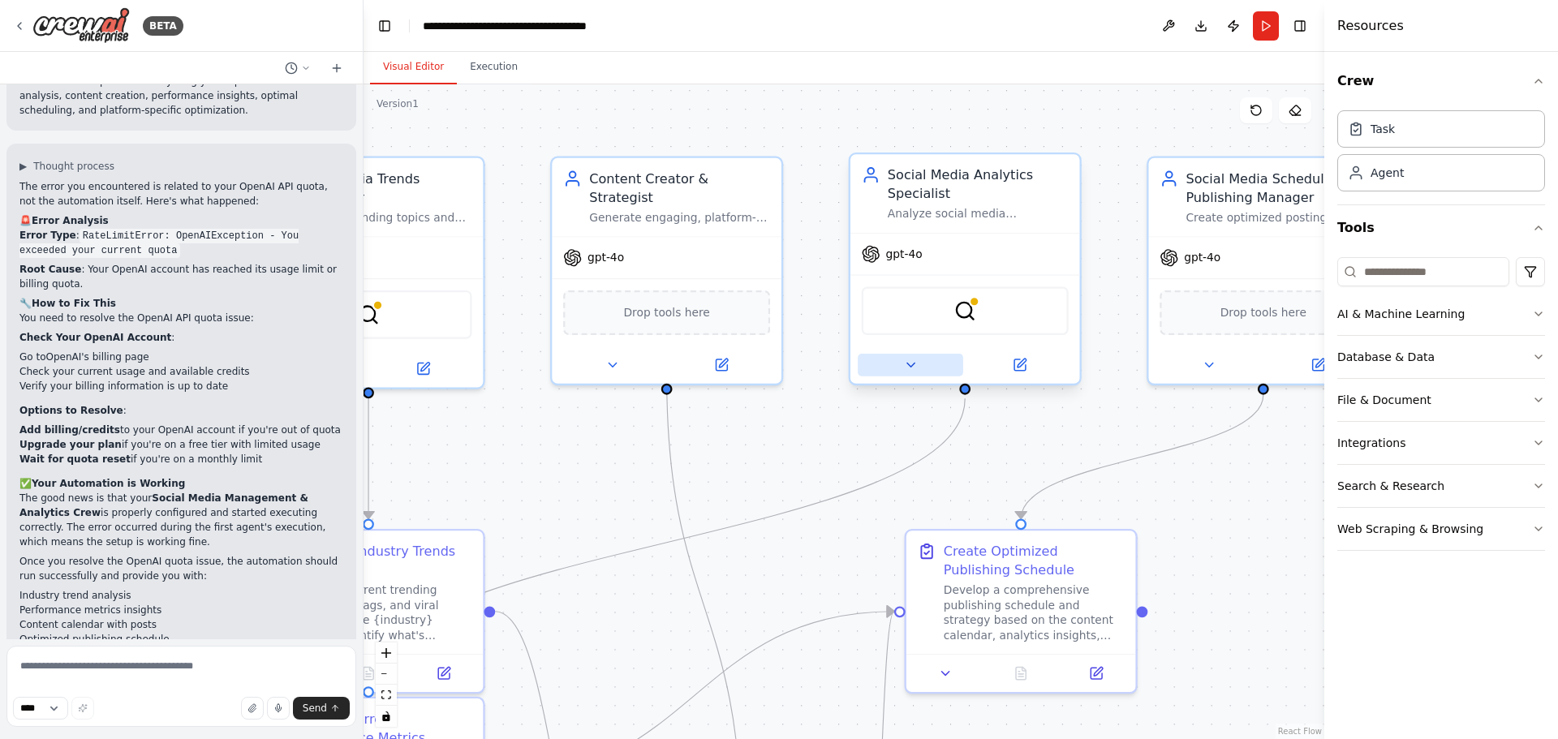
click at [915, 372] on icon at bounding box center [910, 365] width 15 height 15
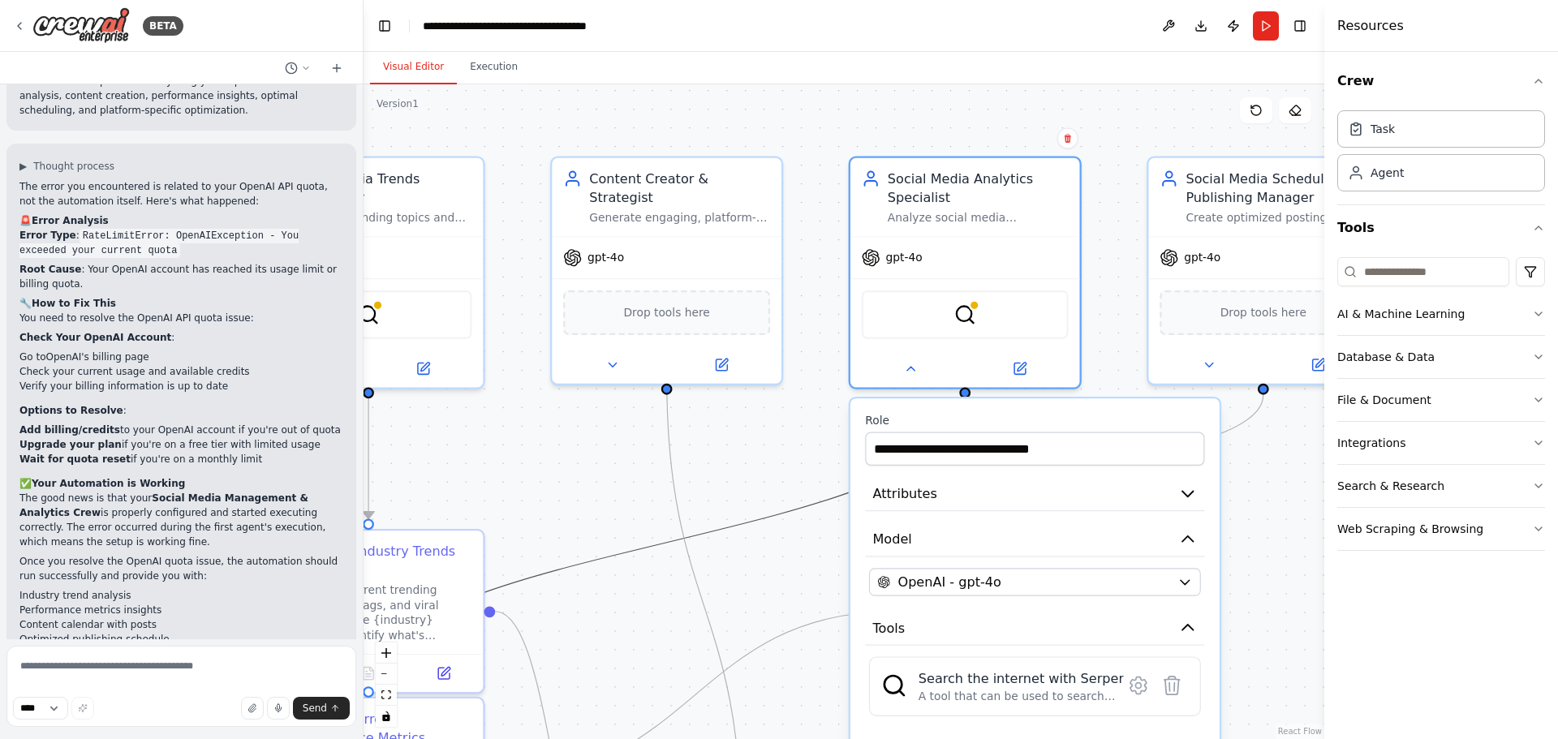
drag, startPoint x: 812, startPoint y: 501, endPoint x: 836, endPoint y: 411, distance: 93.3
click at [836, 411] on div ".deletable-edge-delete-btn { width: 20px; height: 20px; border: 0px solid #ffff…" at bounding box center [844, 411] width 961 height 655
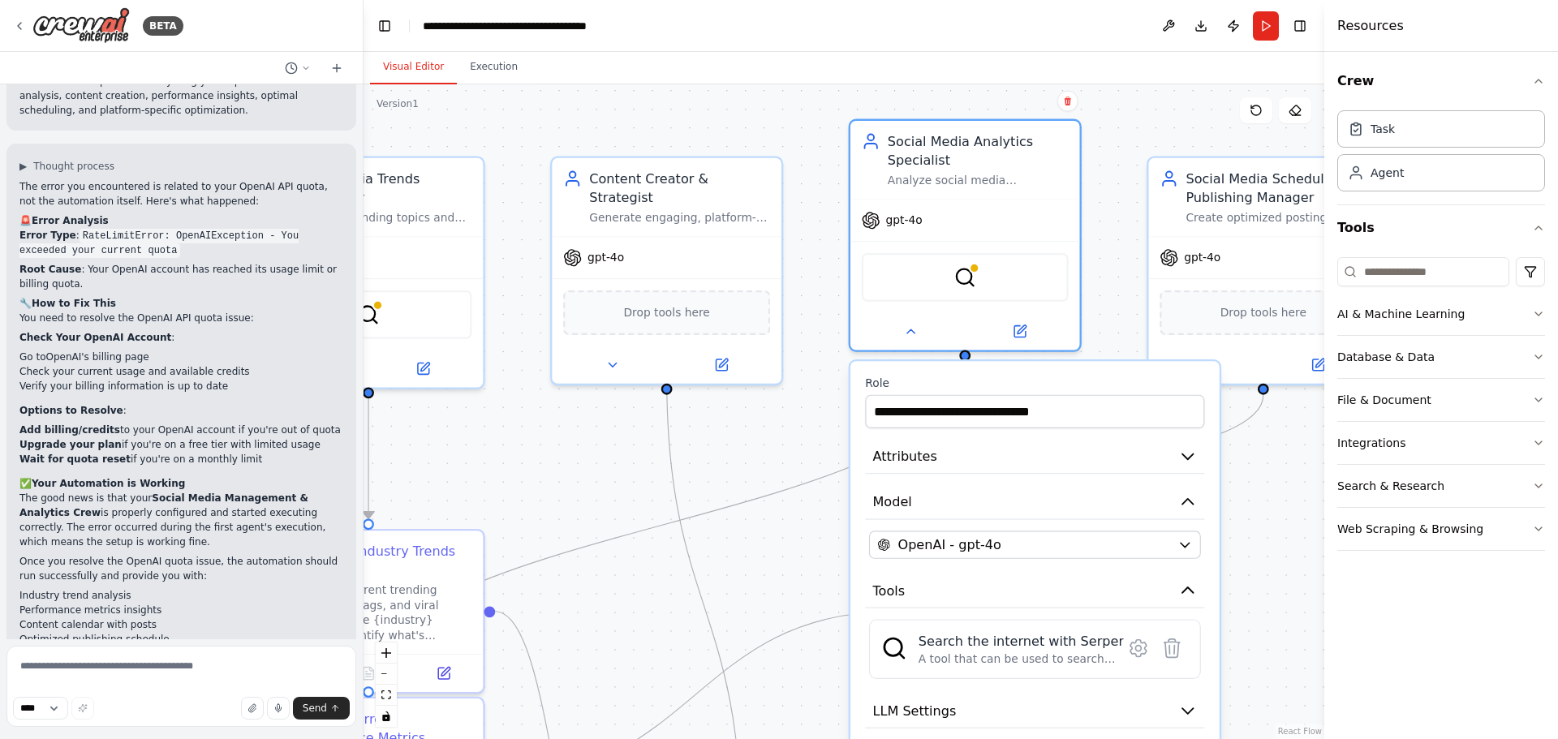
drag, startPoint x: 851, startPoint y: 425, endPoint x: 851, endPoint y: 388, distance: 37.3
click at [851, 388] on div "**********" at bounding box center [1035, 620] width 369 height 519
click at [1031, 550] on div "OpenAI - gpt-4o" at bounding box center [1023, 545] width 293 height 19
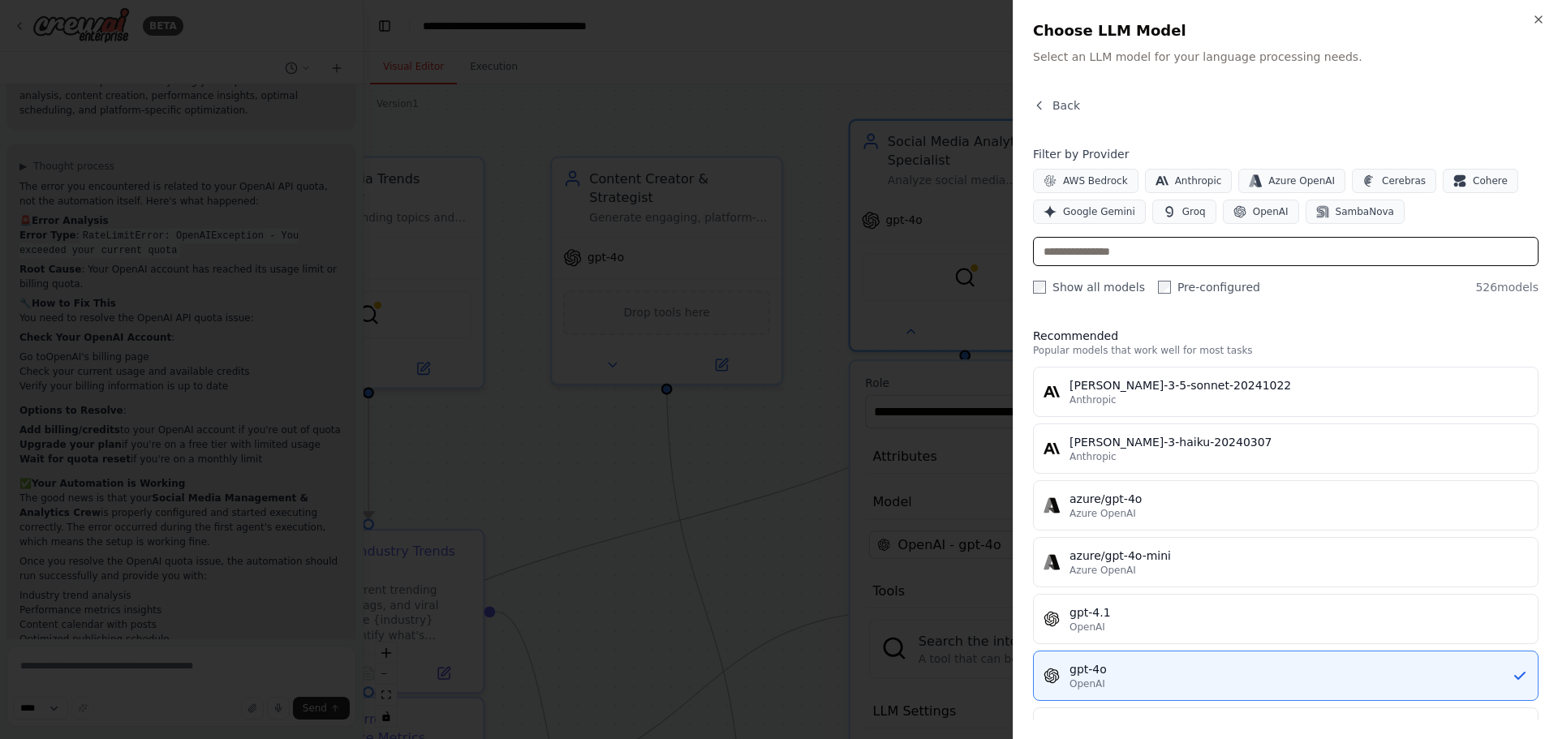
click at [1129, 255] on input "text" at bounding box center [1286, 251] width 506 height 29
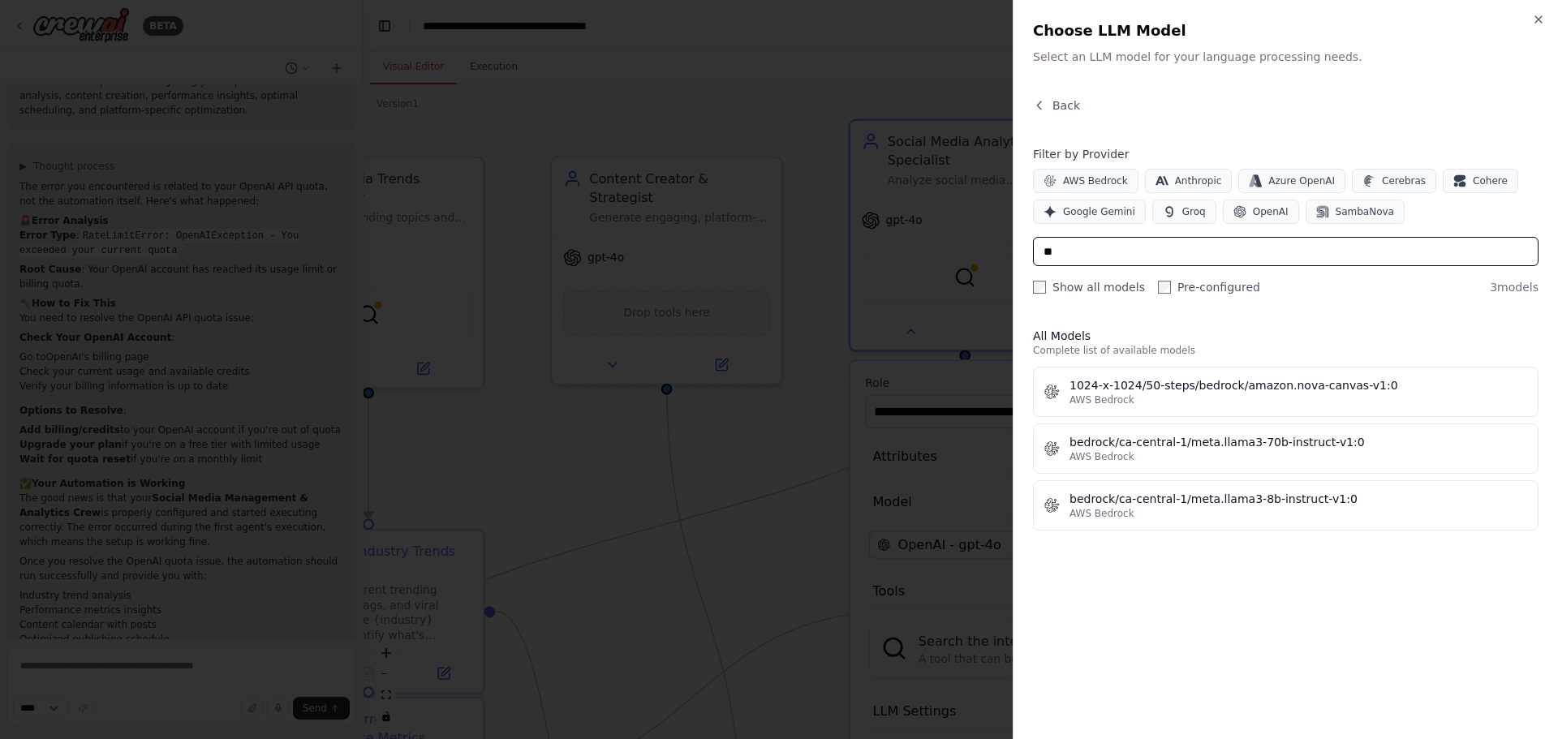
type input "*"
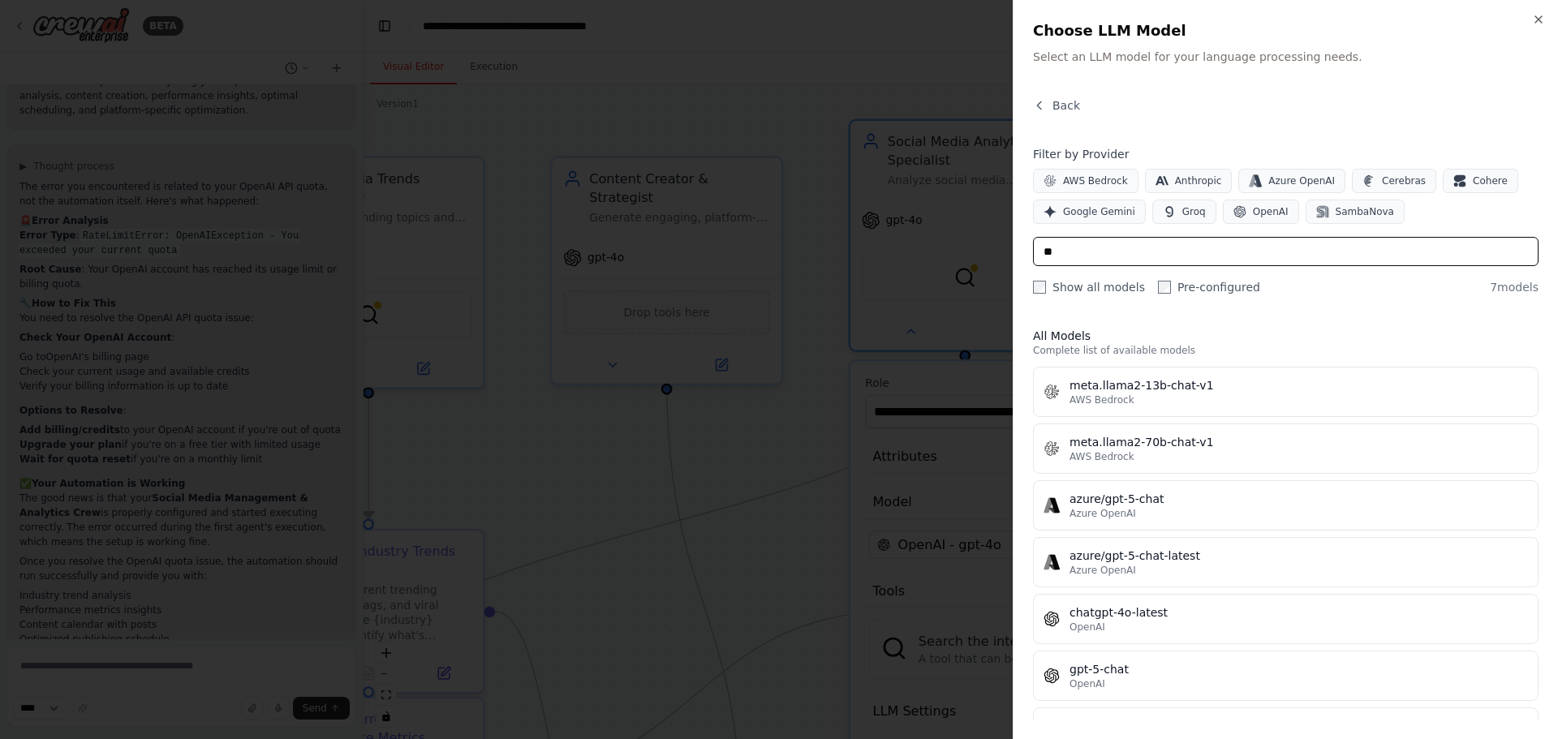
type input "*"
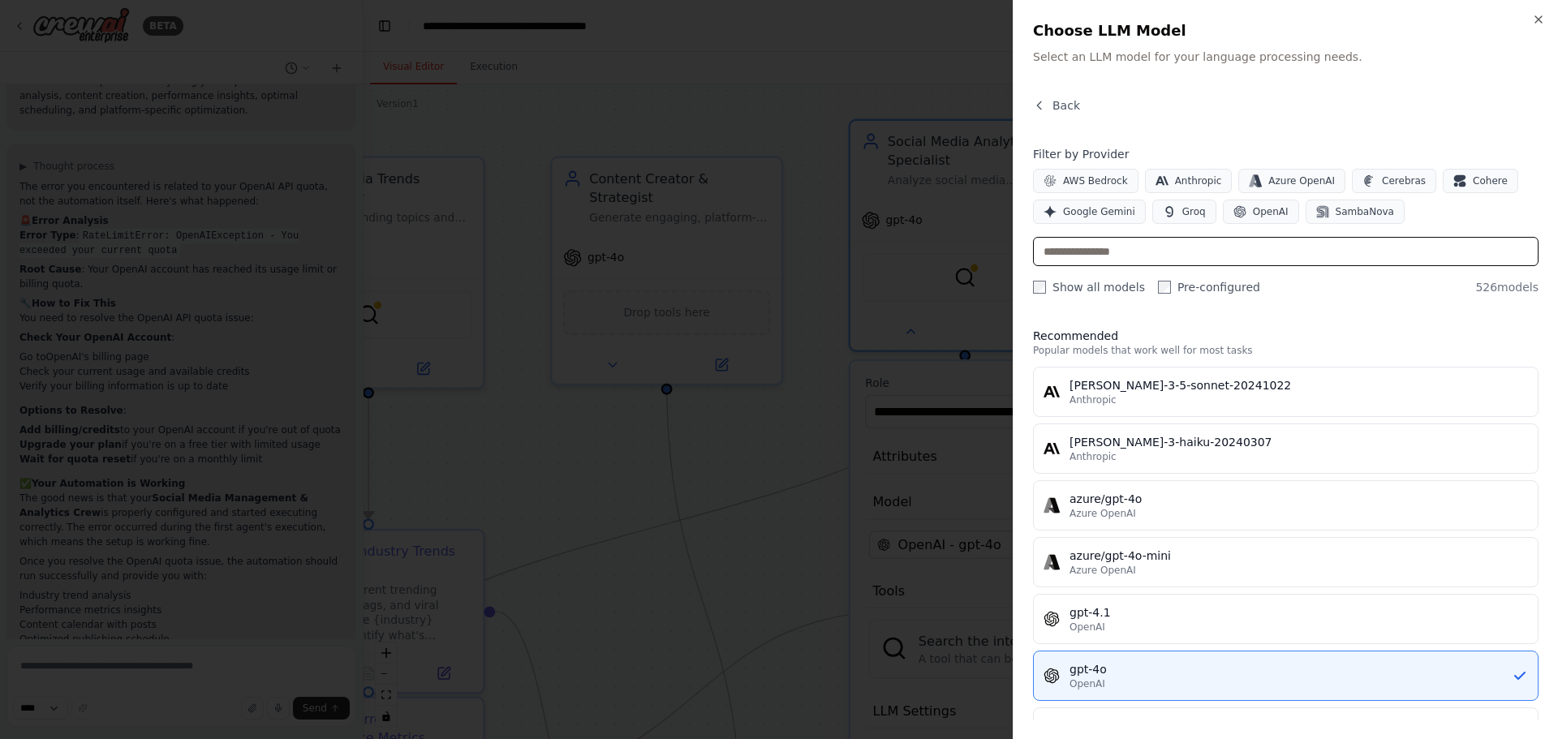
type input "*"
click at [1242, 216] on button "OpenAI" at bounding box center [1261, 212] width 76 height 24
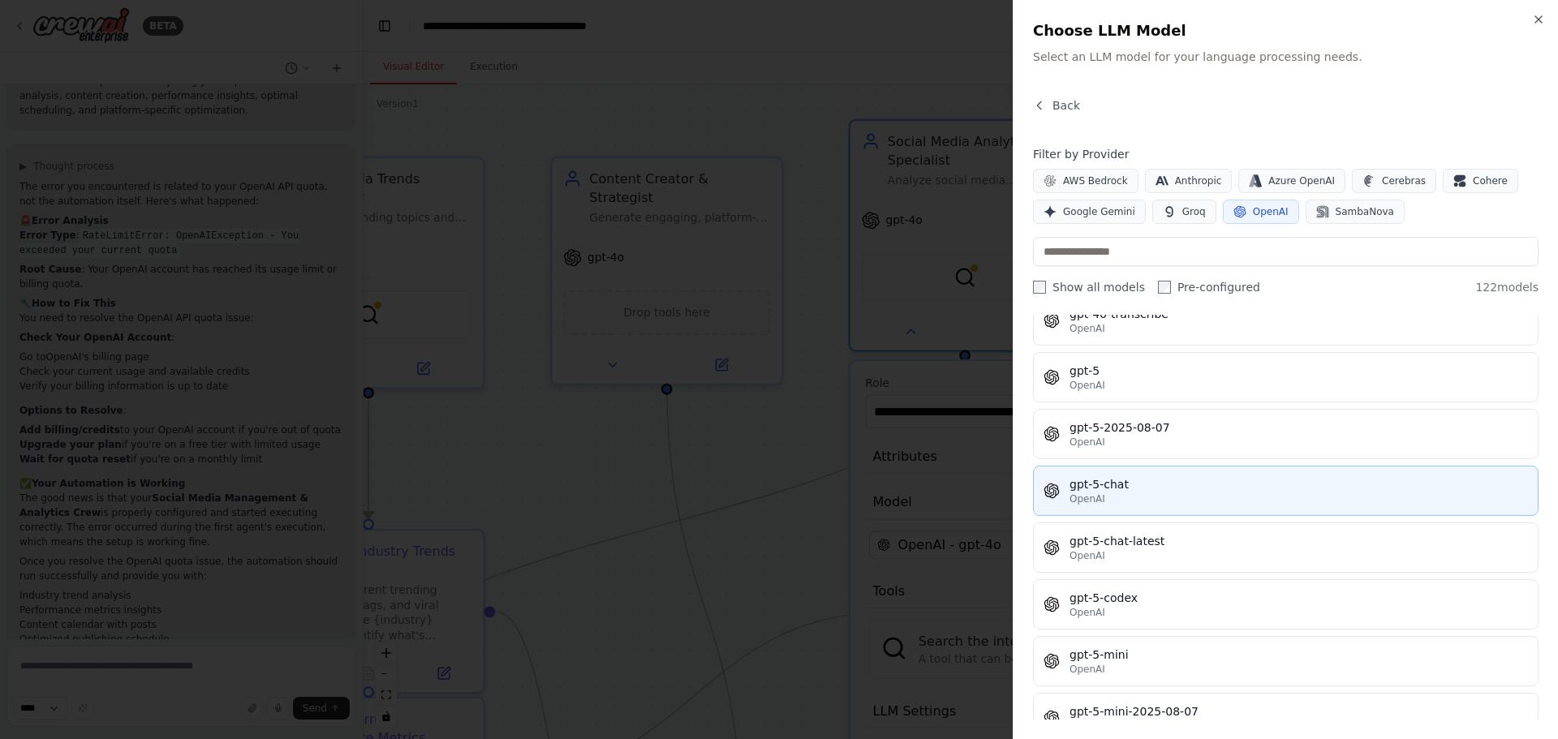
scroll to position [3815, 0]
click at [1154, 498] on div "OpenAI" at bounding box center [1299, 500] width 459 height 13
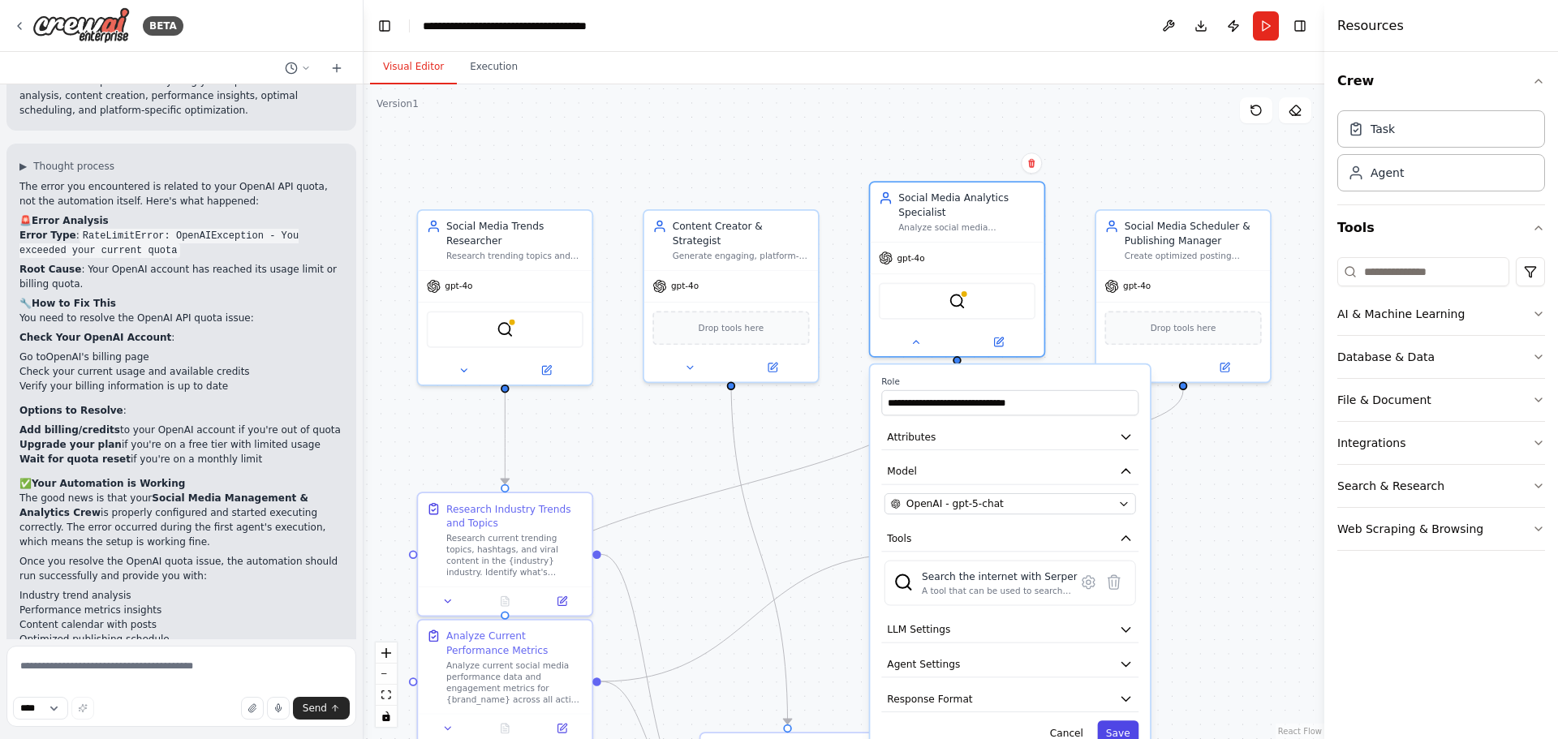
click at [1116, 729] on button "Save" at bounding box center [1117, 733] width 41 height 25
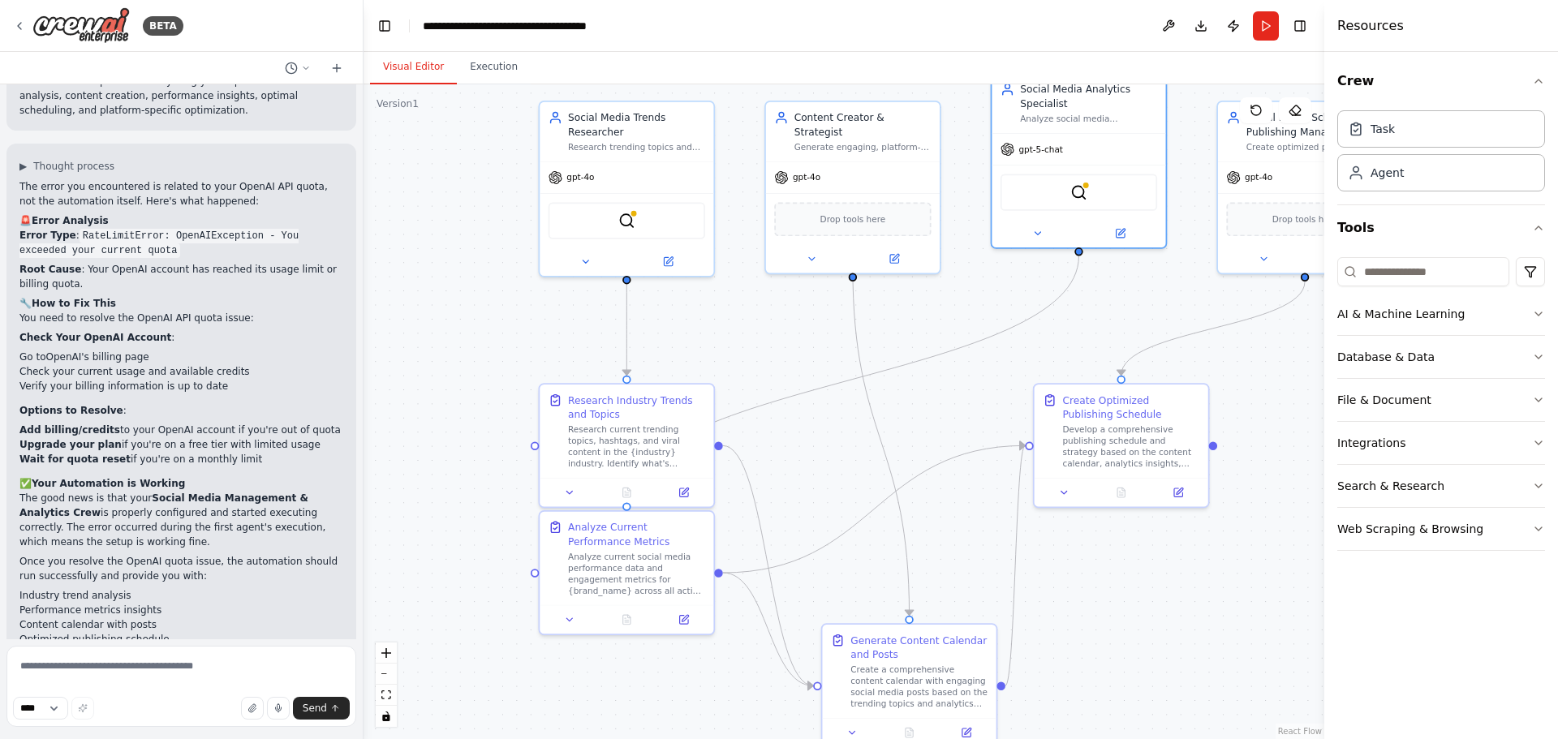
drag, startPoint x: 693, startPoint y: 448, endPoint x: 802, endPoint y: 347, distance: 148.7
click at [802, 347] on div ".deletable-edge-delete-btn { width: 20px; height: 20px; border: 0px solid #ffff…" at bounding box center [844, 411] width 961 height 655
click at [590, 261] on button at bounding box center [585, 254] width 80 height 17
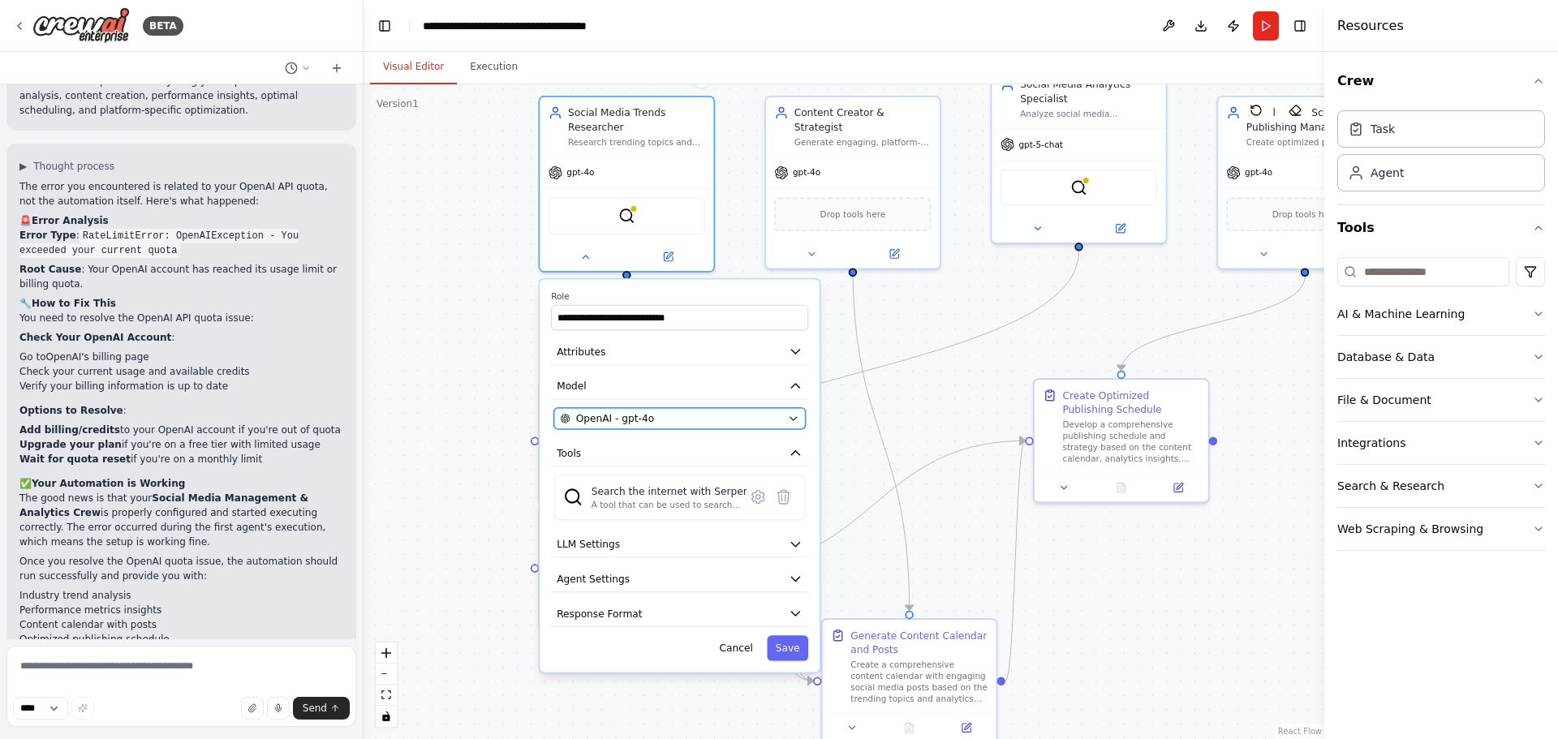
click at [645, 425] on span "OpenAI - gpt-4o" at bounding box center [615, 419] width 78 height 14
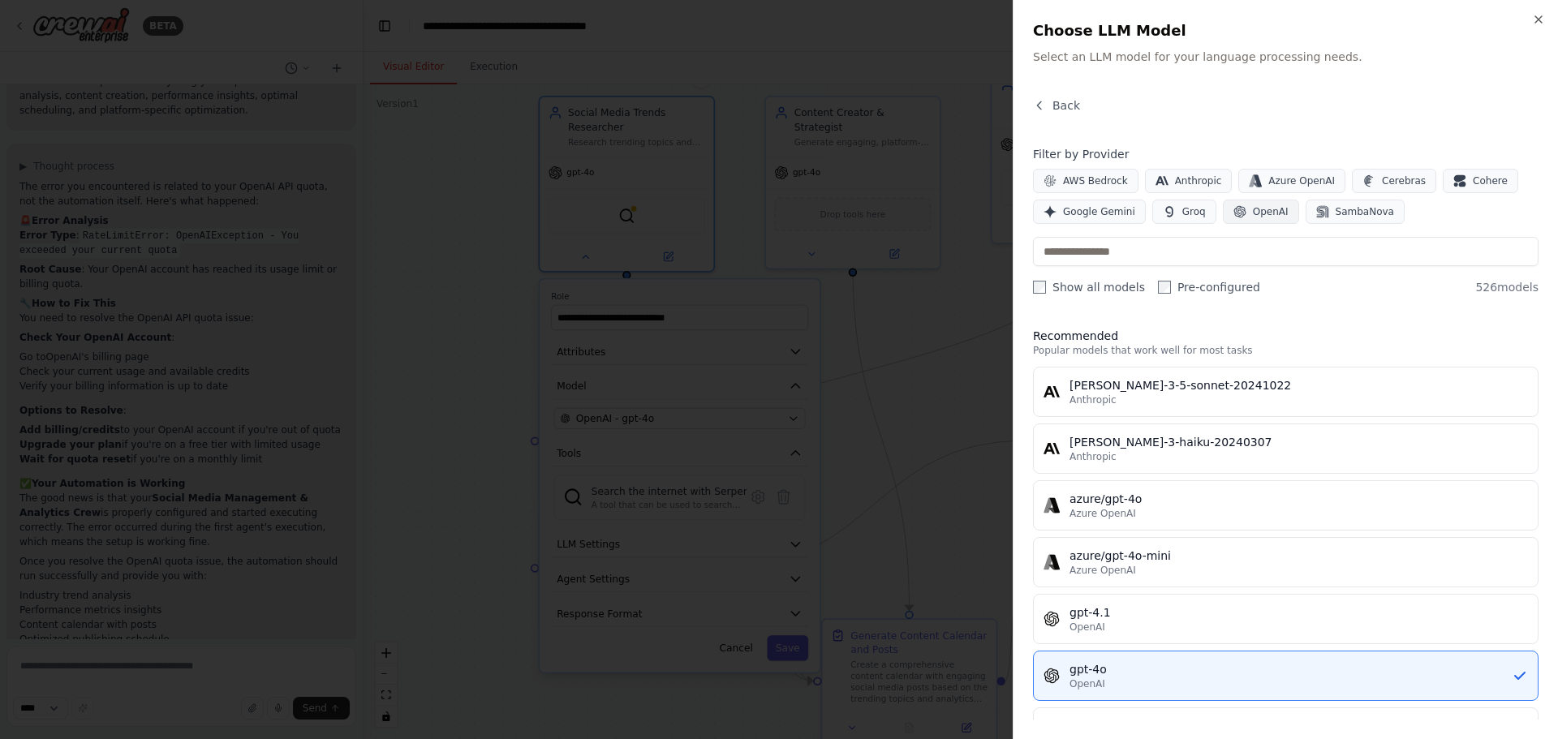
click at [1258, 216] on span "OpenAI" at bounding box center [1271, 211] width 36 height 13
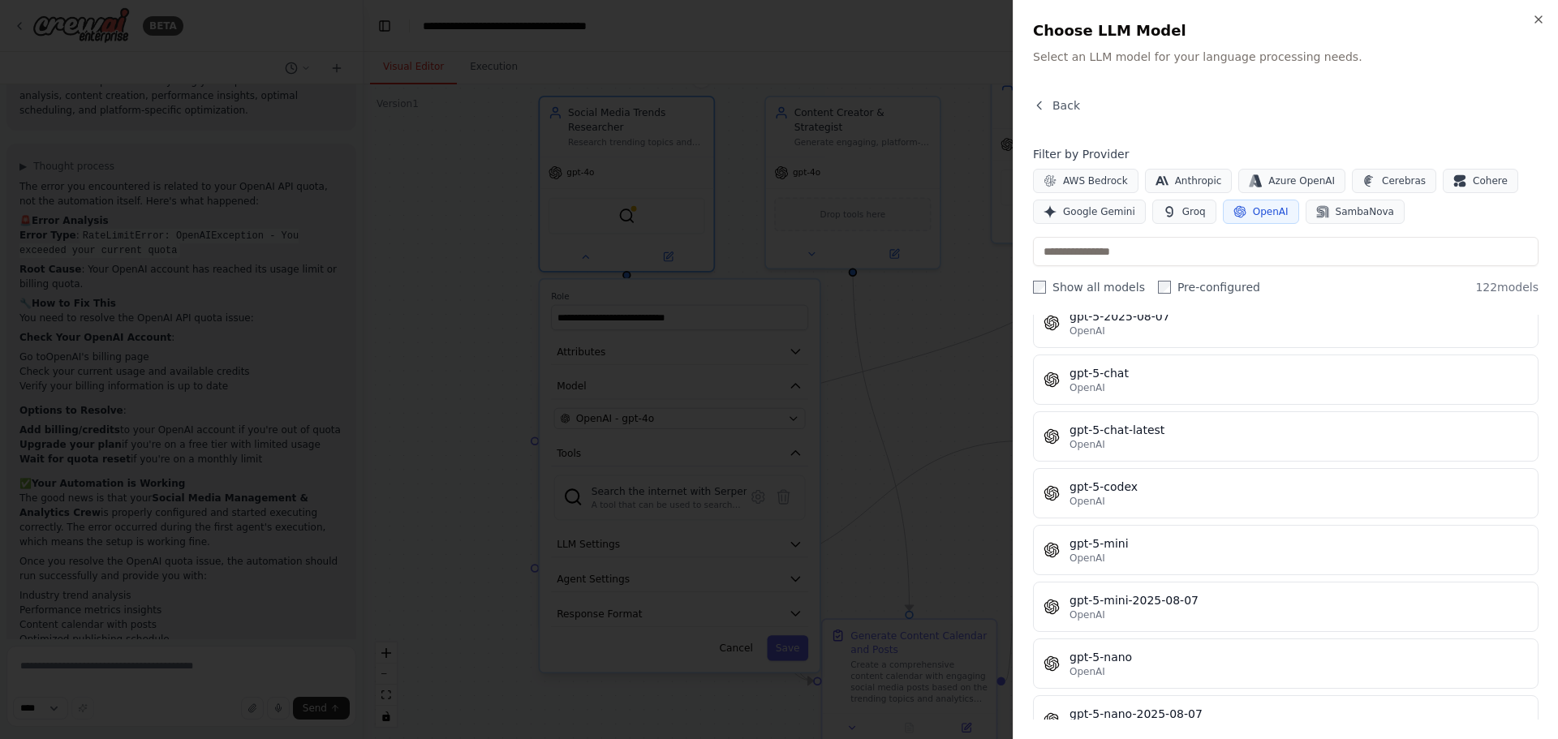
scroll to position [3790, 0]
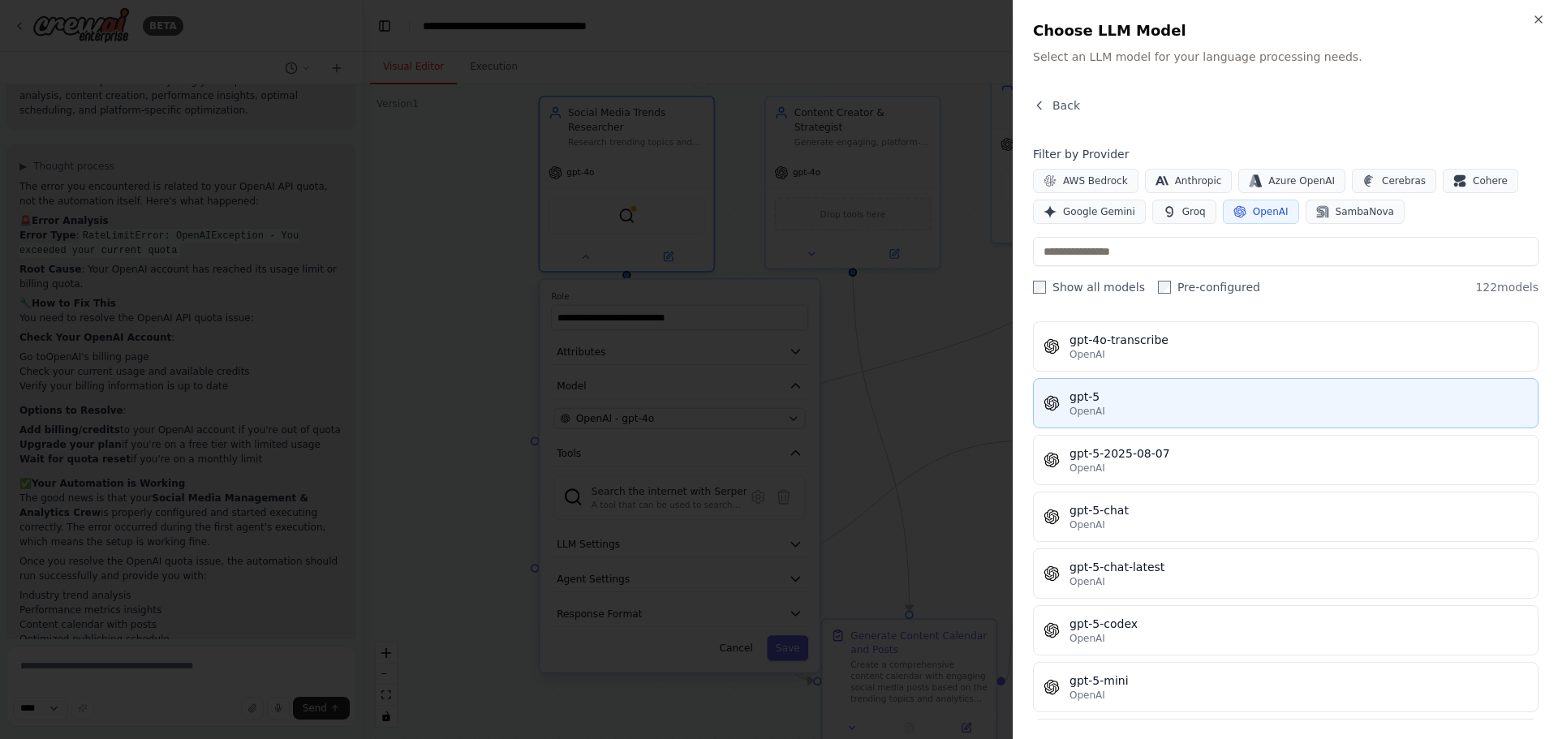
click at [1164, 406] on div "OpenAI" at bounding box center [1299, 411] width 459 height 13
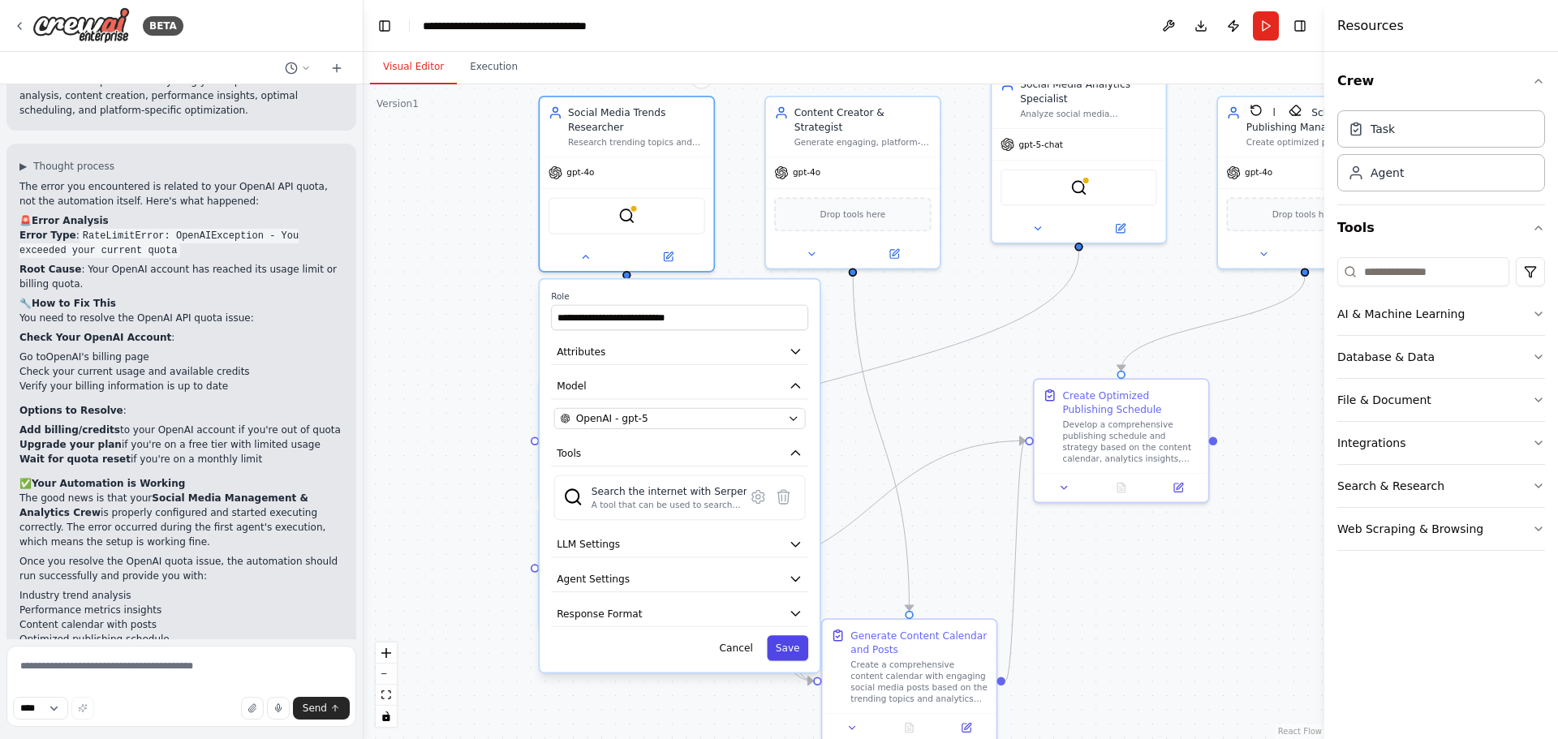
click at [803, 658] on button "Save" at bounding box center [787, 648] width 41 height 25
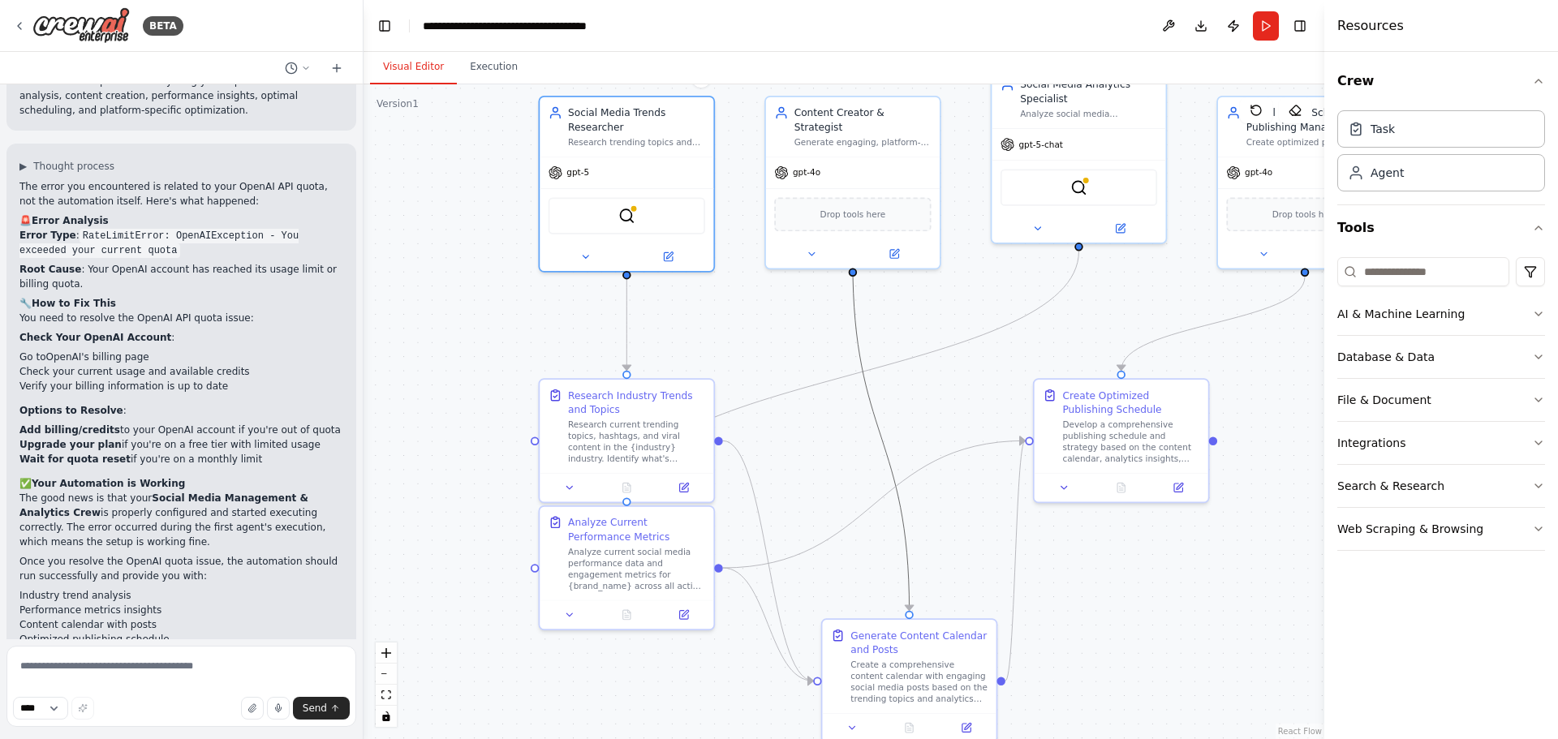
drag, startPoint x: 830, startPoint y: 407, endPoint x: 722, endPoint y: 421, distance: 108.1
click at [686, 449] on div ".deletable-edge-delete-btn { width: 20px; height: 20px; border: 0px solid #ffff…" at bounding box center [886, 310] width 837 height 571
drag, startPoint x: 853, startPoint y: 295, endPoint x: 750, endPoint y: 321, distance: 106.5
click at [750, 321] on div ".deletable-edge-delete-btn { width: 20px; height: 20px; border: 0px solid #ffff…" at bounding box center [844, 411] width 961 height 655
drag, startPoint x: 803, startPoint y: 291, endPoint x: 738, endPoint y: 343, distance: 83.2
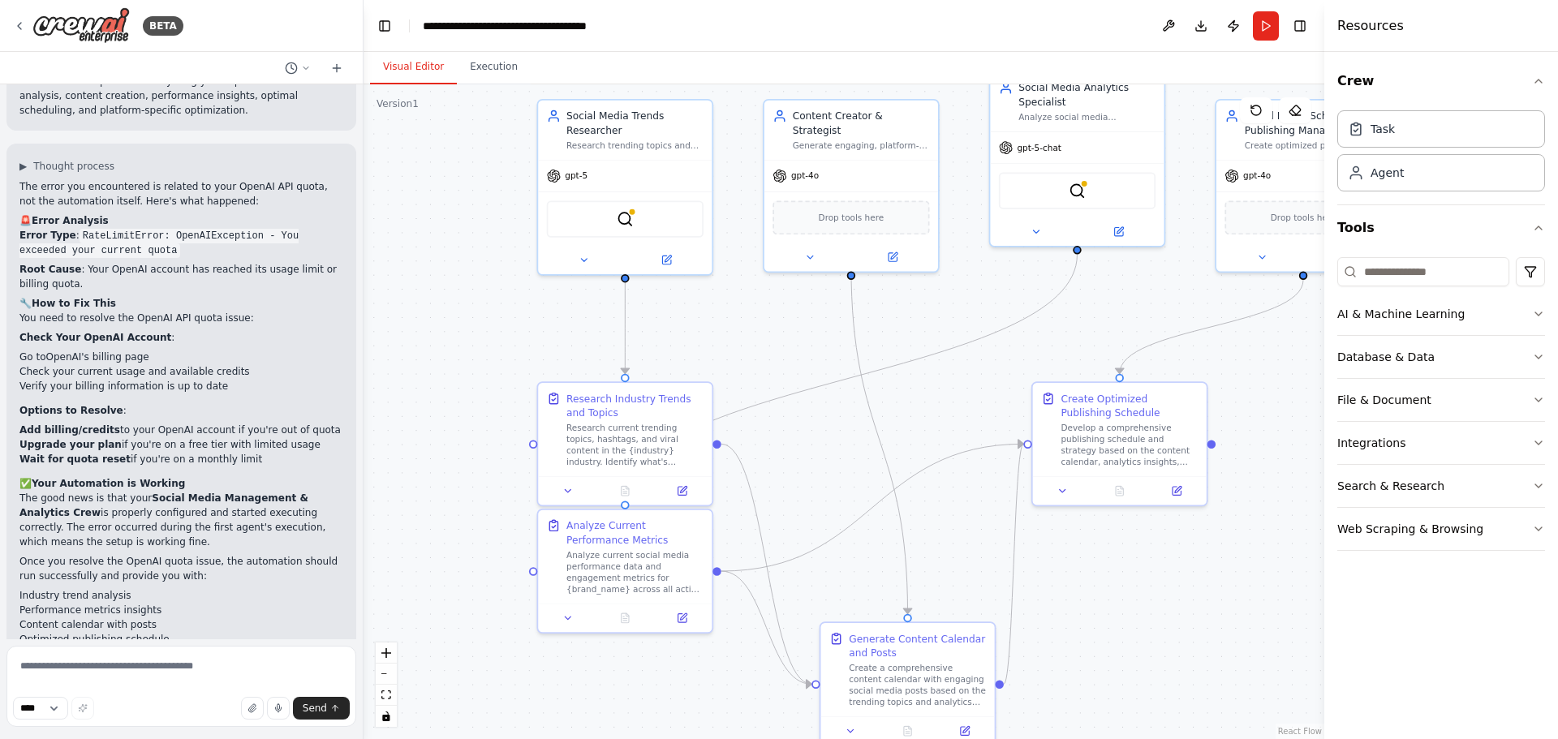
click at [738, 345] on div ".deletable-edge-delete-btn { width: 20px; height: 20px; border: 0px solid #ffff…" at bounding box center [844, 411] width 961 height 655
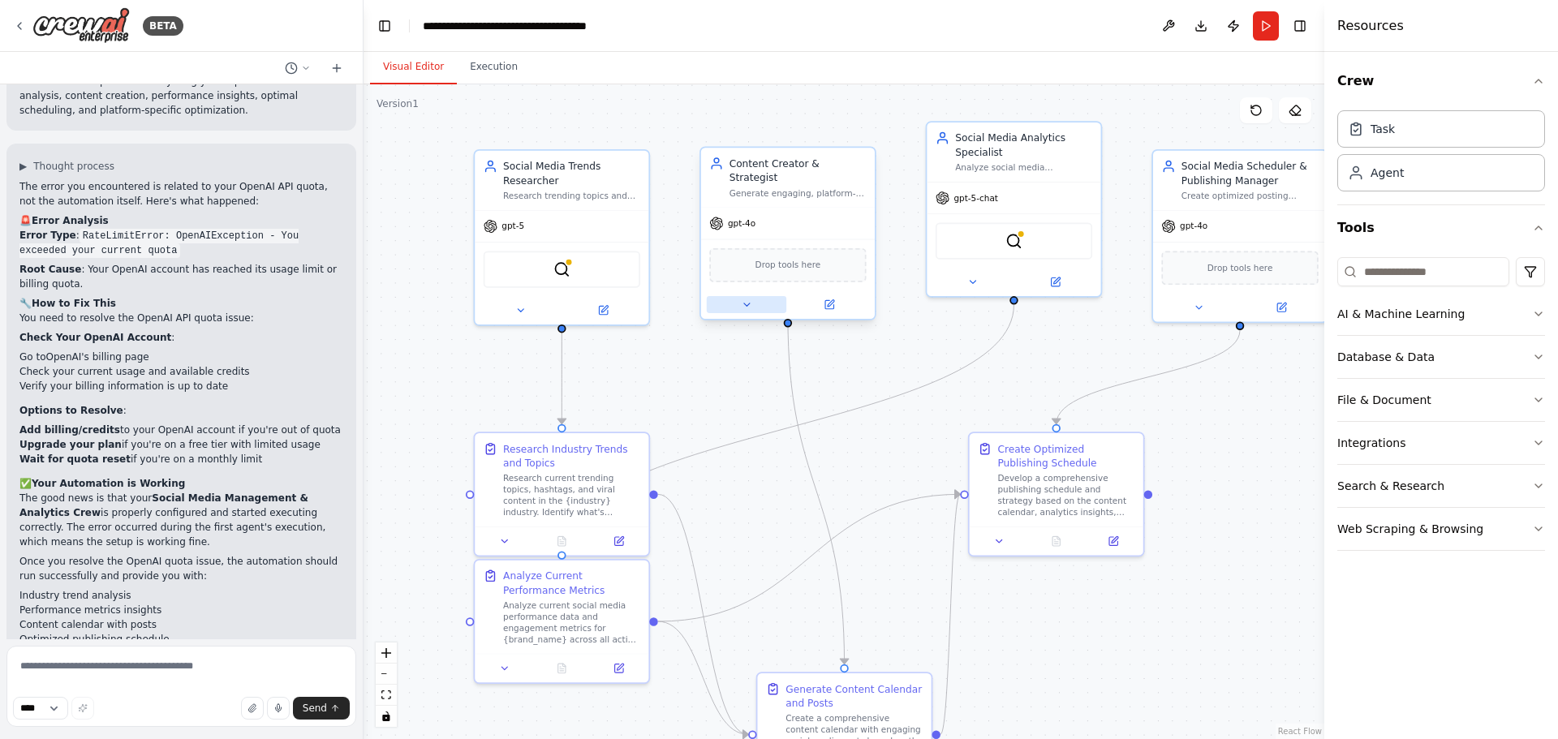
click at [746, 299] on icon at bounding box center [746, 304] width 11 height 11
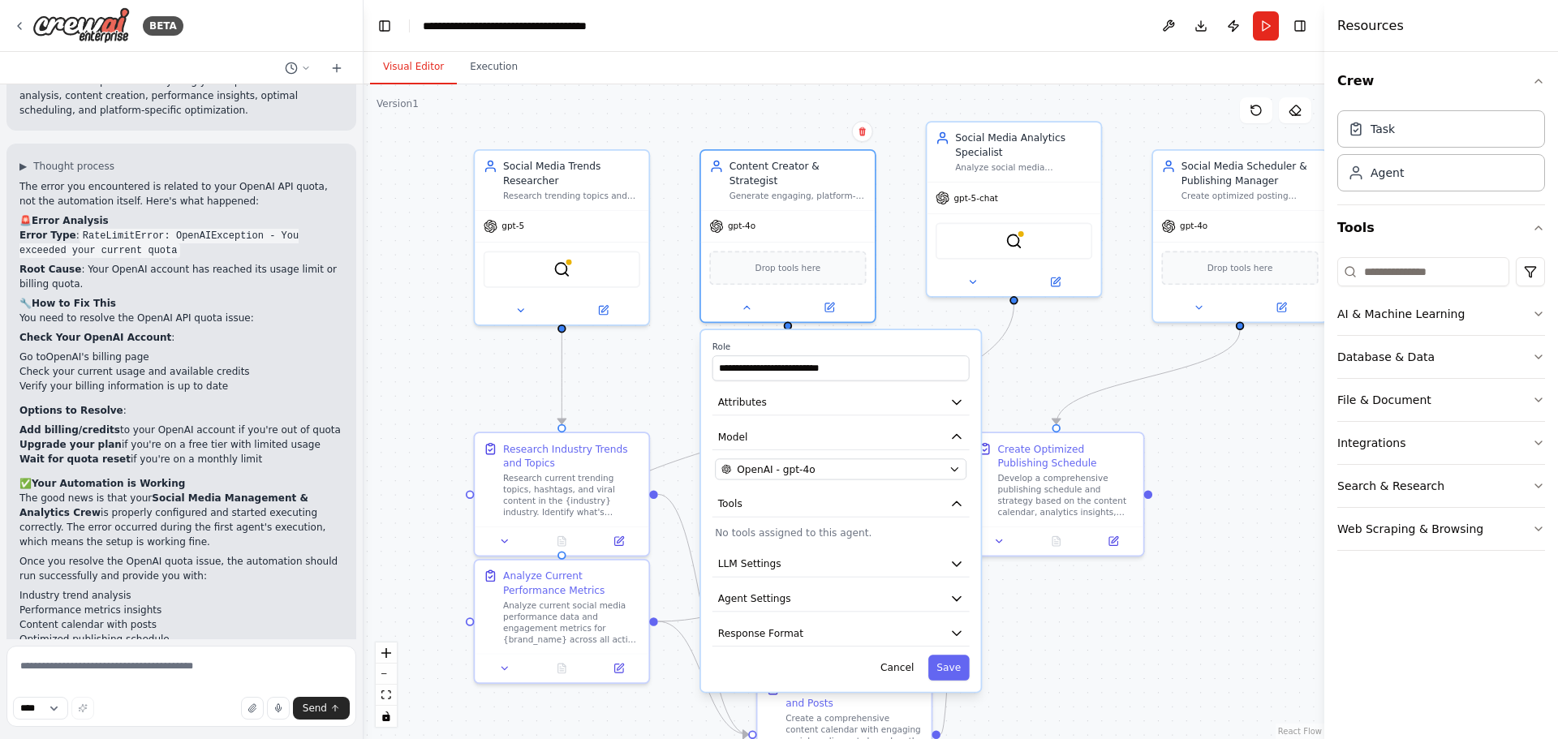
click at [786, 443] on div "**********" at bounding box center [841, 511] width 280 height 362
click at [792, 463] on span "OpenAI - gpt-4o" at bounding box center [776, 470] width 78 height 14
click at [799, 463] on span "OpenAI - gpt-4o" at bounding box center [776, 470] width 78 height 14
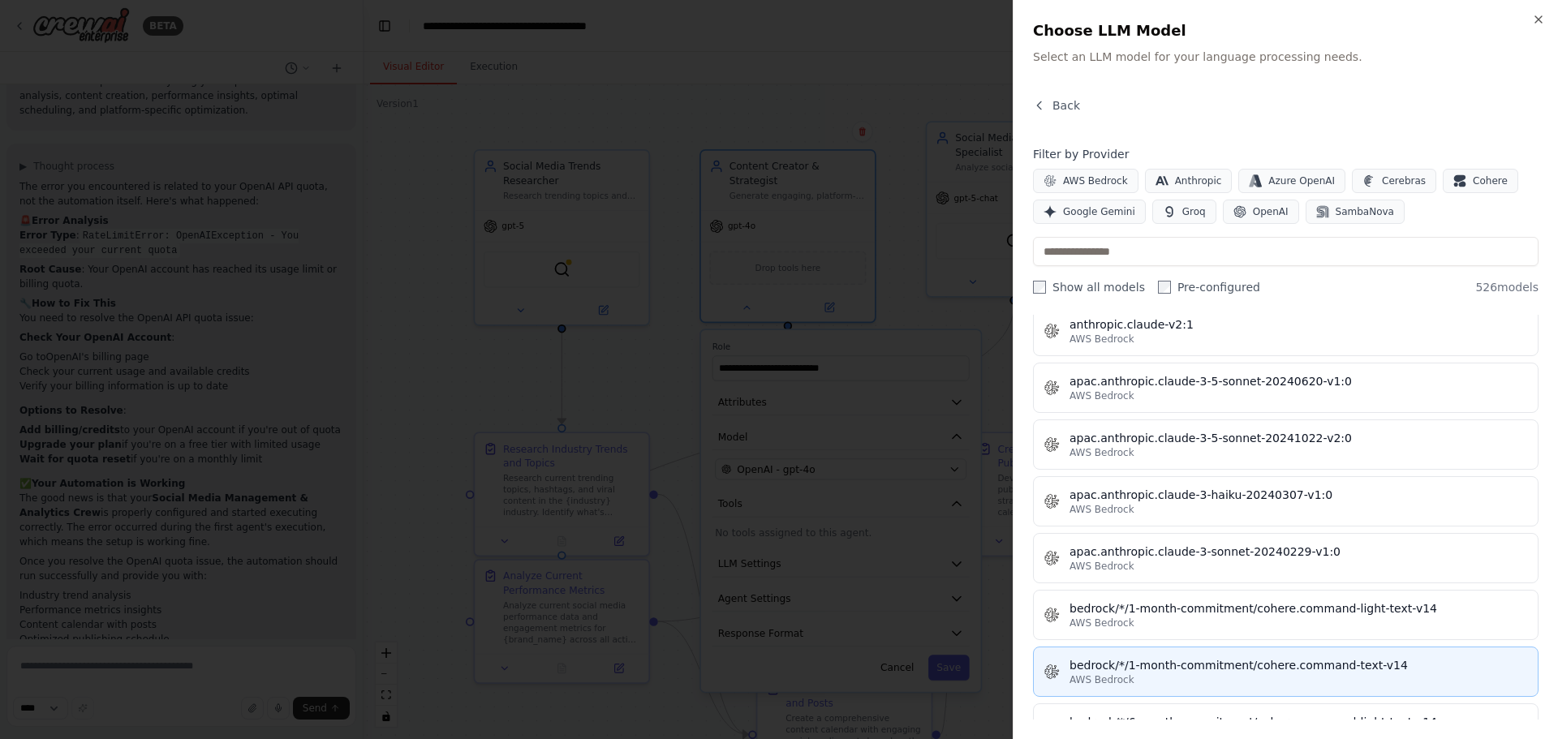
scroll to position [2029, 0]
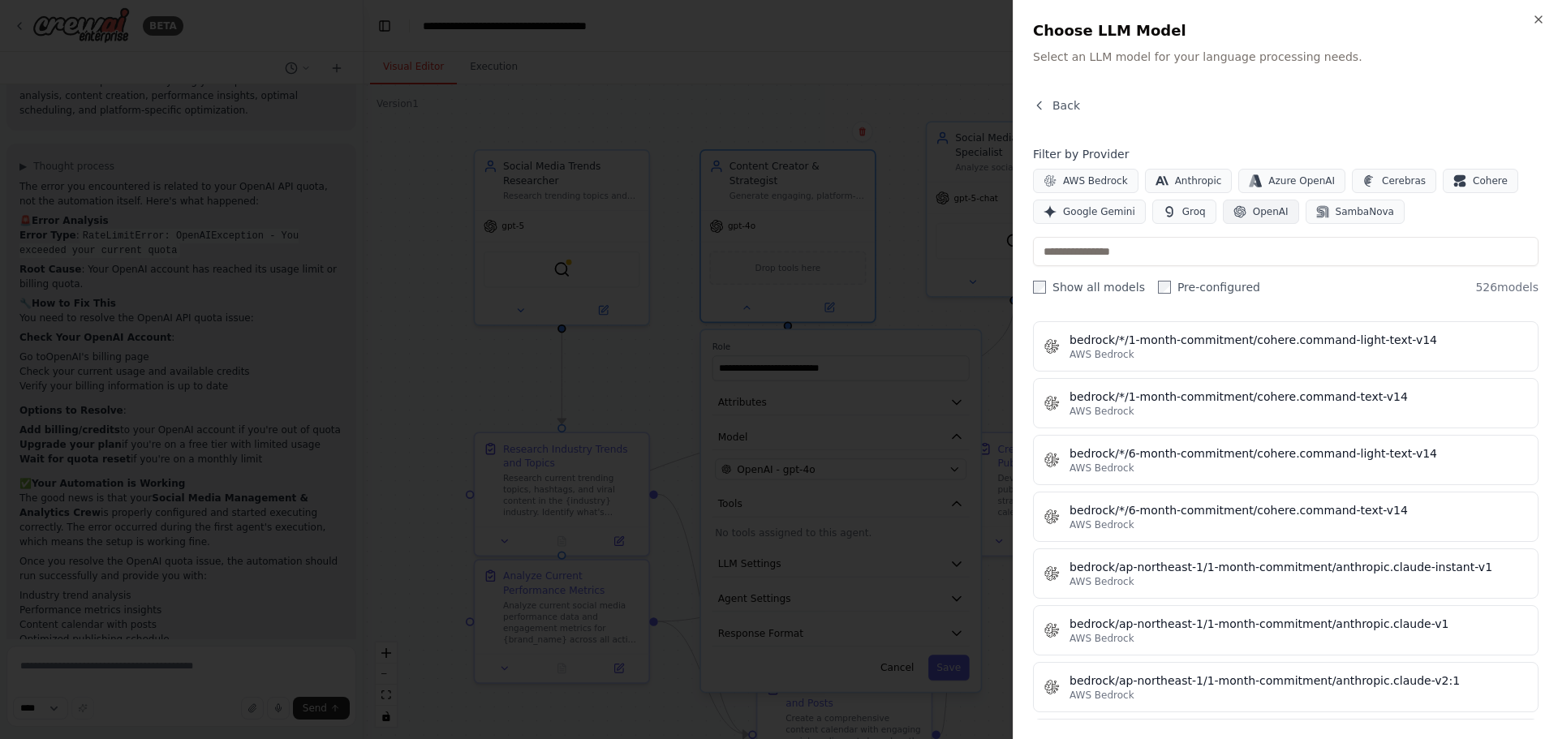
click at [1253, 209] on span "OpenAI" at bounding box center [1271, 211] width 36 height 13
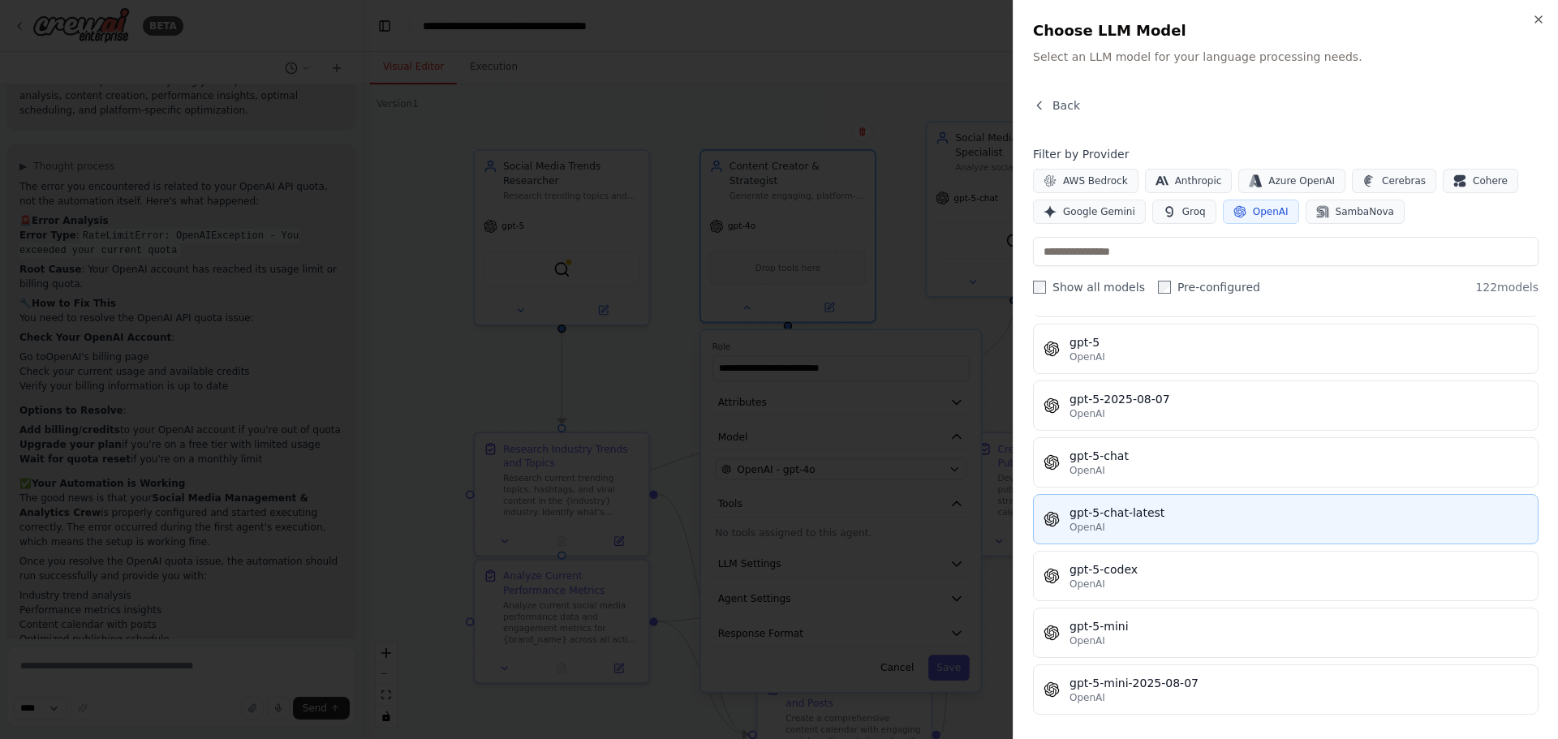
scroll to position [3815, 0]
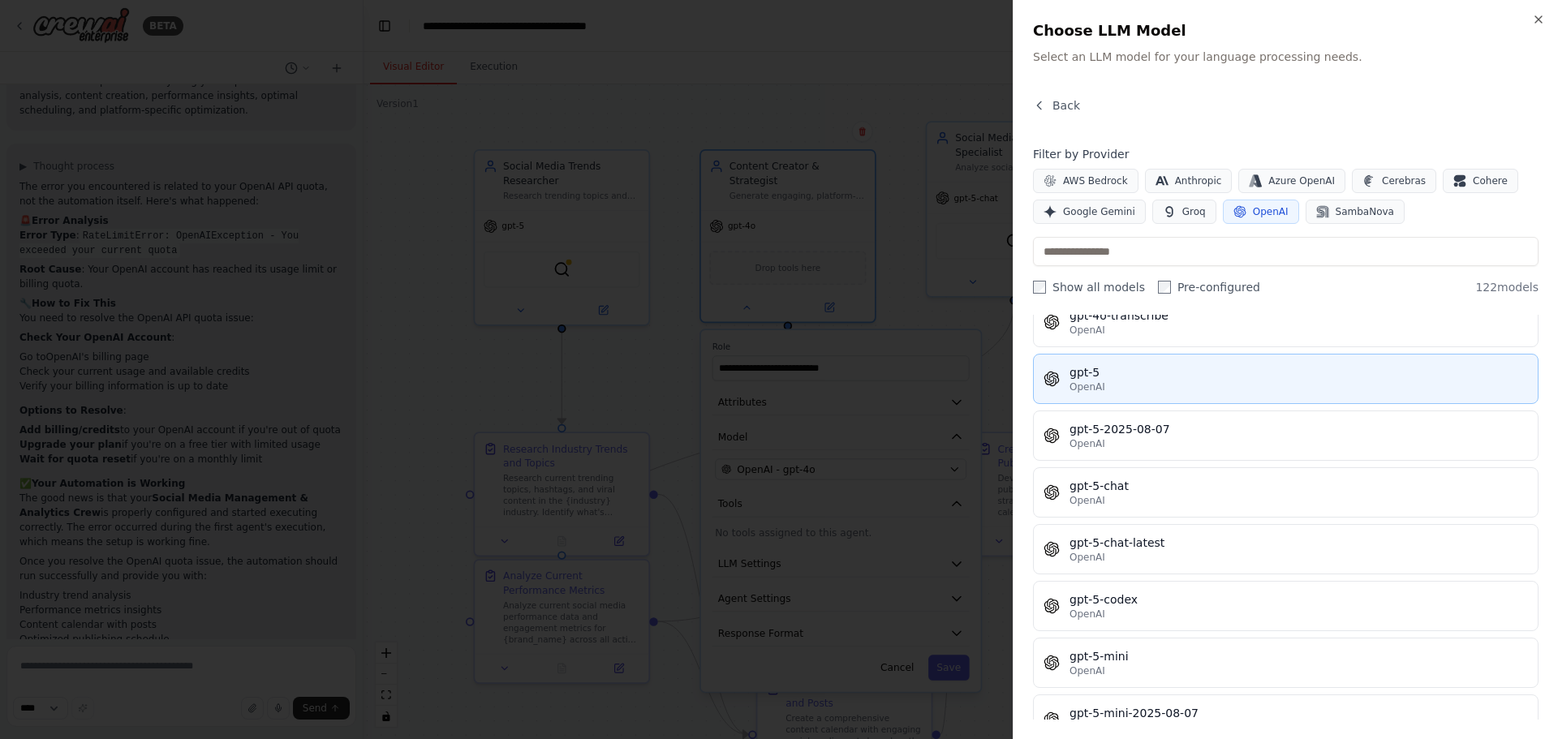
click at [1142, 392] on div "OpenAI" at bounding box center [1299, 387] width 459 height 13
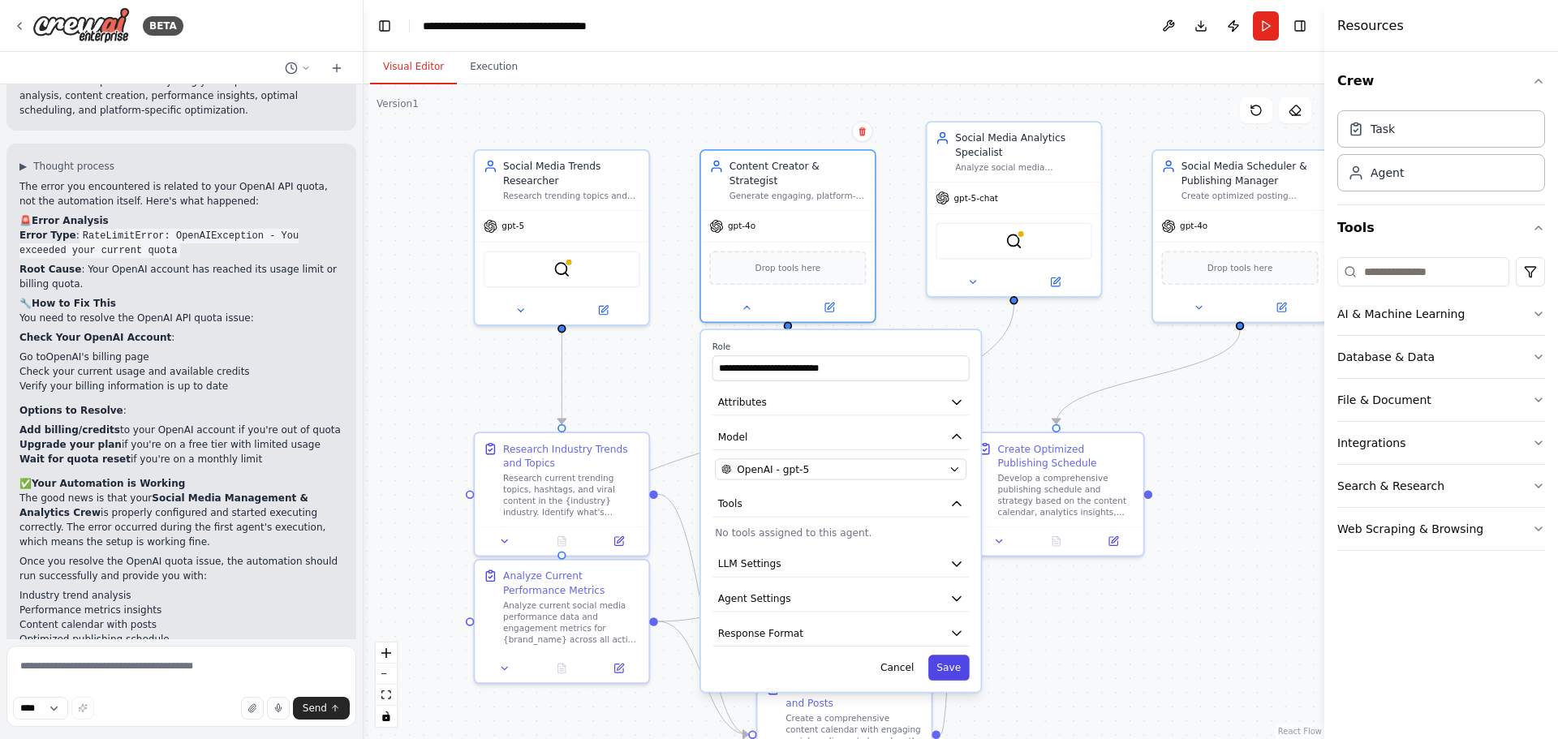
click at [947, 655] on button "Save" at bounding box center [949, 667] width 41 height 25
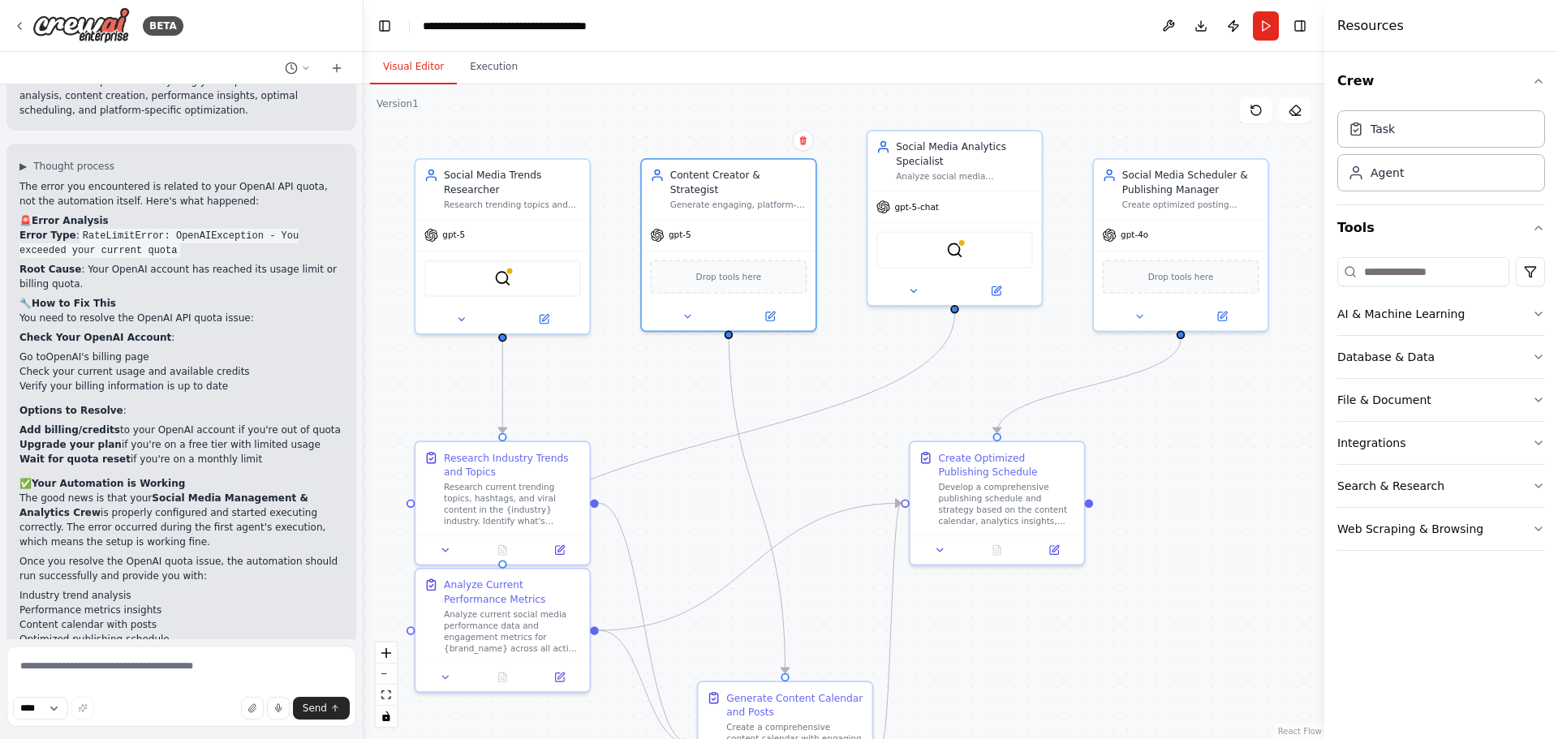
drag, startPoint x: 1175, startPoint y: 399, endPoint x: 1122, endPoint y: 407, distance: 54.2
click at [1122, 407] on div ".deletable-edge-delete-btn { width: 20px; height: 20px; border: 0px solid #ffff…" at bounding box center [844, 411] width 961 height 655
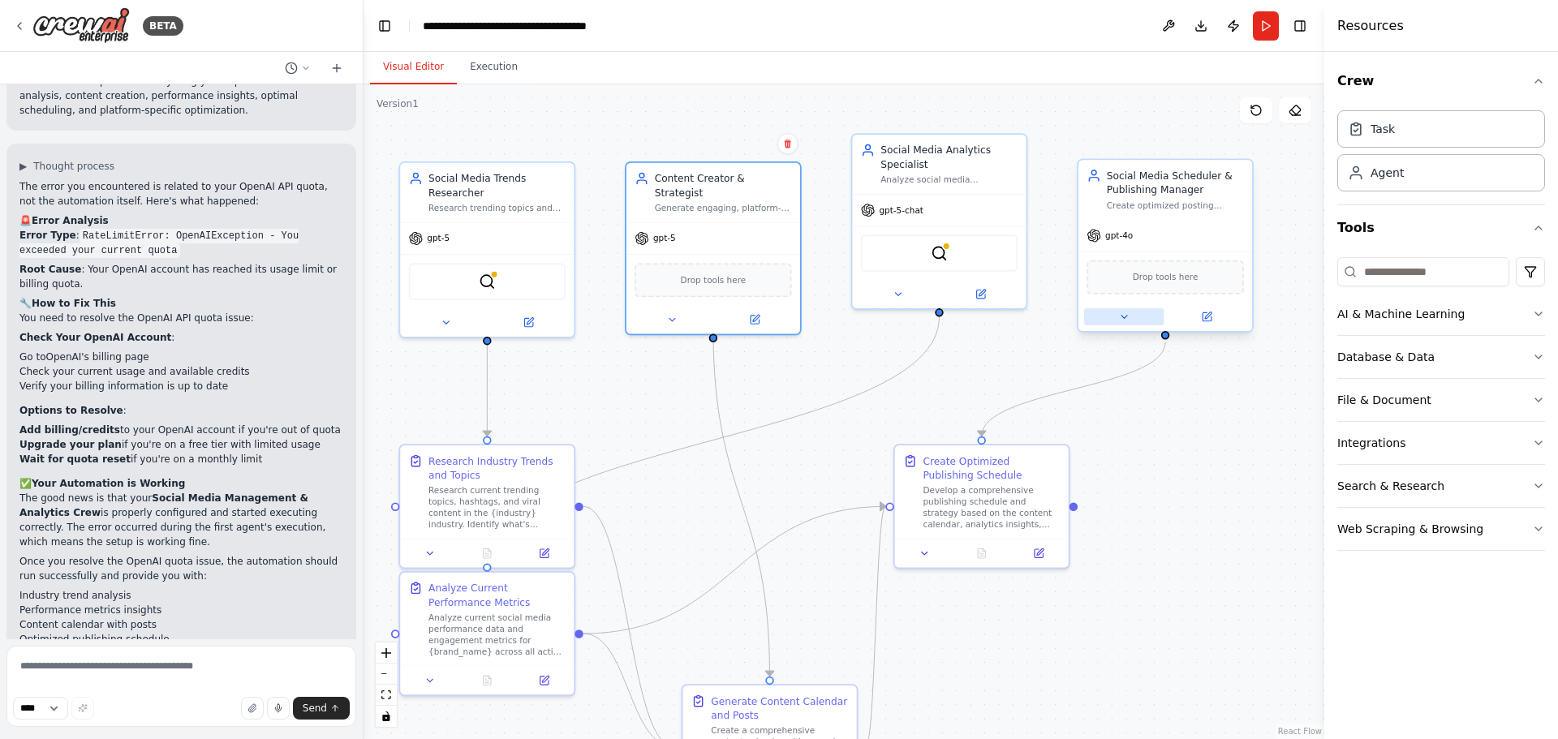
click at [1128, 318] on icon at bounding box center [1123, 317] width 11 height 11
click at [1123, 313] on icon at bounding box center [1123, 317] width 11 height 11
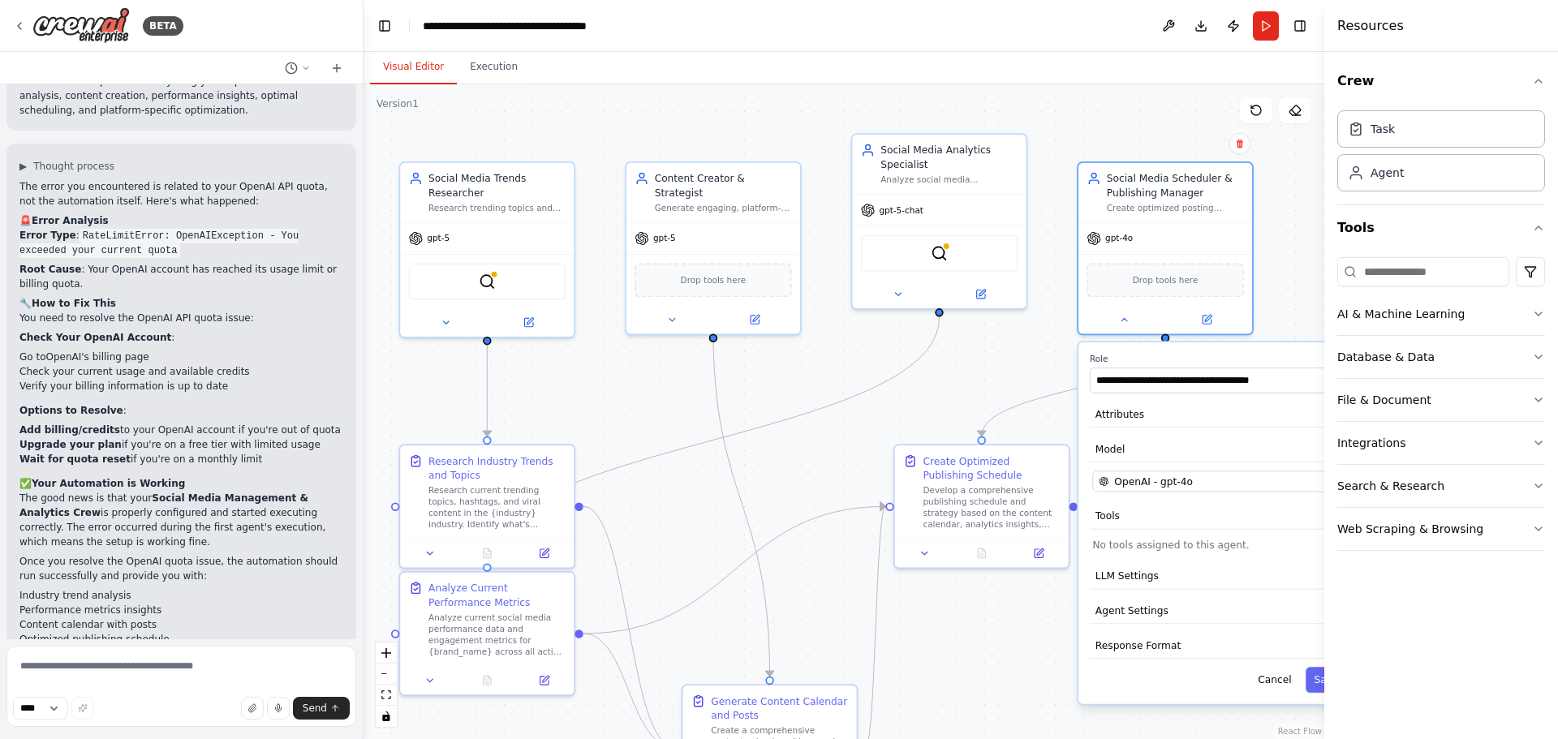
click at [1170, 496] on div "**********" at bounding box center [1219, 524] width 280 height 362
click at [1173, 490] on button "OpenAI - gpt-4o" at bounding box center [1218, 481] width 252 height 21
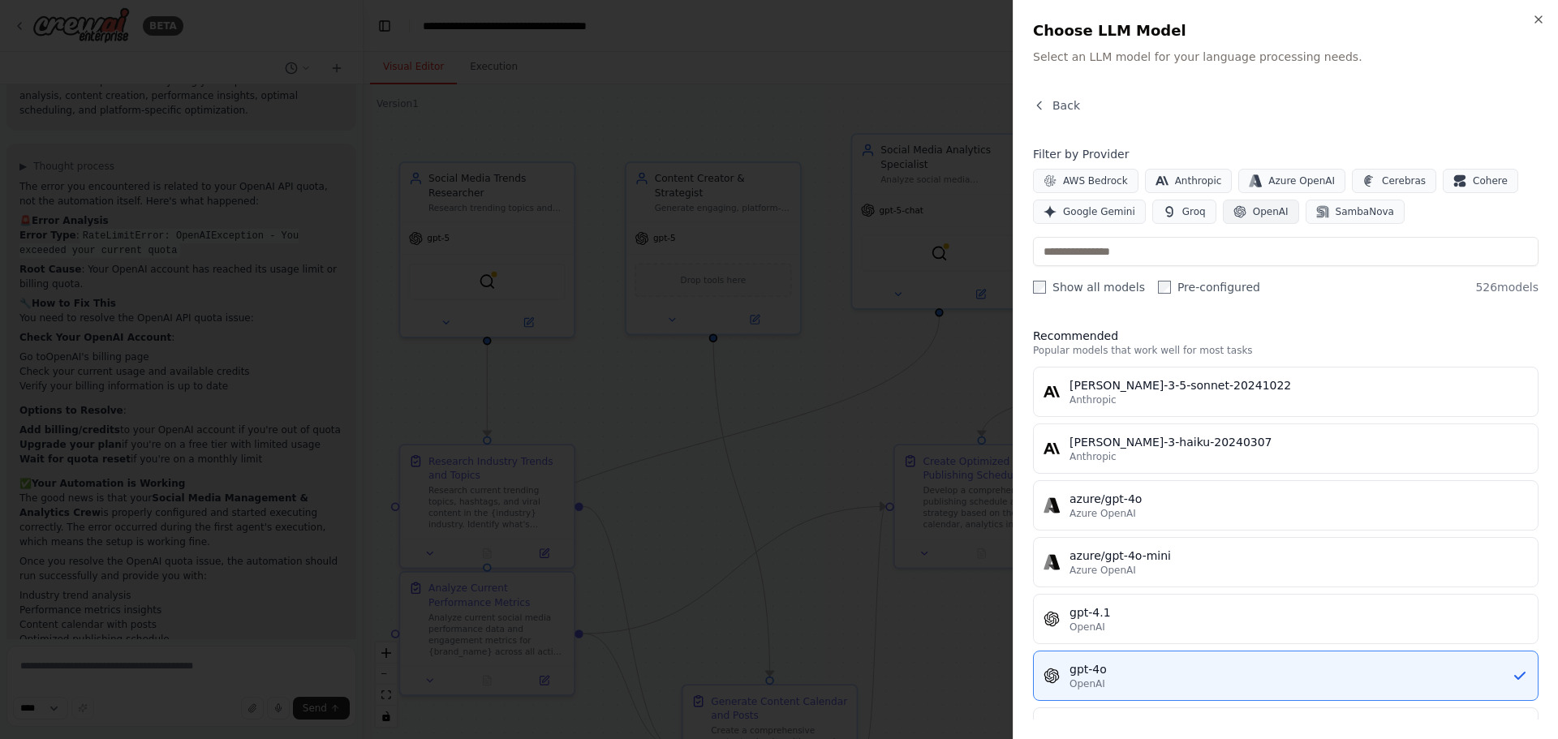
click at [1277, 215] on button "OpenAI" at bounding box center [1261, 212] width 76 height 24
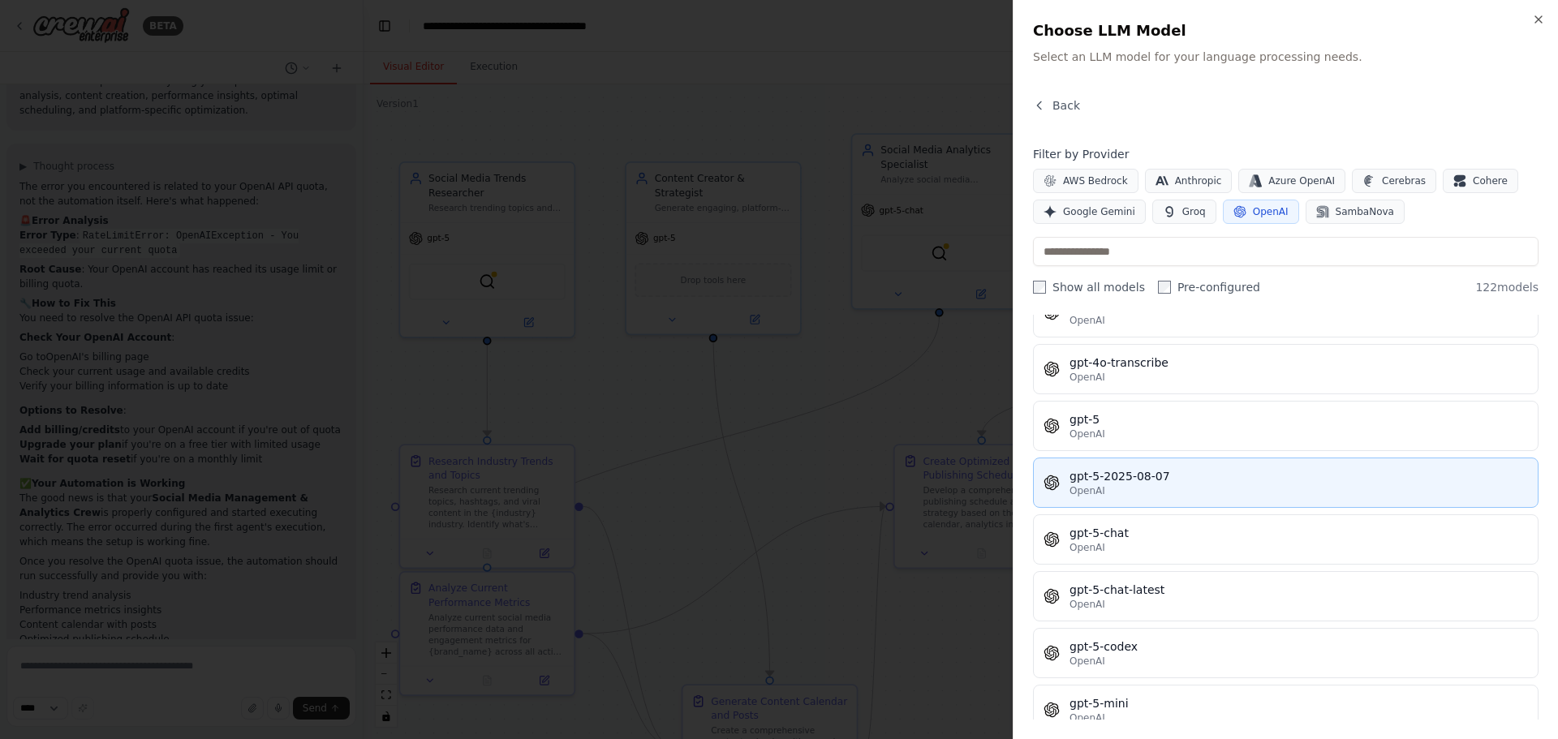
scroll to position [3734, 0]
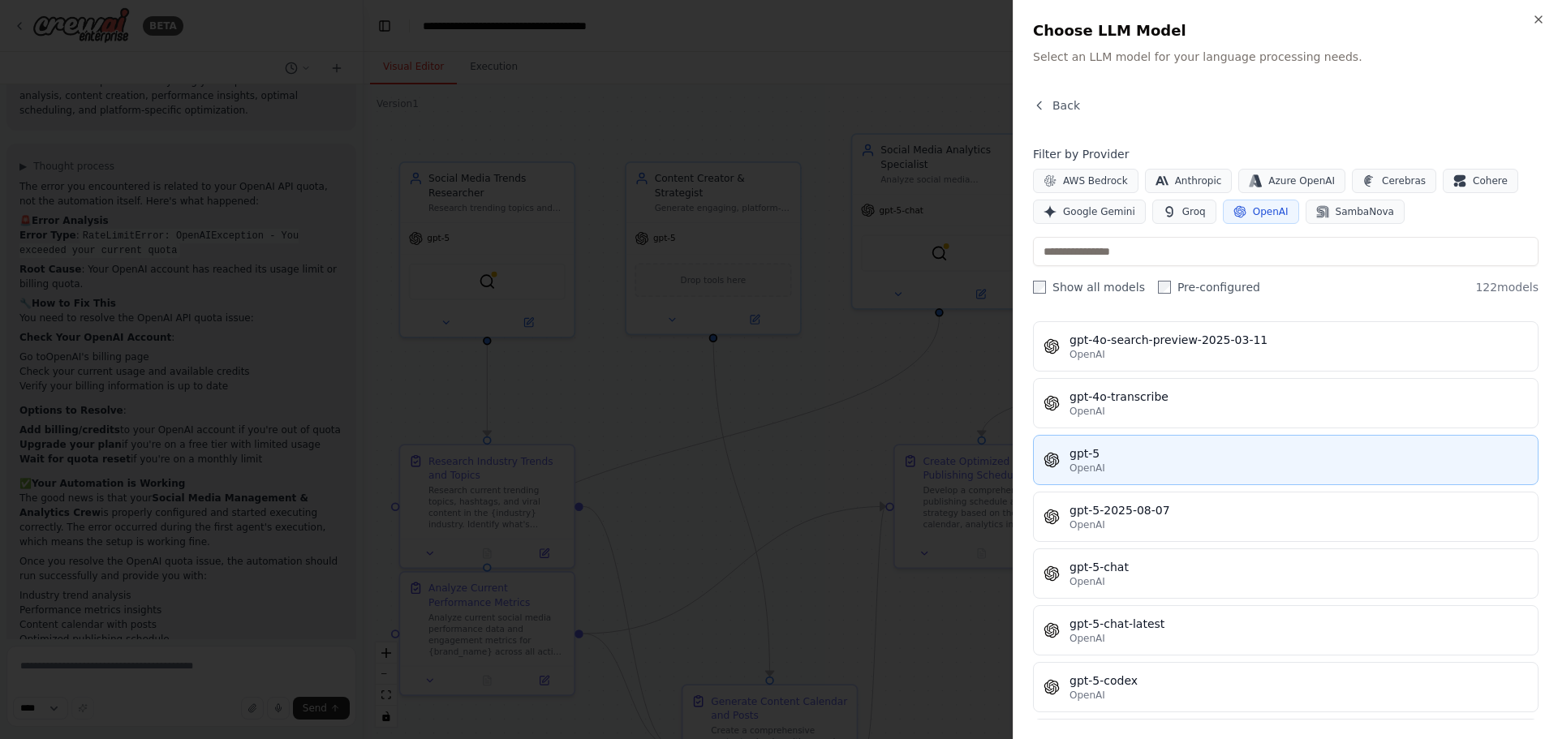
click at [1159, 447] on div "gpt-5" at bounding box center [1299, 454] width 459 height 16
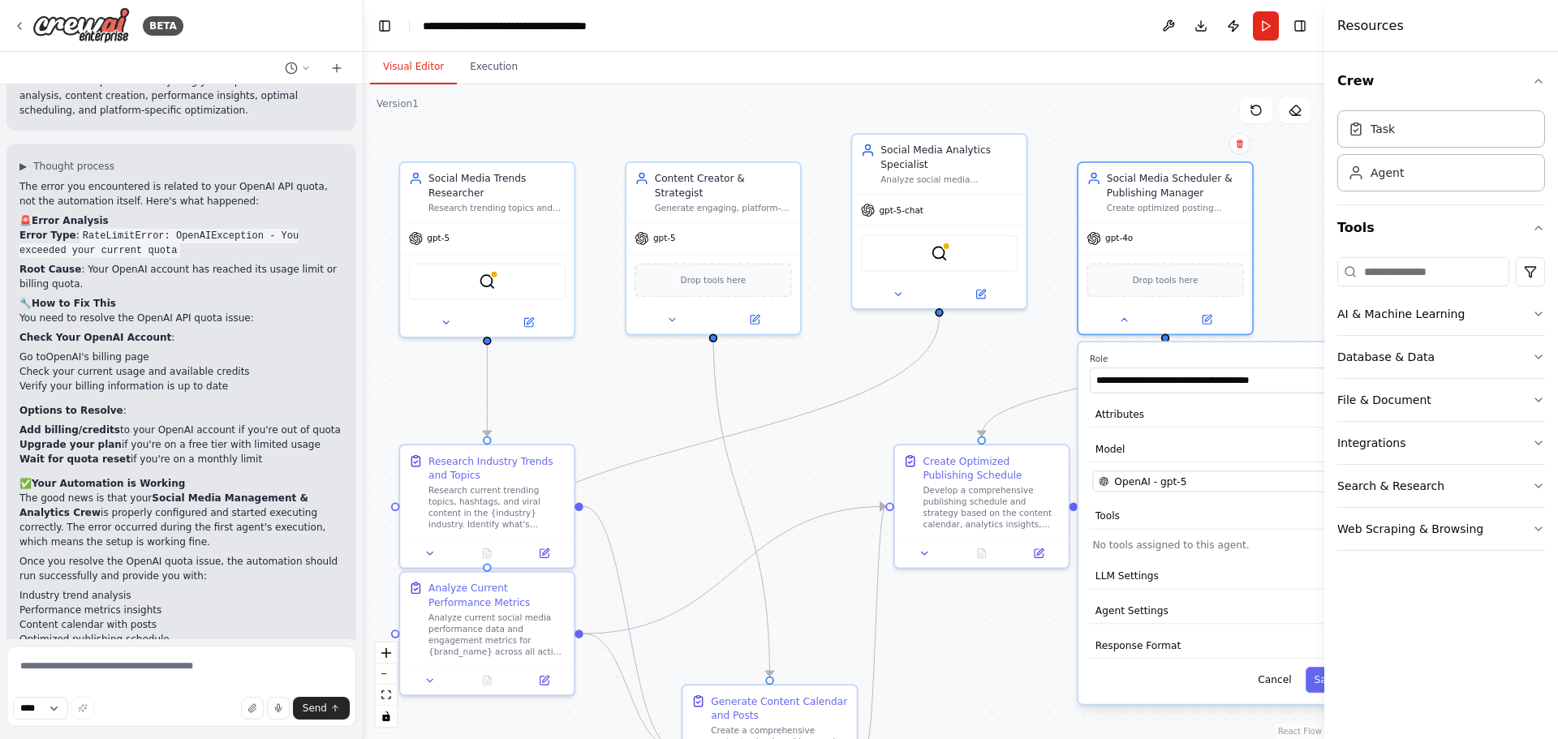
click at [937, 408] on div ".deletable-edge-delete-btn { width: 20px; height: 20px; border: 0px solid #ffff…" at bounding box center [844, 411] width 961 height 655
click at [951, 393] on div ".deletable-edge-delete-btn { width: 20px; height: 20px; border: 0px solid #ffff…" at bounding box center [844, 411] width 961 height 655
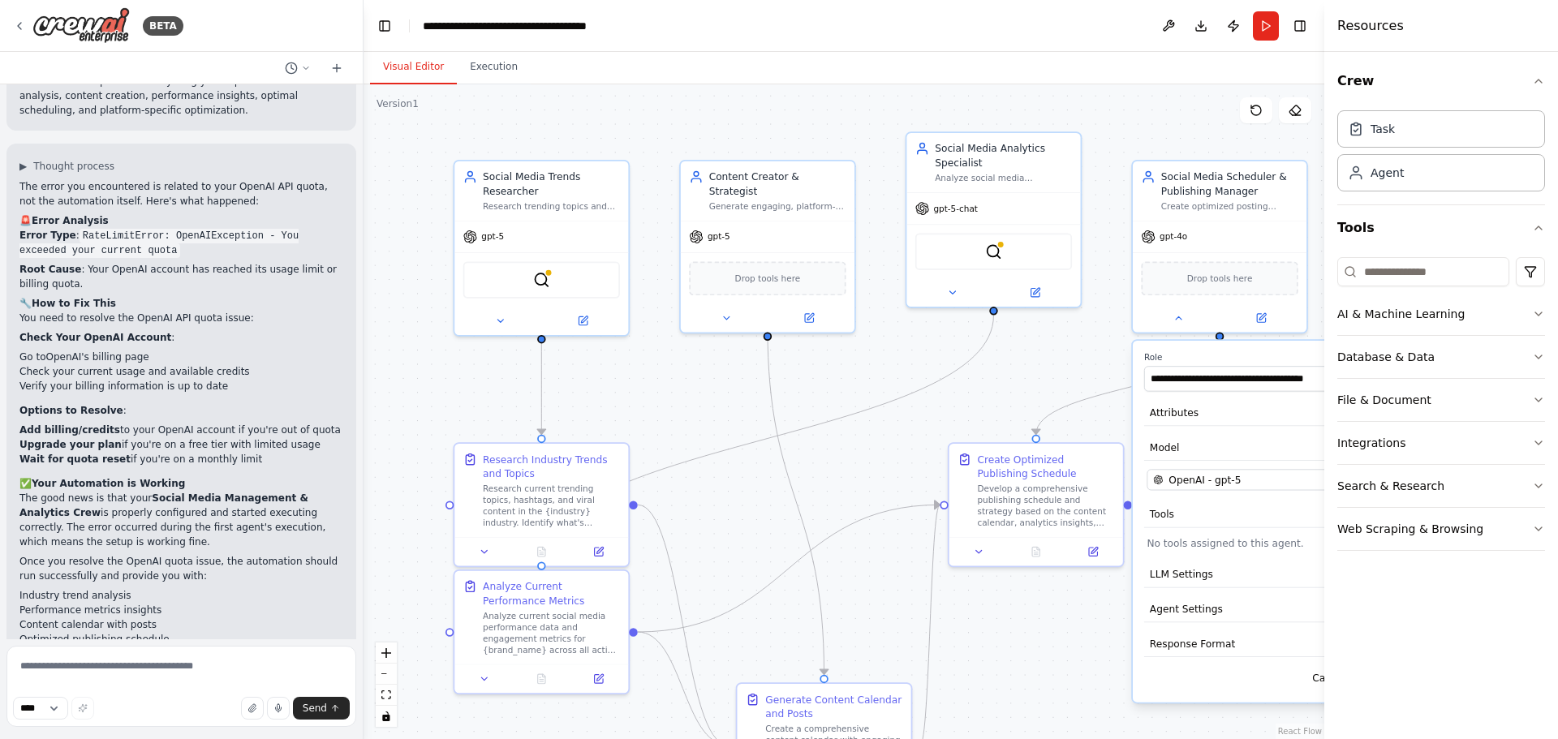
drag, startPoint x: 970, startPoint y: 392, endPoint x: 1083, endPoint y: 373, distance: 114.5
click at [1071, 378] on div ".deletable-edge-delete-btn { width: 20px; height: 20px; border: 0px solid #ffff…" at bounding box center [844, 411] width 961 height 655
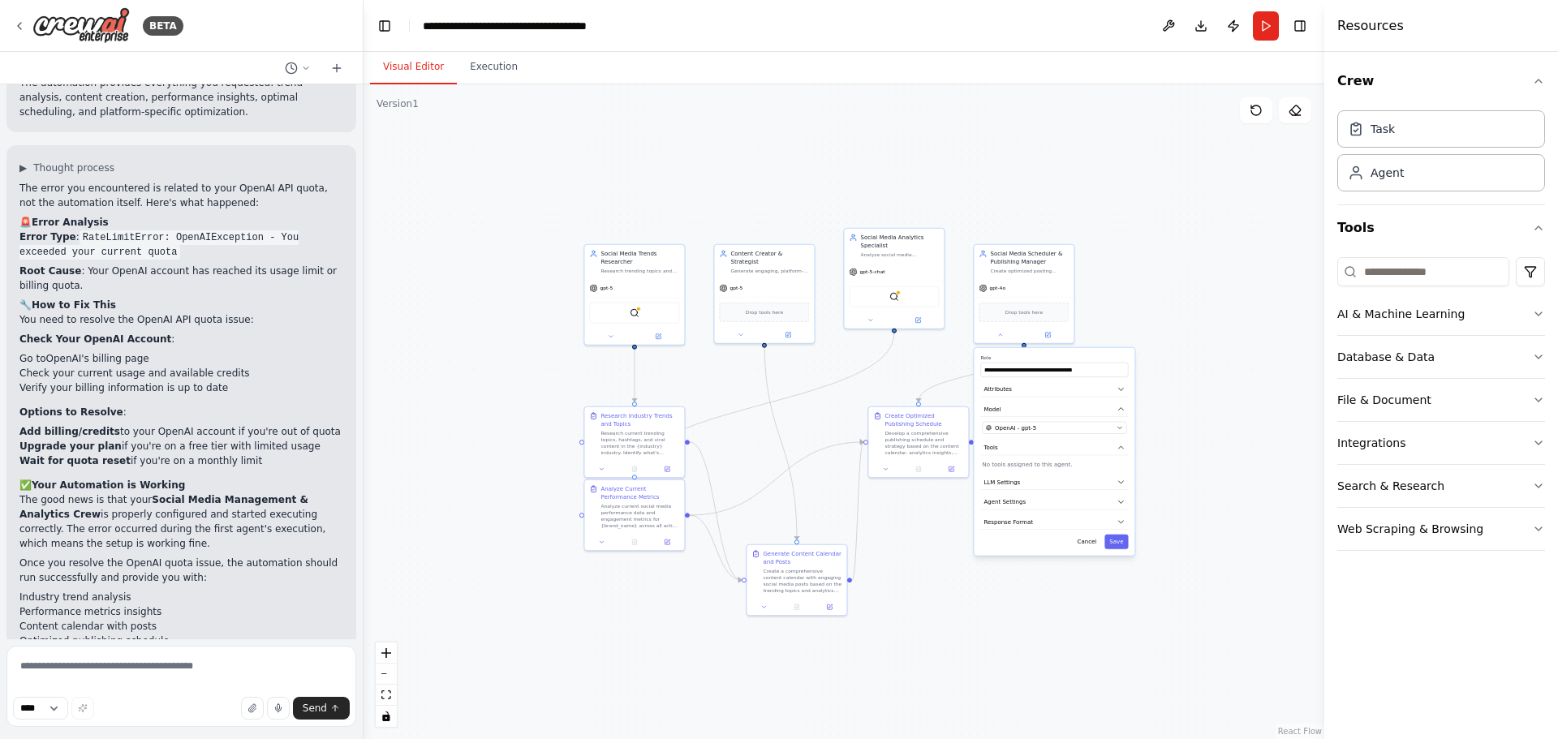
scroll to position [2770, 0]
click at [139, 670] on textarea at bounding box center [181, 686] width 350 height 81
click at [54, 711] on select "****" at bounding box center [40, 708] width 55 height 23
click at [78, 671] on textarea at bounding box center [181, 686] width 350 height 81
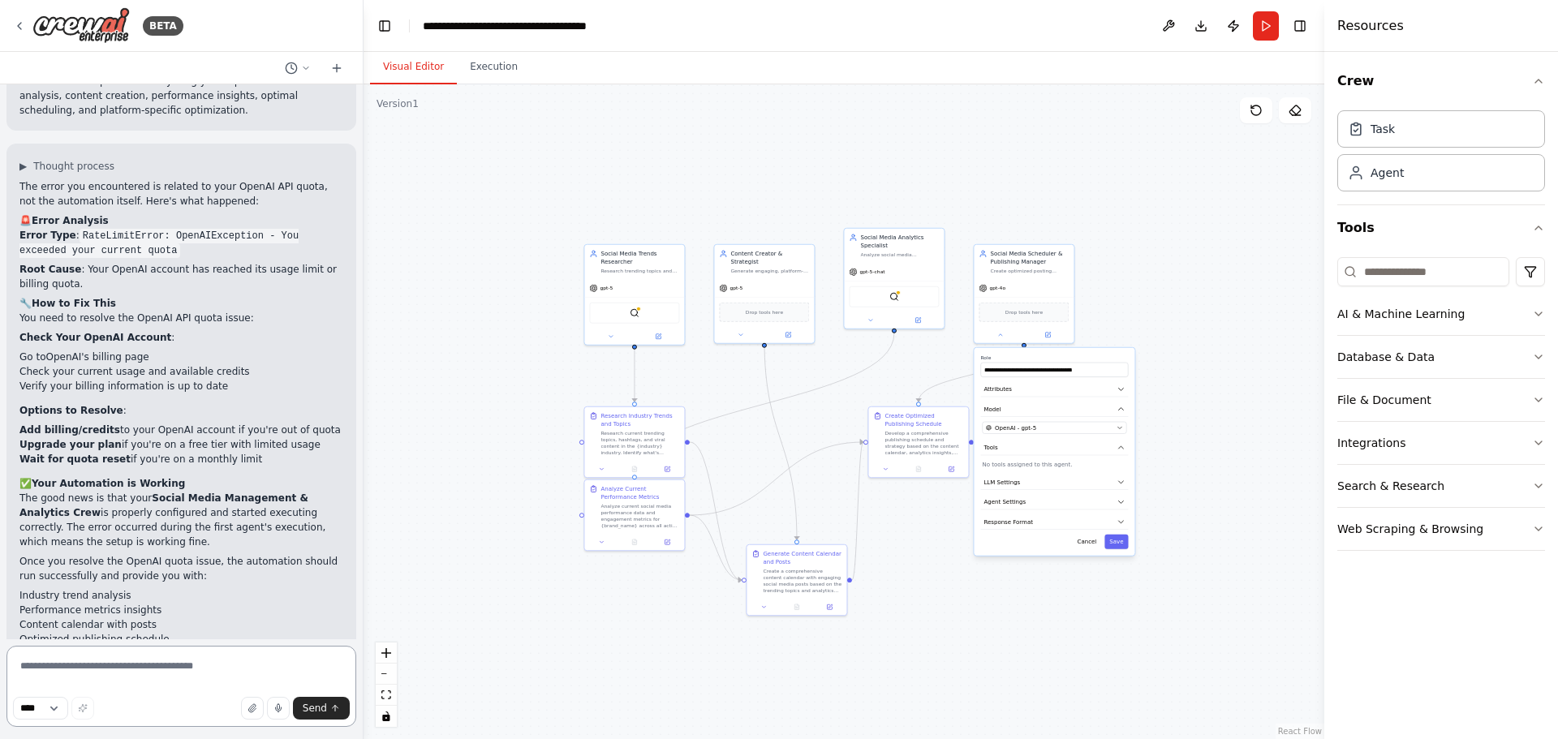
click at [159, 675] on textarea at bounding box center [181, 686] width 350 height 81
type textarea "**********"
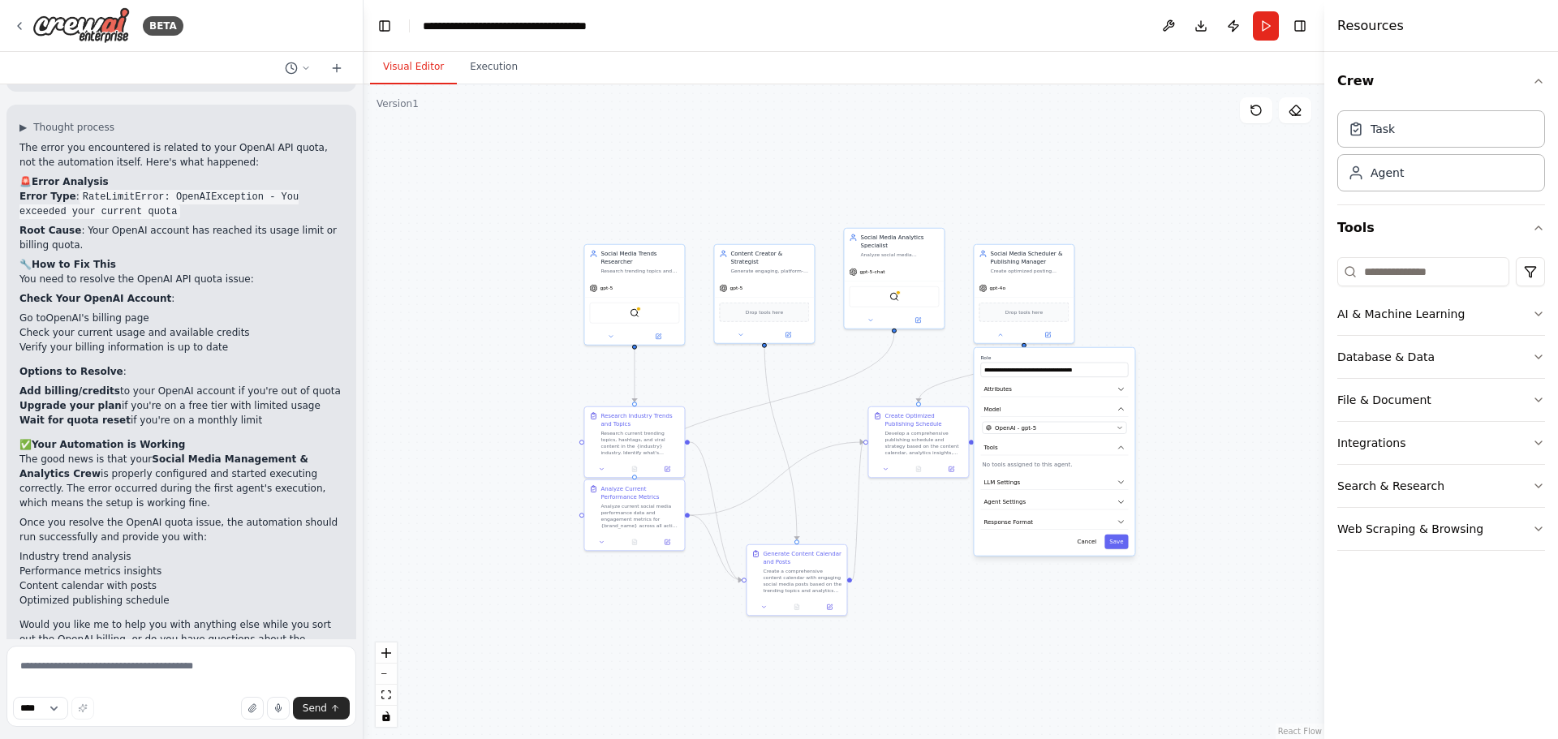
scroll to position [2894, 0]
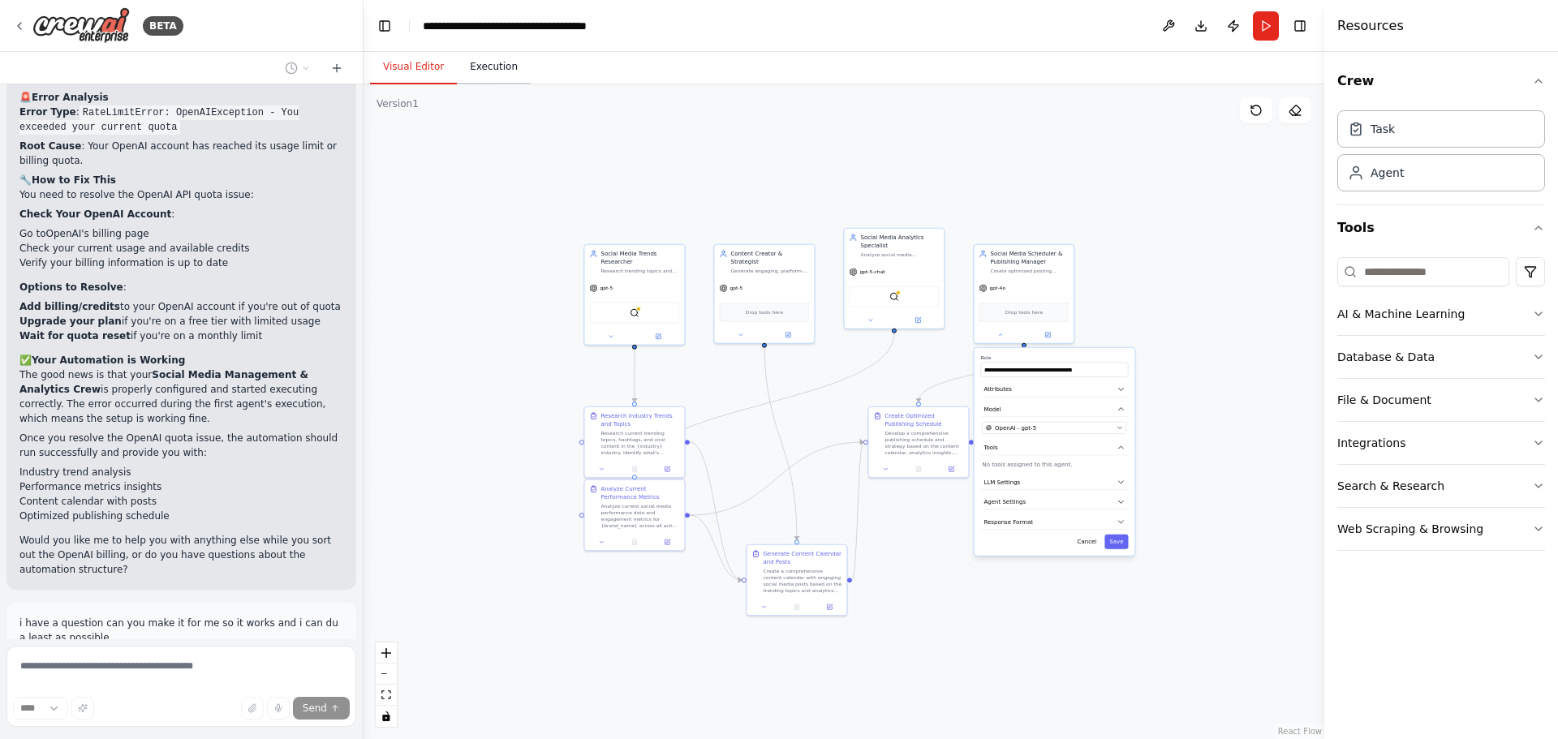
click at [489, 73] on button "Execution" at bounding box center [494, 67] width 74 height 34
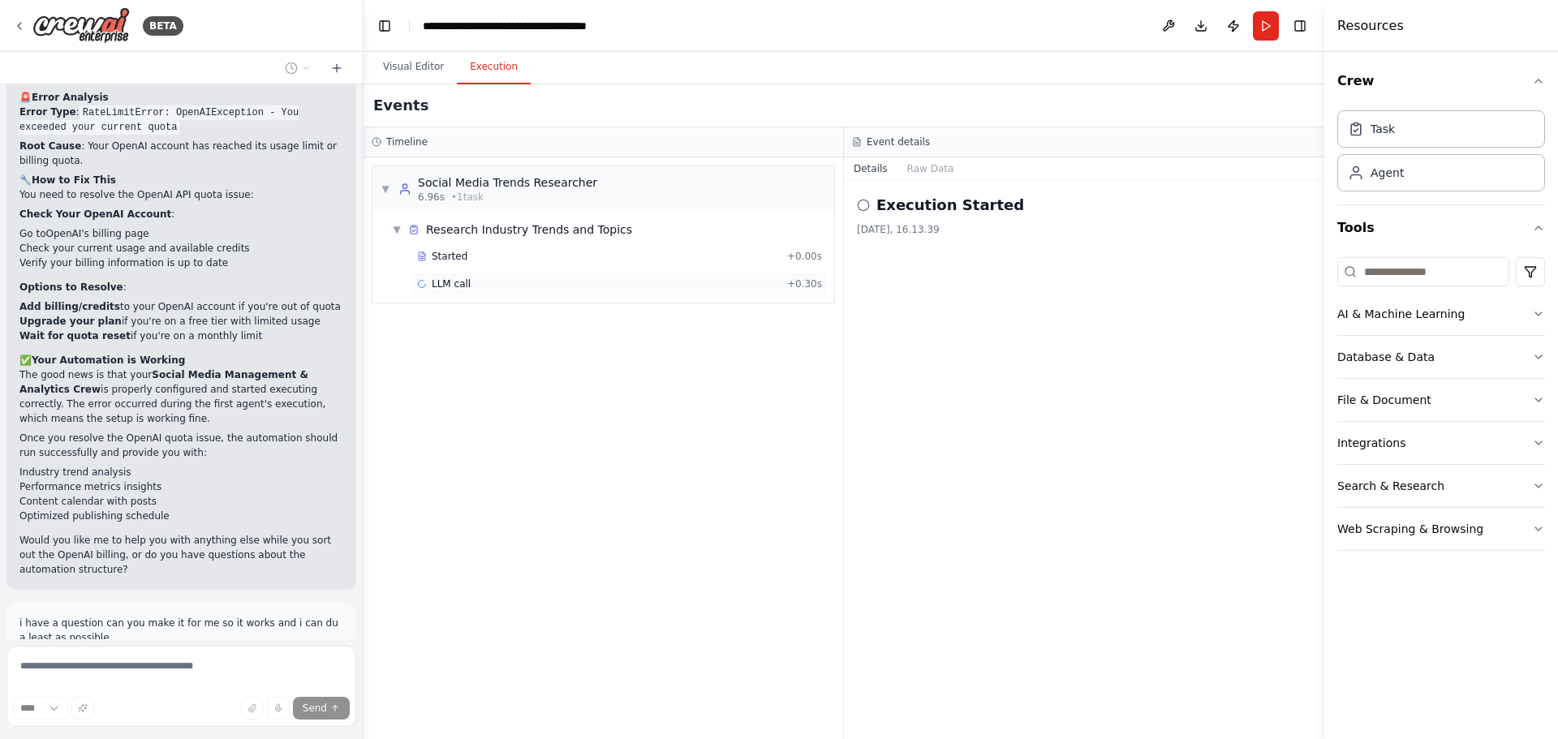
click at [437, 282] on span "LLM call" at bounding box center [451, 284] width 39 height 13
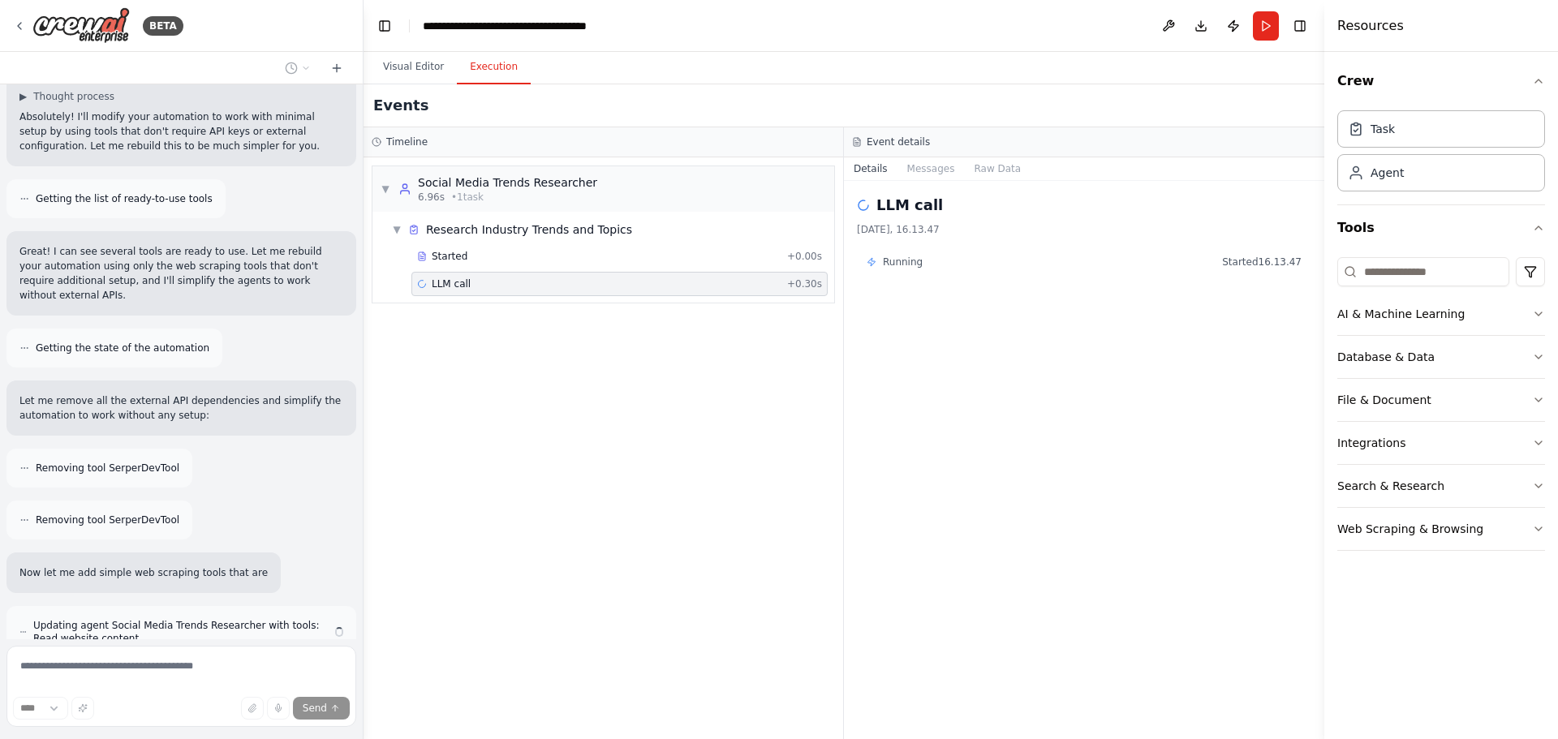
scroll to position [3506, 0]
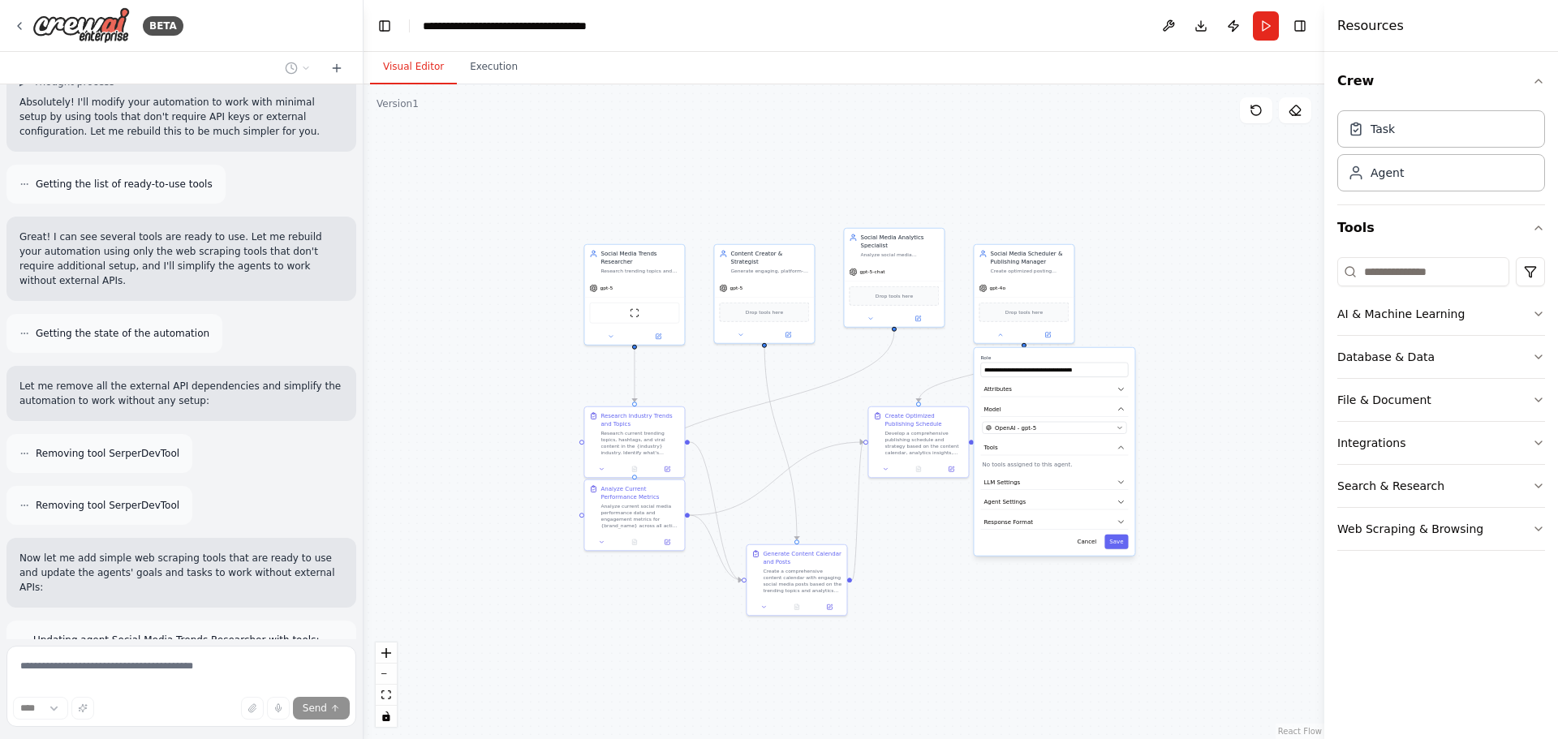
click at [424, 66] on button "Visual Editor" at bounding box center [413, 67] width 87 height 34
click at [1122, 542] on button "Save" at bounding box center [1117, 542] width 24 height 15
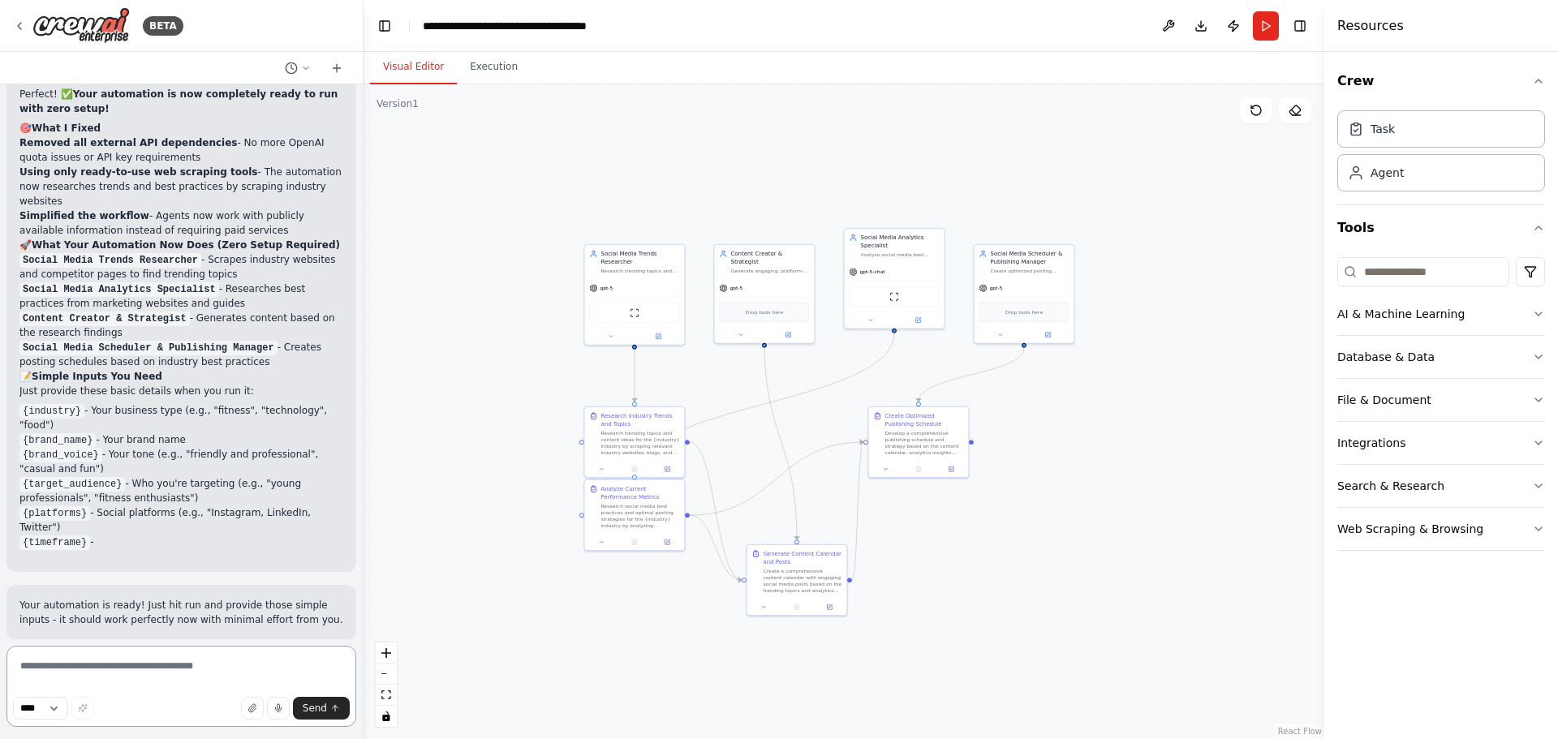
scroll to position [4488, 0]
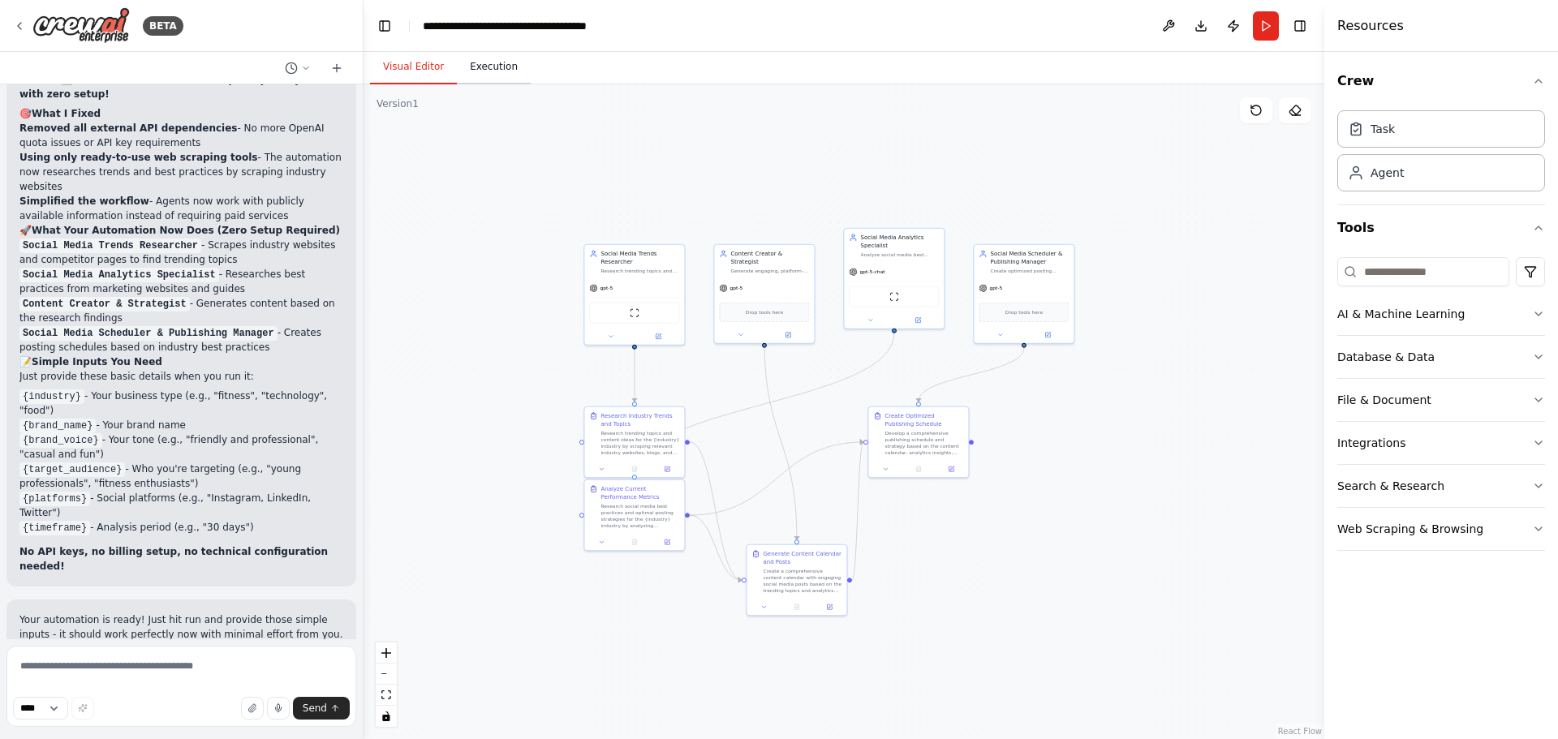
click at [485, 81] on button "Execution" at bounding box center [494, 67] width 74 height 34
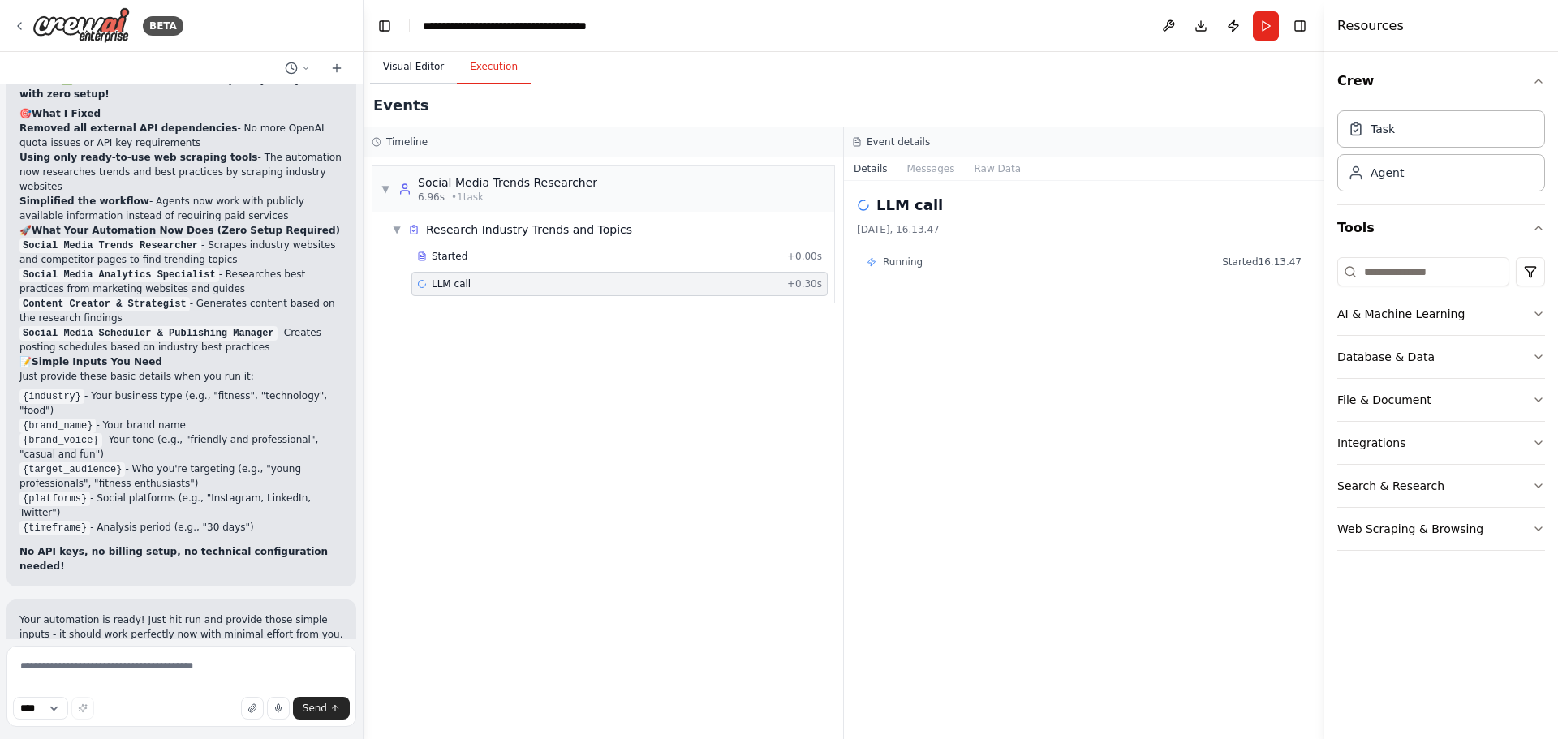
click at [420, 68] on button "Visual Editor" at bounding box center [413, 67] width 87 height 34
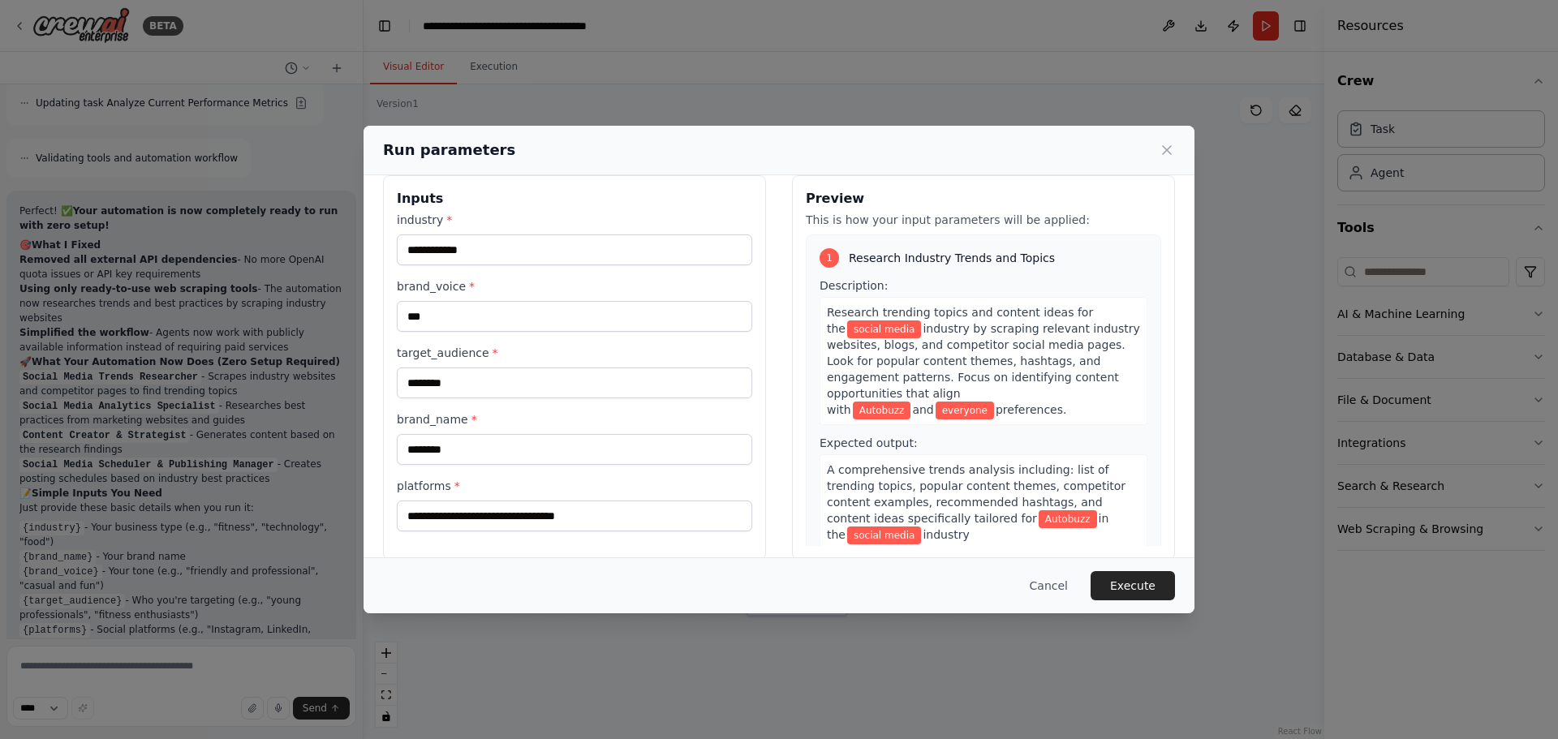
scroll to position [41, 0]
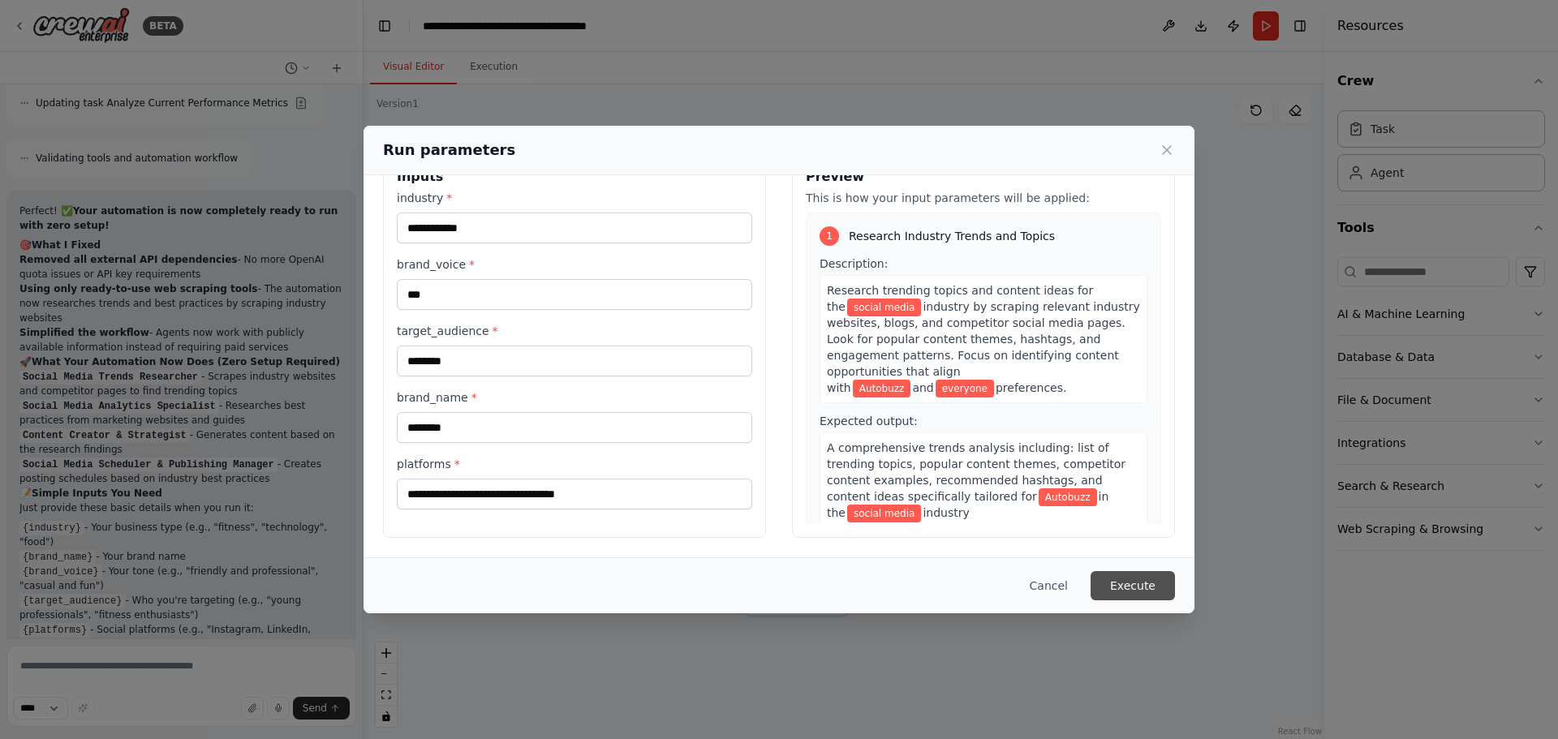
click at [1144, 589] on button "Execute" at bounding box center [1133, 585] width 84 height 29
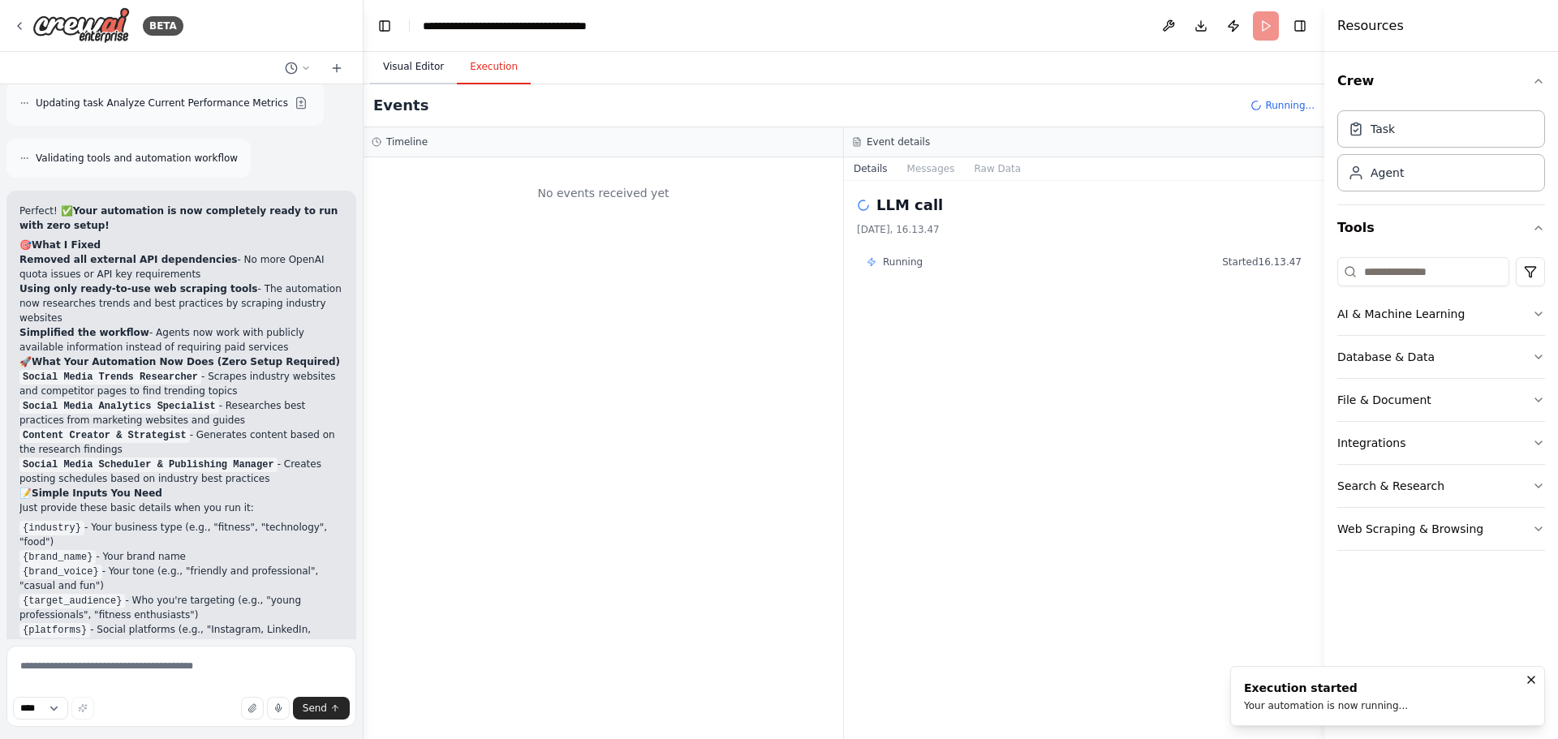
click at [403, 75] on button "Visual Editor" at bounding box center [413, 67] width 87 height 34
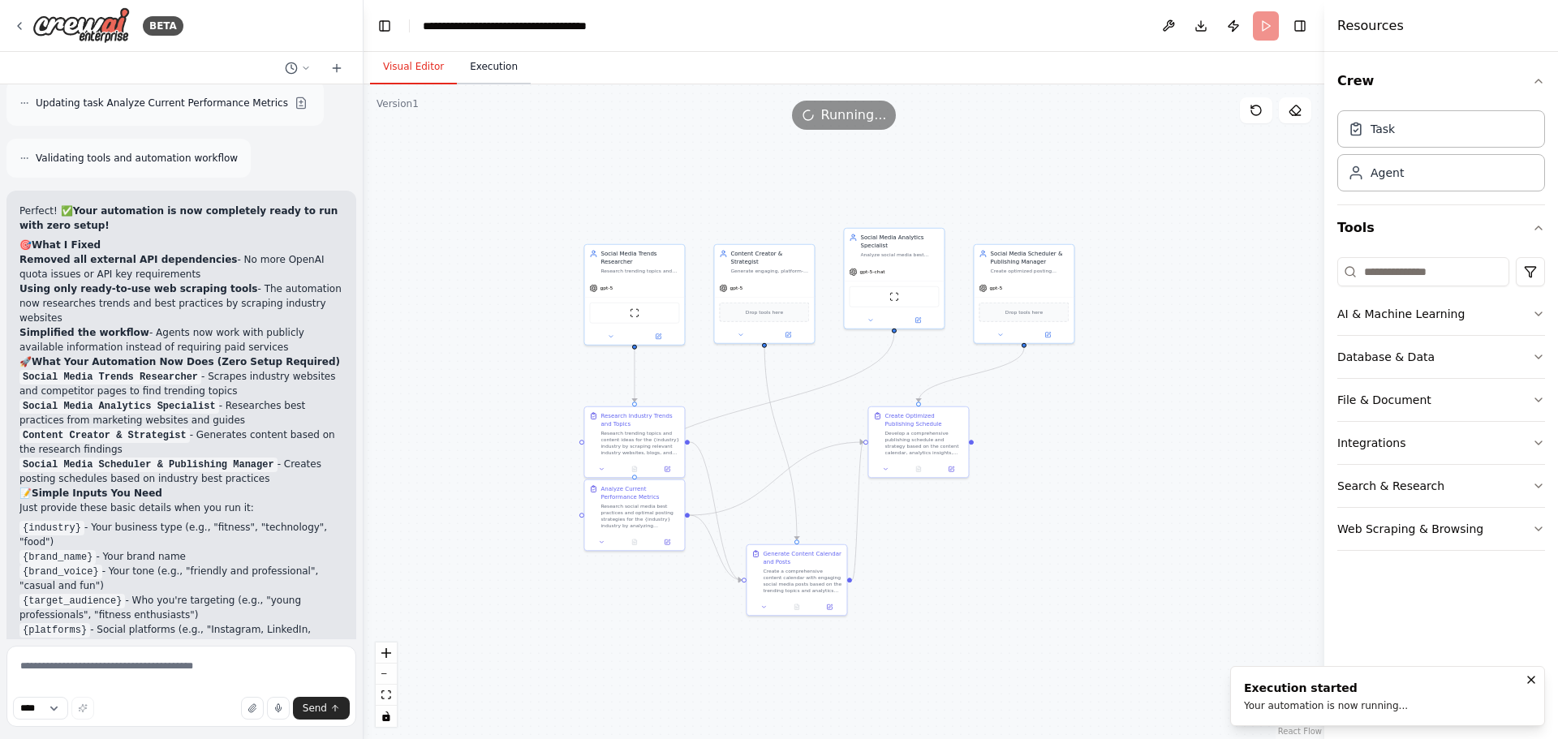
click at [506, 71] on button "Execution" at bounding box center [494, 67] width 74 height 34
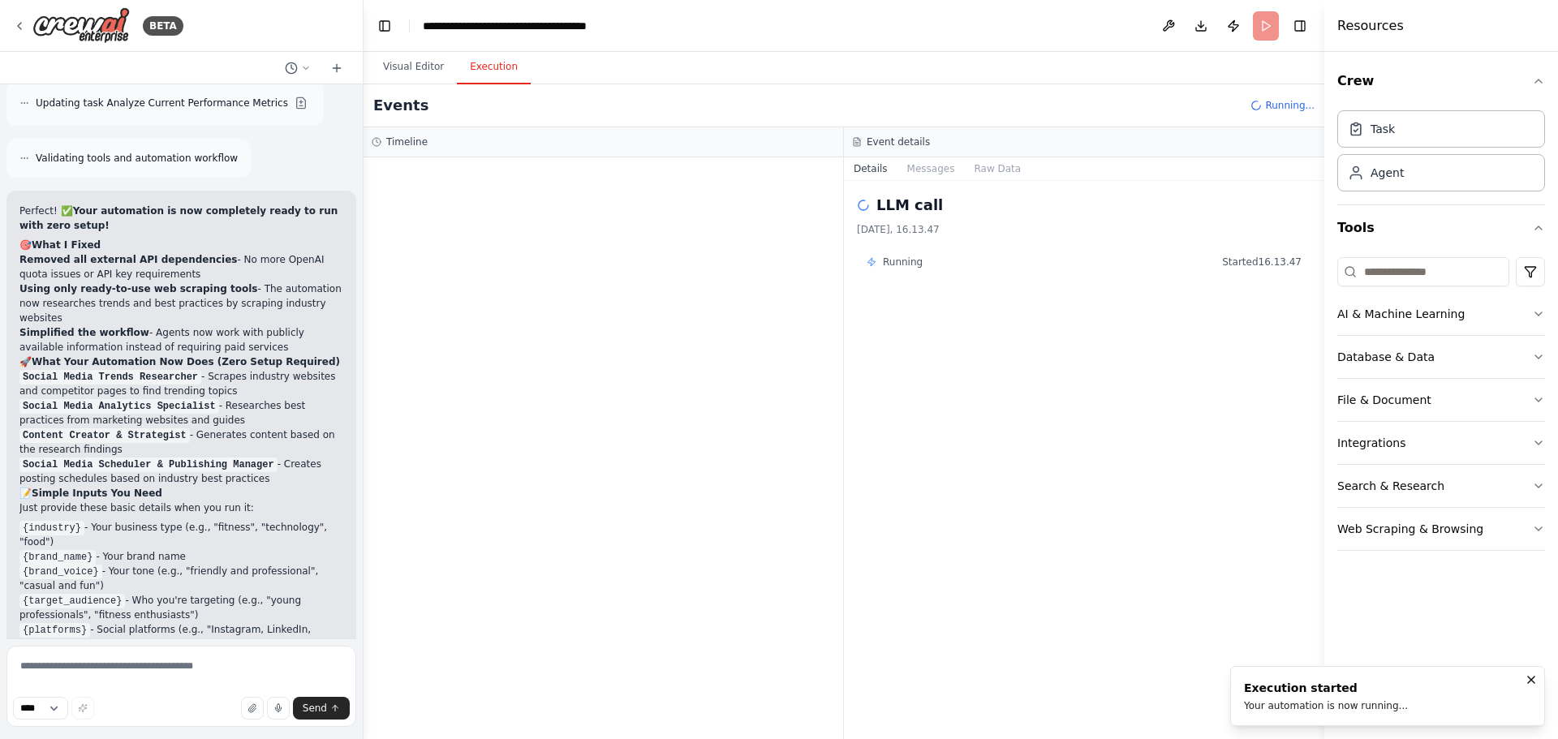
drag, startPoint x: 613, startPoint y: 276, endPoint x: 536, endPoint y: 224, distance: 92.3
click at [536, 228] on div at bounding box center [604, 448] width 480 height 582
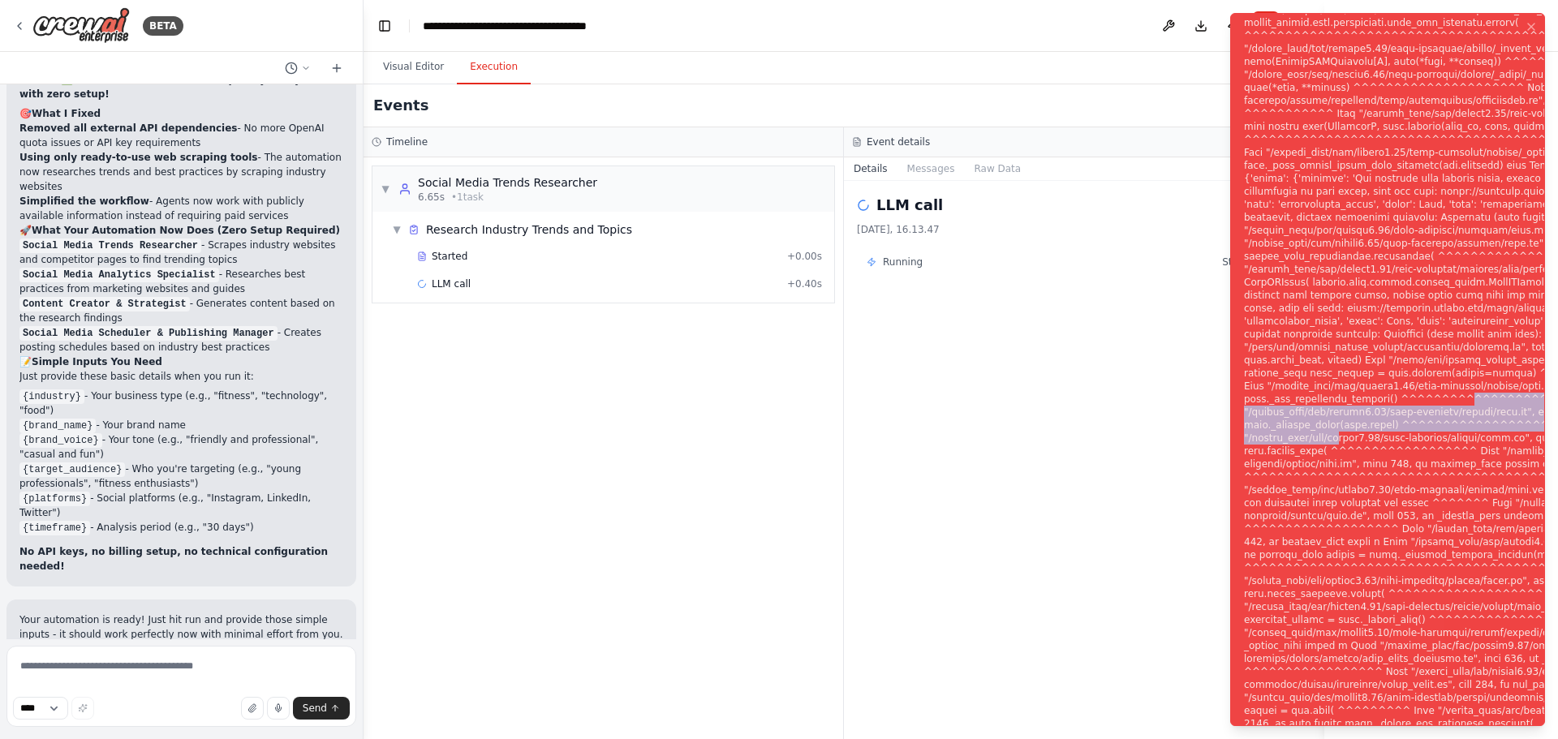
drag, startPoint x: 1433, startPoint y: 402, endPoint x: 1338, endPoint y: 436, distance: 101.7
click at [1337, 436] on div "Notifications (F8)" at bounding box center [1509, 379] width 531 height 1117
click at [1357, 440] on div "Notifications (F8)" at bounding box center [1509, 379] width 531 height 1117
click at [1403, 259] on div "Notifications (F8)" at bounding box center [1509, 379] width 531 height 1117
click at [1528, 28] on icon "Notifications (F8)" at bounding box center [1531, 26] width 13 height 13
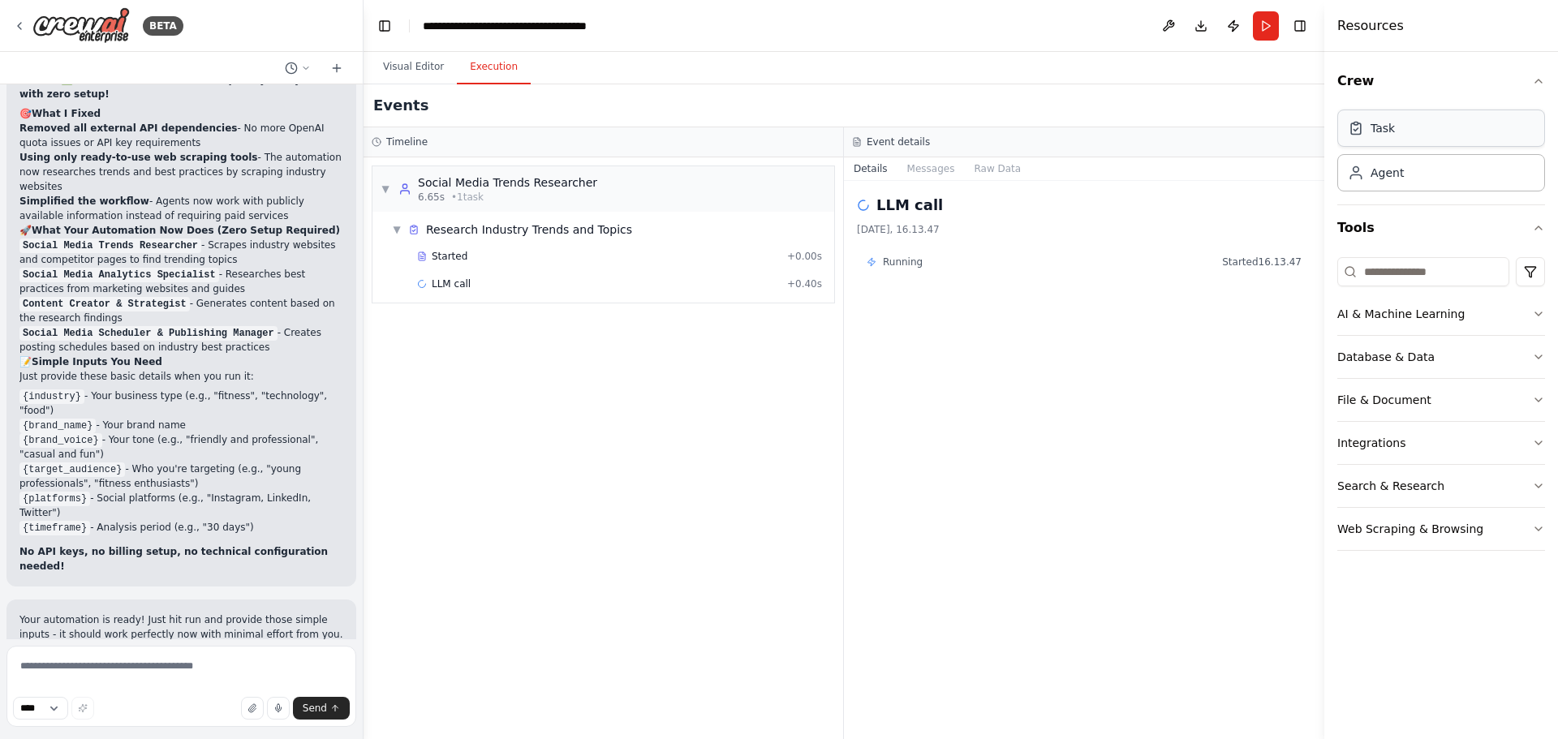
click at [1427, 123] on div "Task" at bounding box center [1442, 128] width 208 height 37
click at [1437, 82] on button "Crew" at bounding box center [1442, 80] width 208 height 45
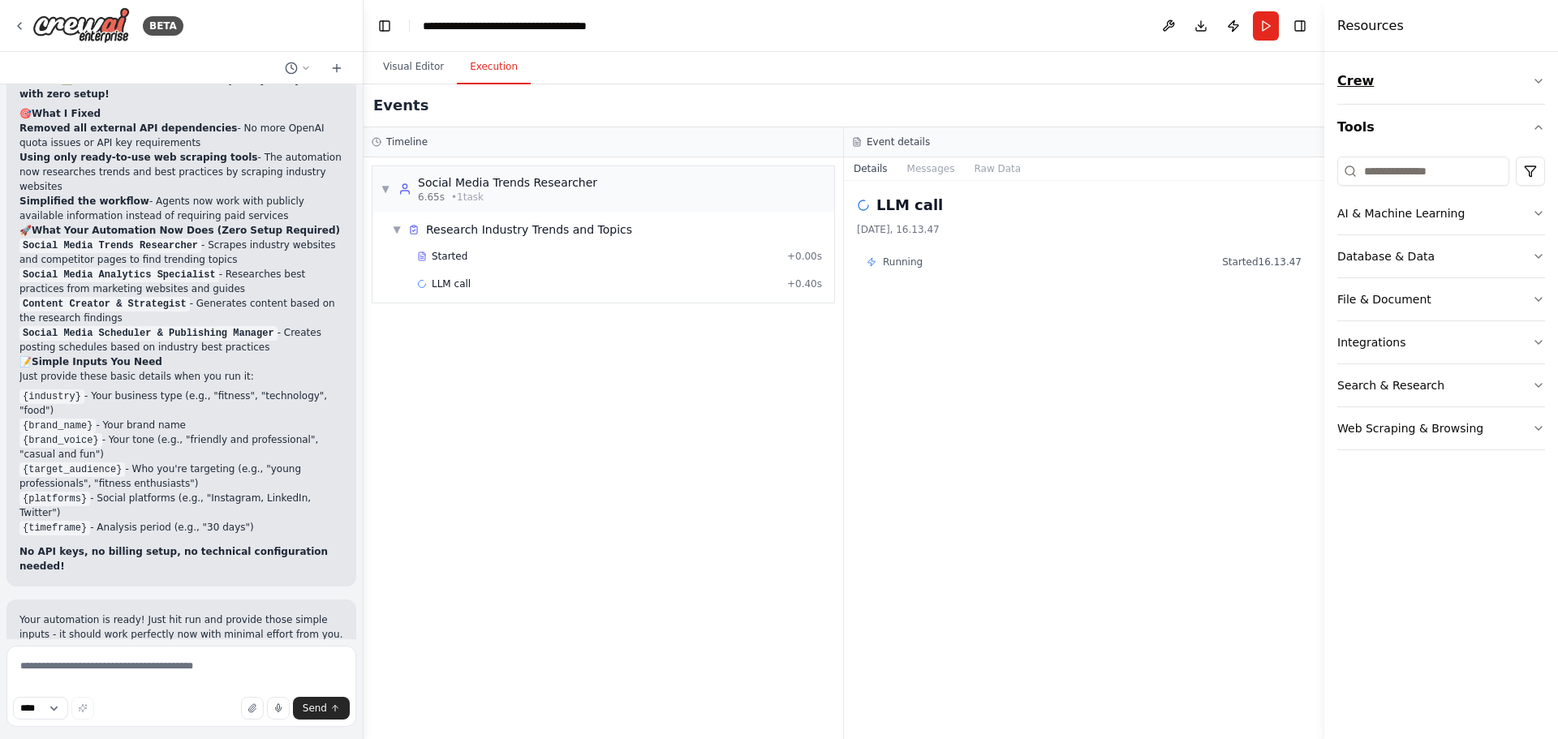
click at [1437, 81] on button "Crew" at bounding box center [1442, 80] width 208 height 45
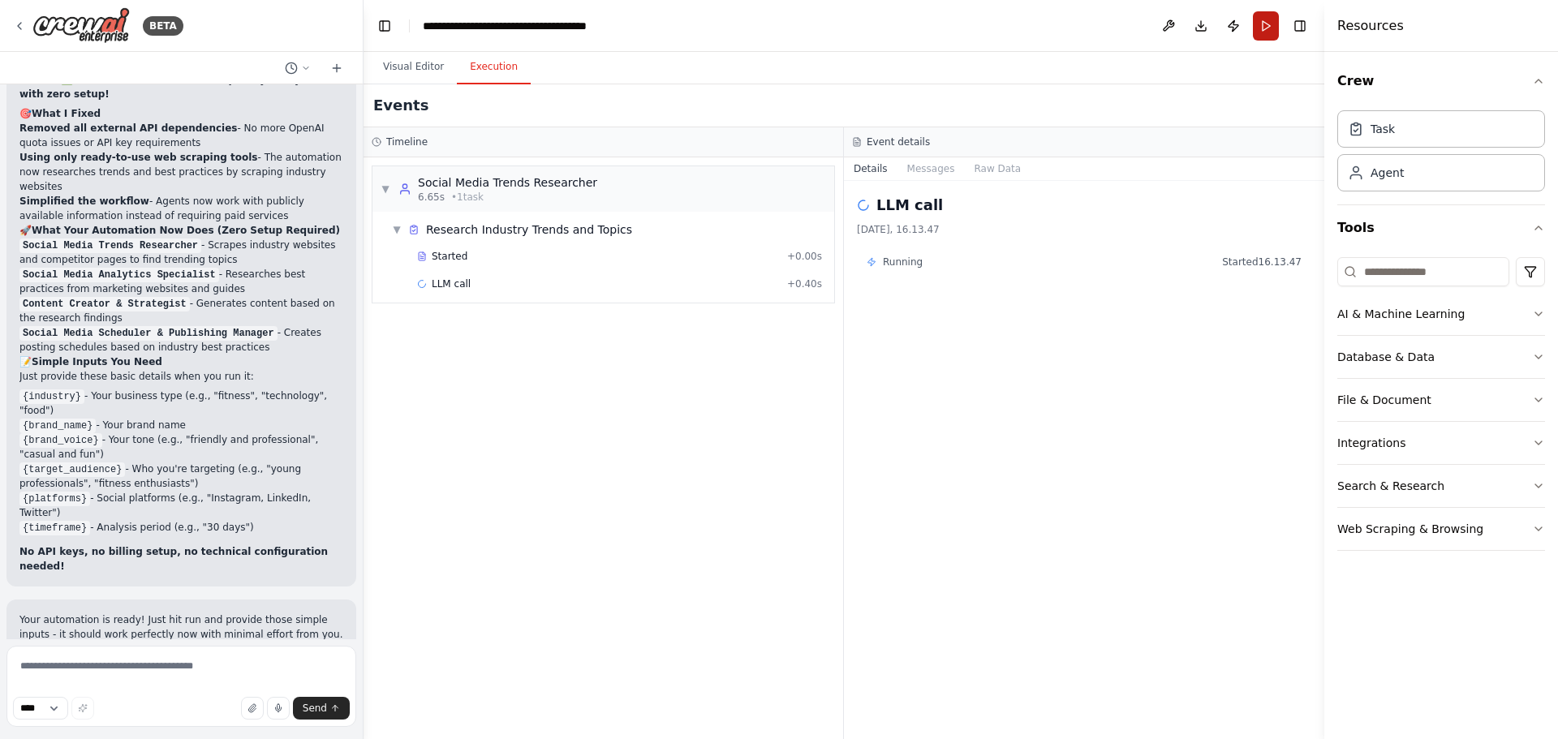
click at [1265, 23] on button "Run" at bounding box center [1266, 25] width 26 height 29
click at [1419, 85] on button "Crew" at bounding box center [1442, 80] width 208 height 45
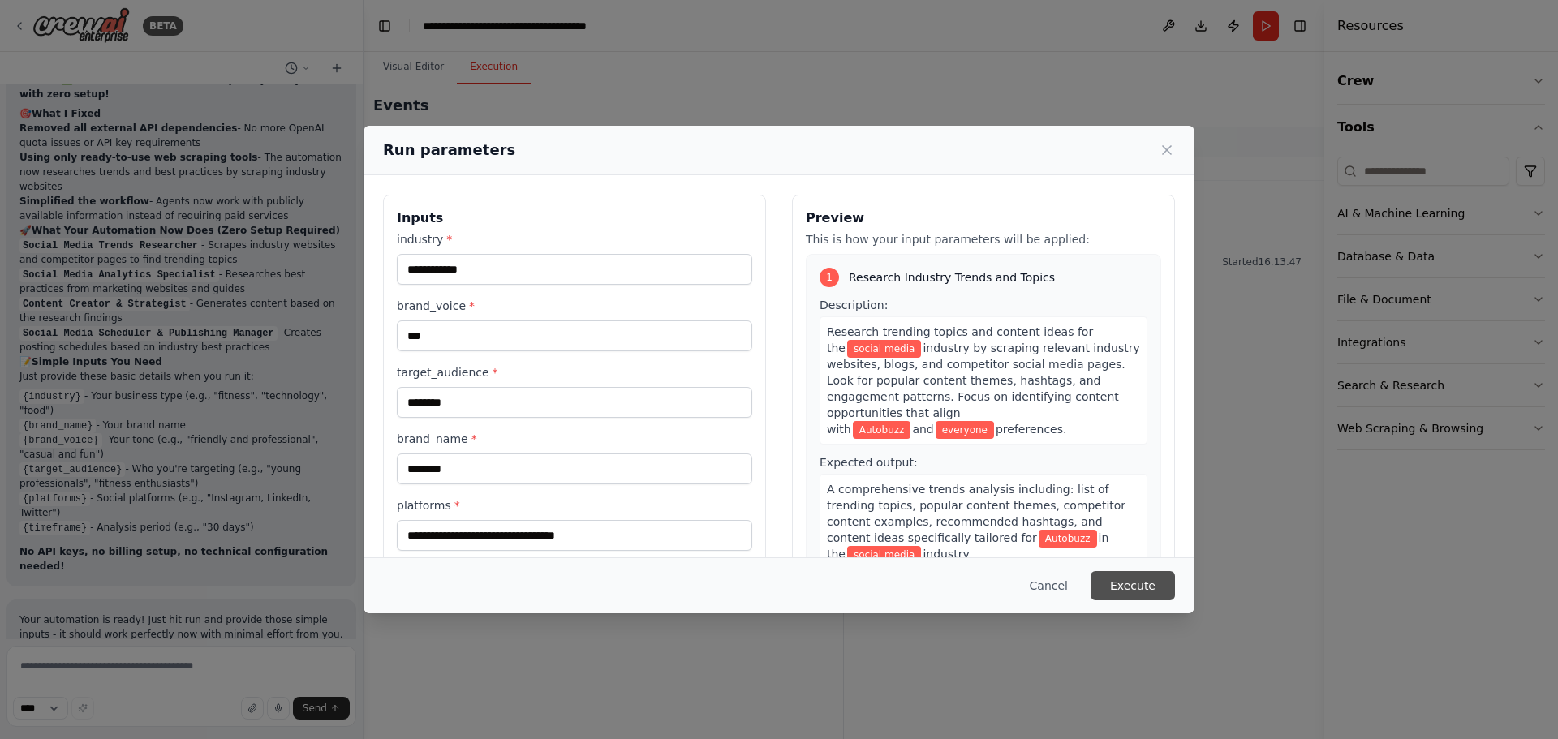
click at [1115, 597] on button "Execute" at bounding box center [1133, 585] width 84 height 29
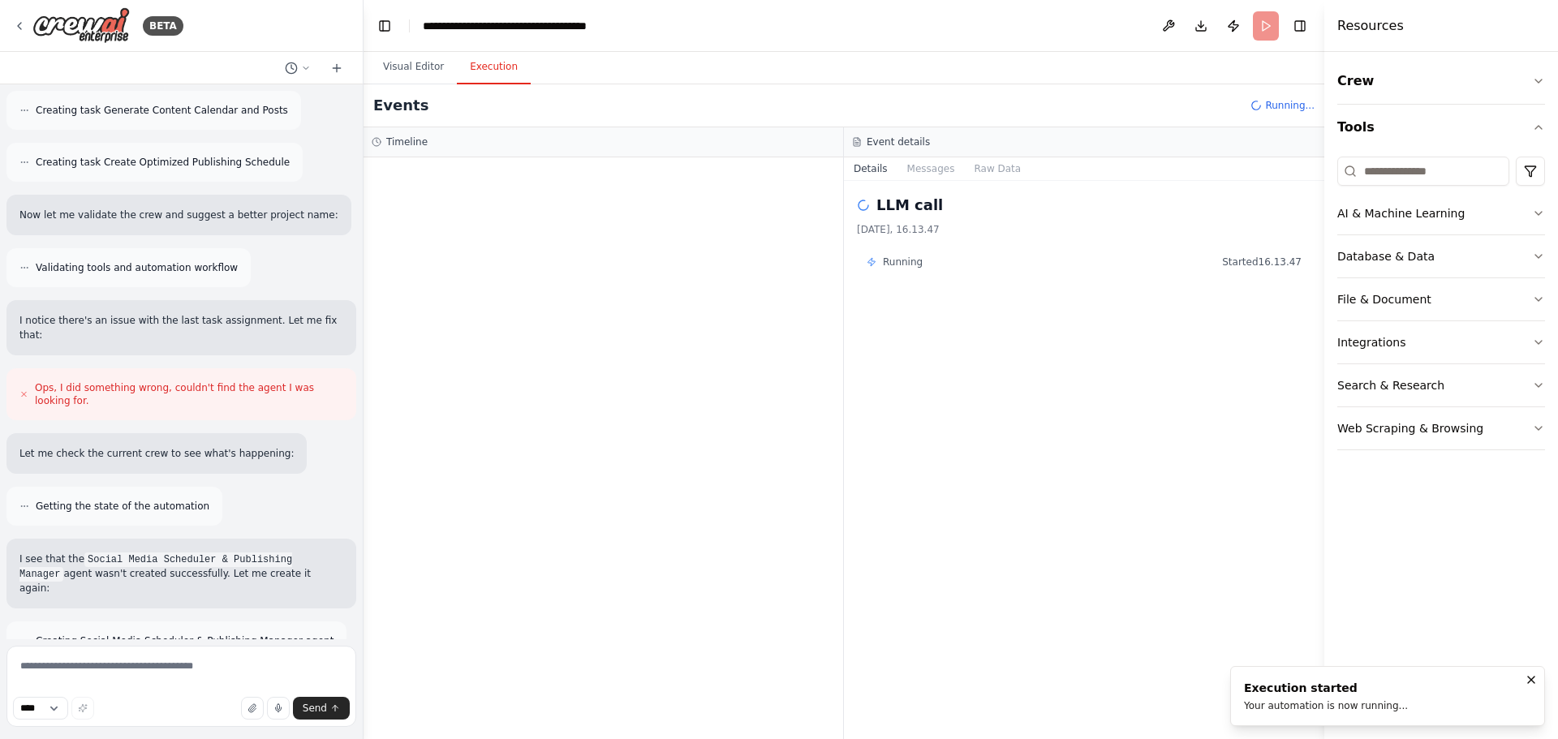
scroll to position [1241, 0]
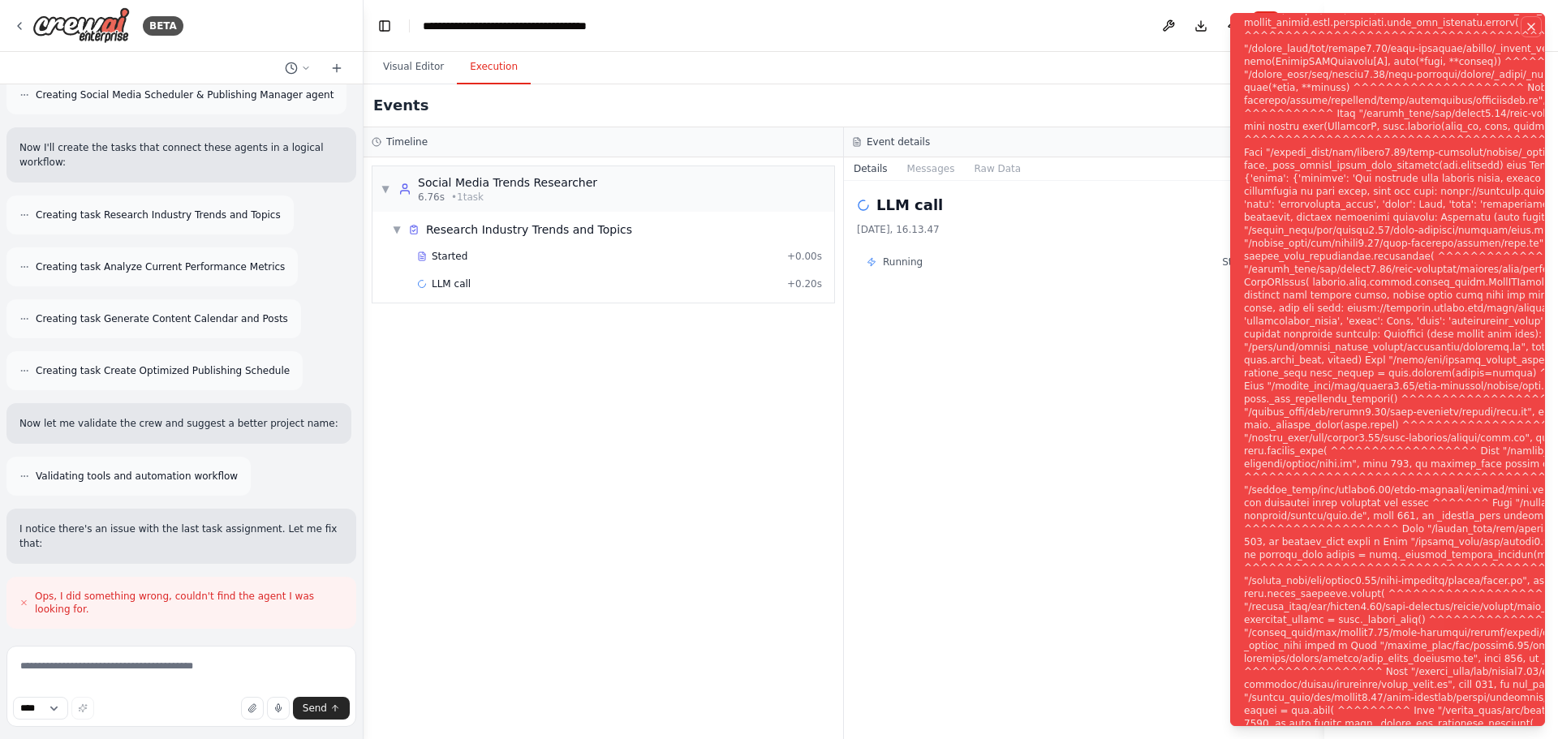
click at [1532, 30] on icon "Notifications (F8)" at bounding box center [1531, 26] width 13 height 13
